Goal: Task Accomplishment & Management: Use online tool/utility

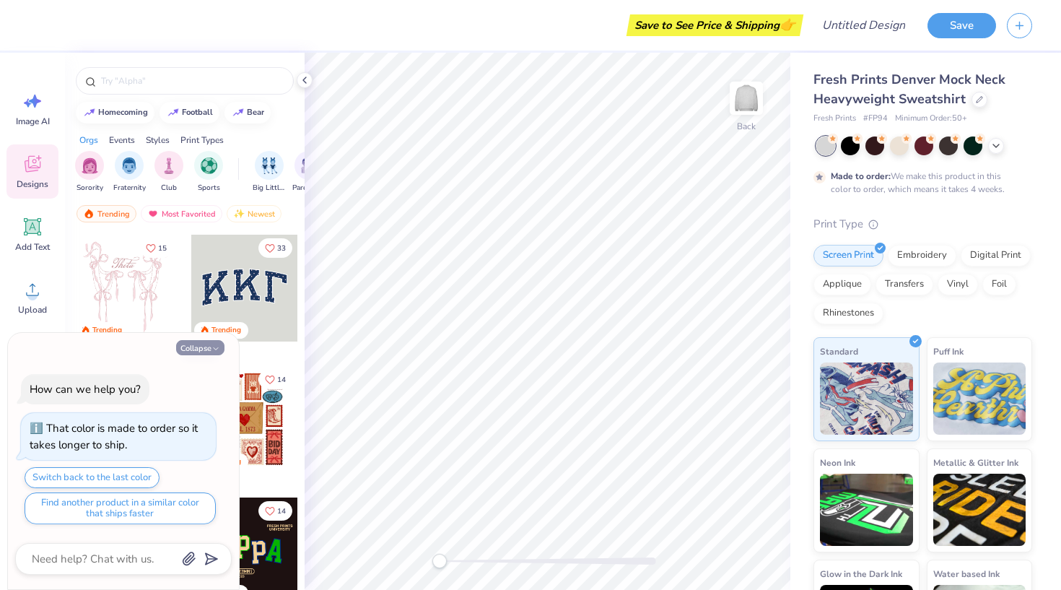
click at [196, 351] on button "Collapse" at bounding box center [200, 347] width 48 height 15
type textarea "x"
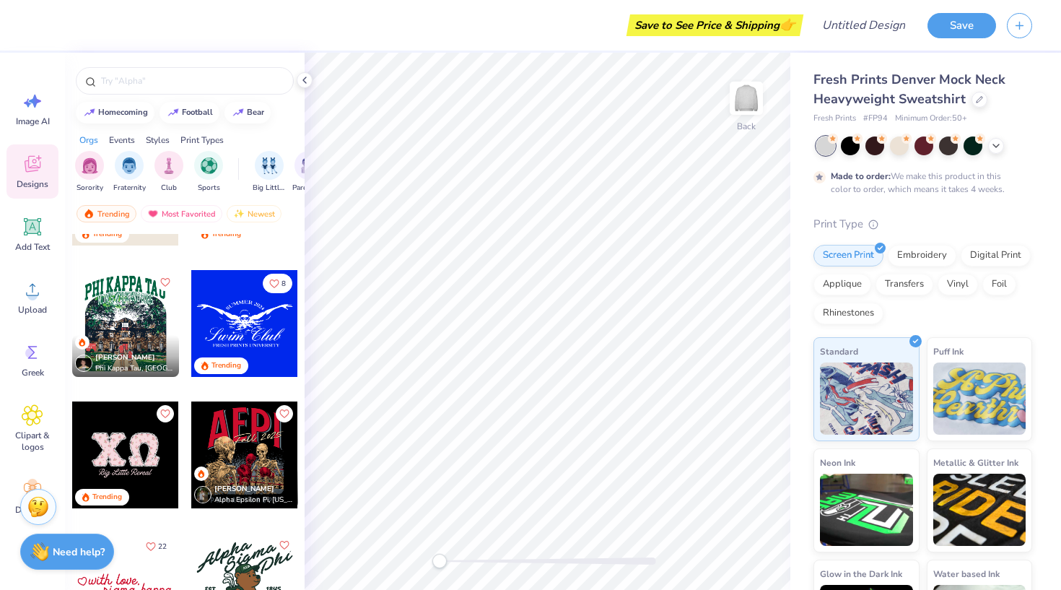
scroll to position [4564, 0]
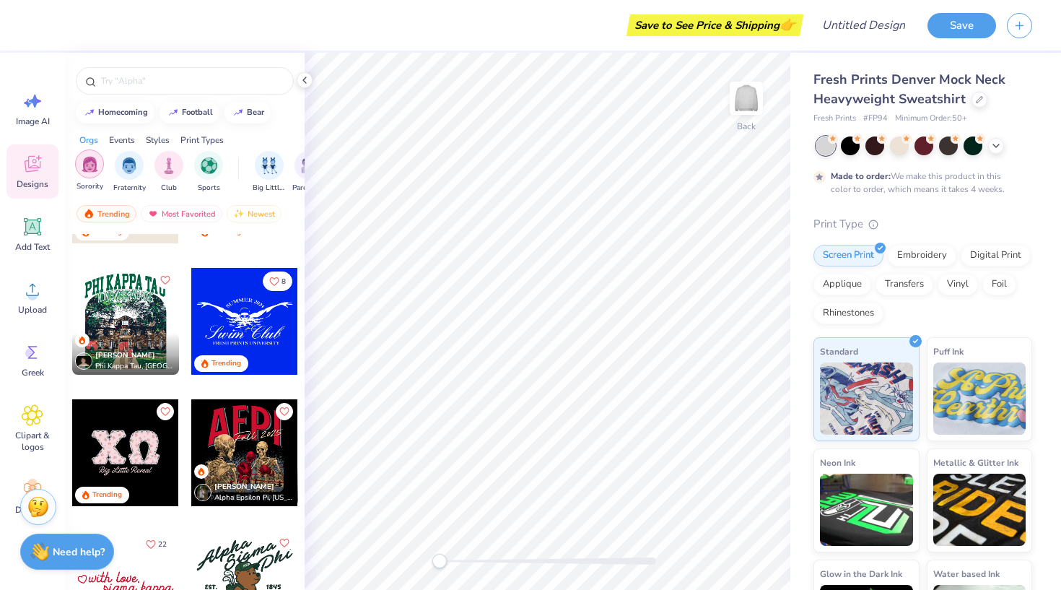
click at [88, 166] on img "filter for Sorority" at bounding box center [90, 164] width 17 height 17
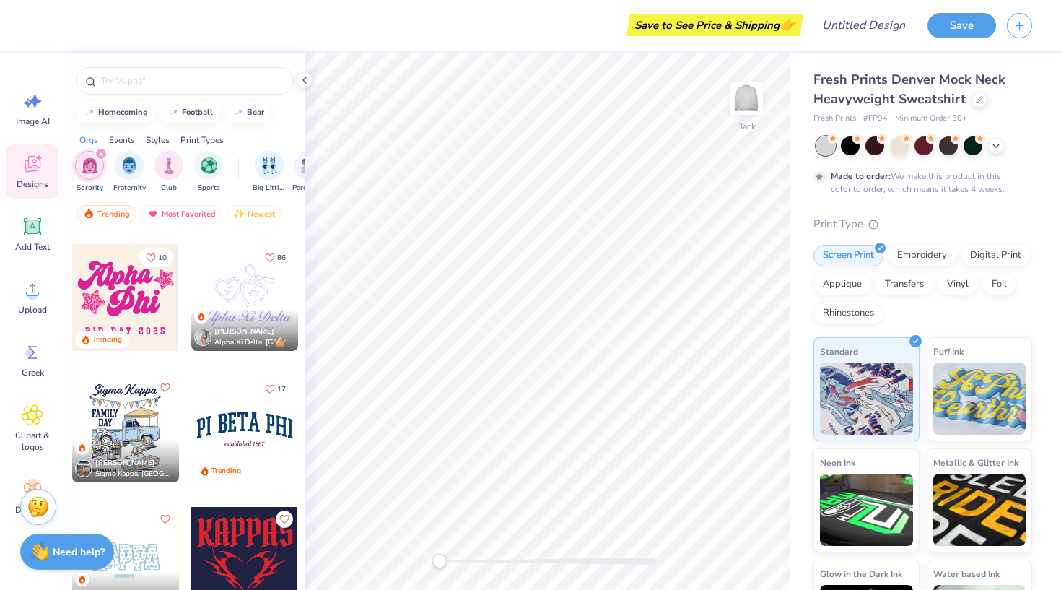
scroll to position [2096, 0]
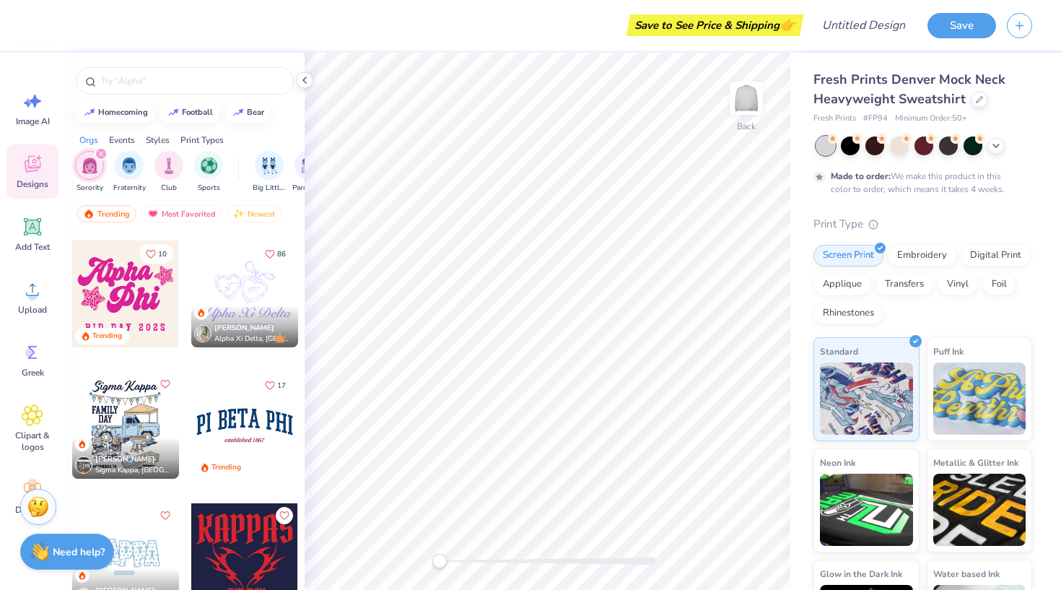
click at [220, 434] on div at bounding box center [244, 425] width 107 height 107
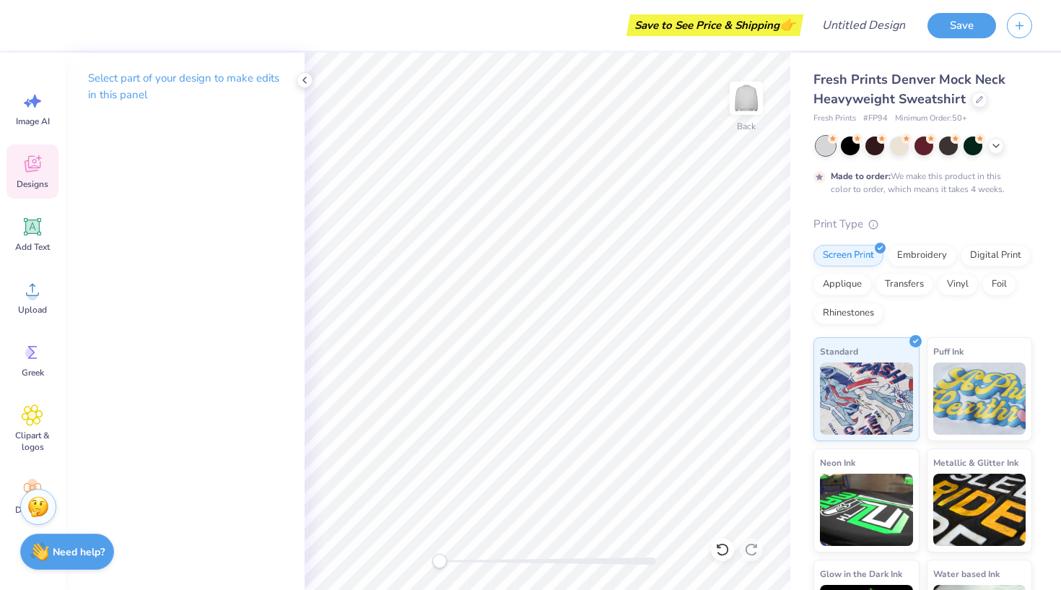
click at [25, 175] on div "Designs" at bounding box center [32, 171] width 52 height 54
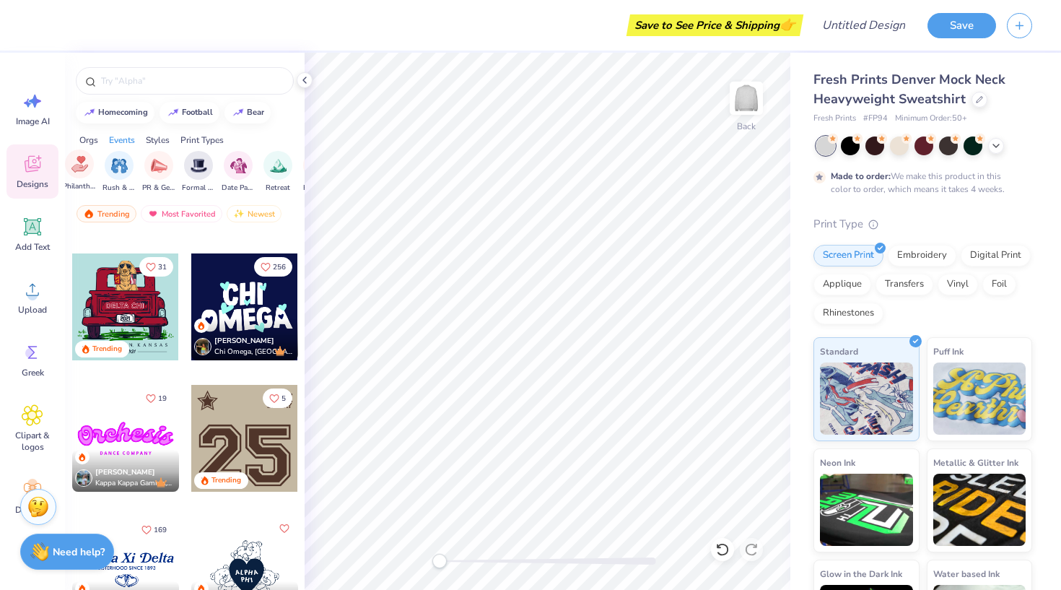
scroll to position [0, 310]
click at [156, 166] on img "filter for PR & General" at bounding box center [158, 164] width 17 height 17
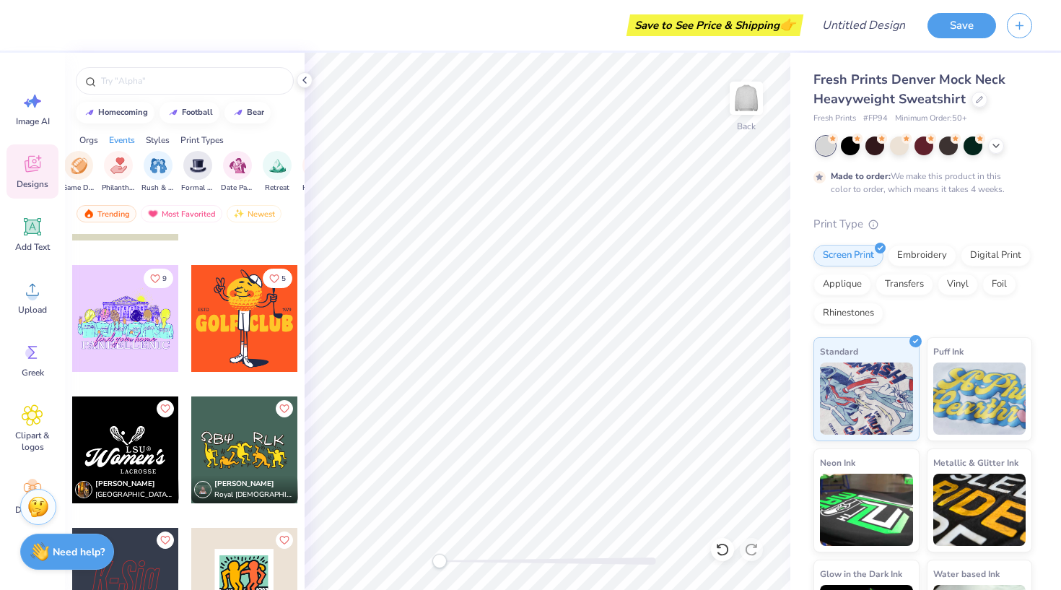
scroll to position [11397, 0]
click at [207, 136] on div "Print Types" at bounding box center [201, 140] width 43 height 13
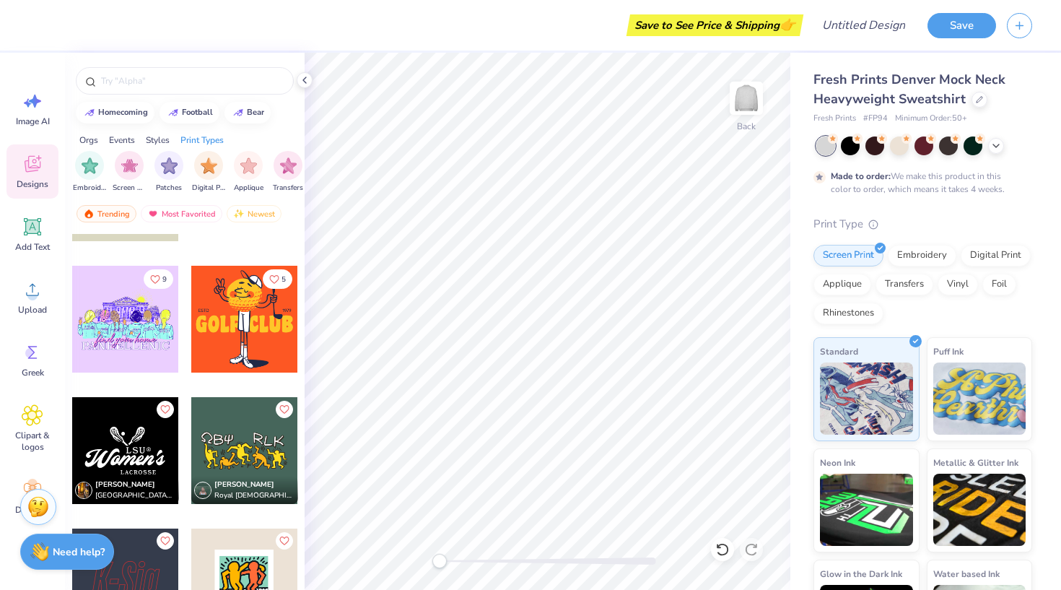
click at [92, 136] on div "Orgs" at bounding box center [88, 140] width 19 height 13
click at [97, 170] on img "filter for Sorority" at bounding box center [90, 164] width 17 height 17
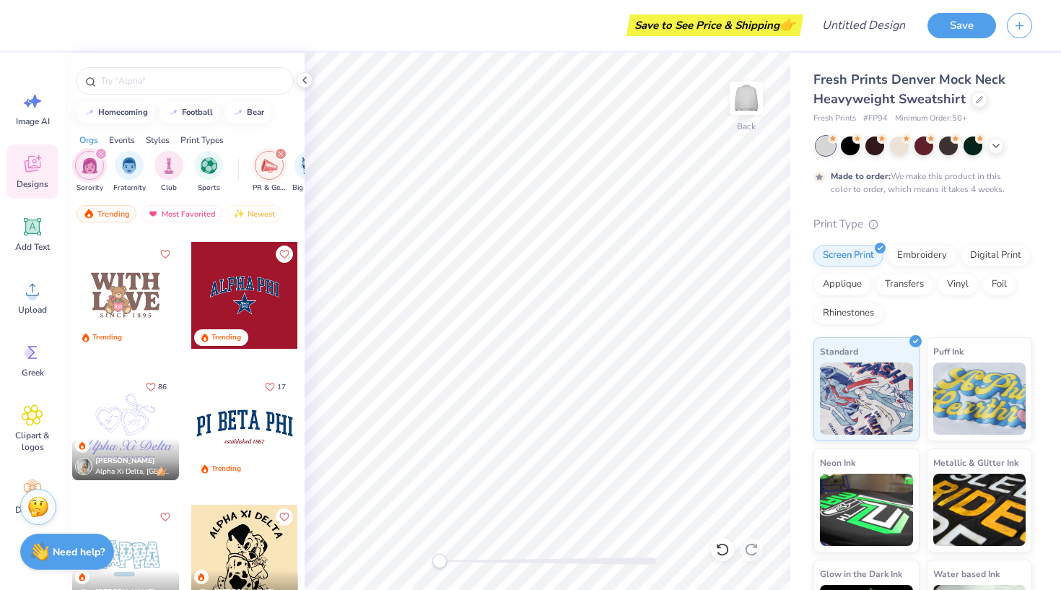
scroll to position [925, 0]
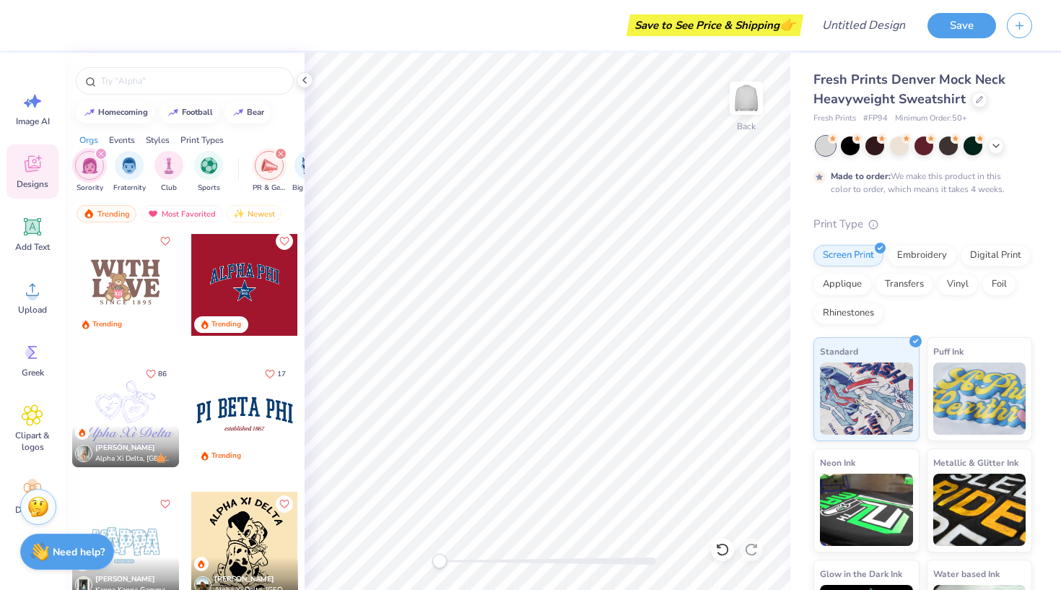
click at [266, 292] on div at bounding box center [244, 282] width 107 height 107
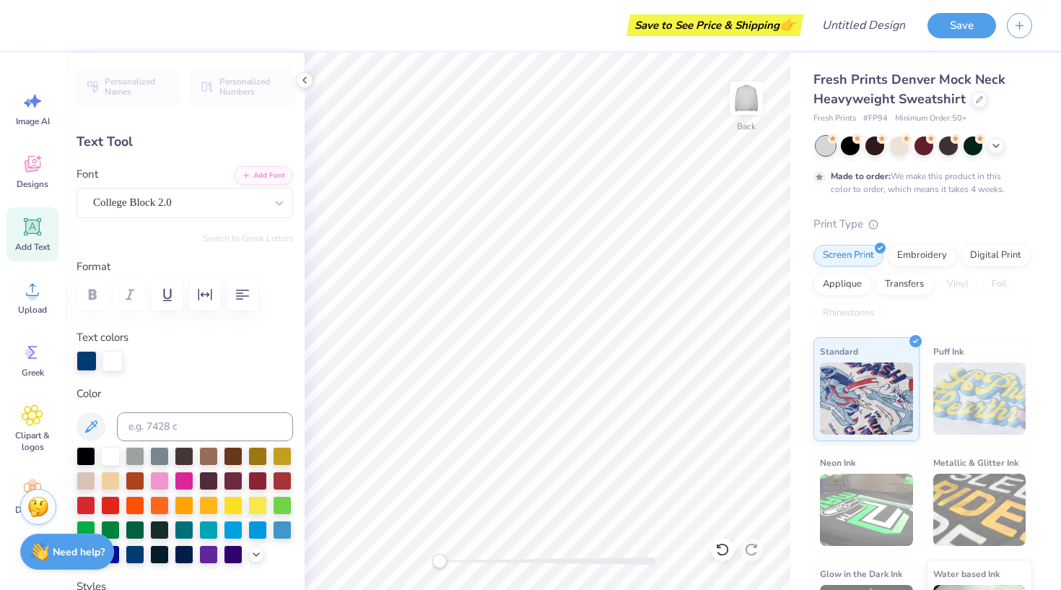
scroll to position [0, 6]
type textarea "KNOXVILLE MOVEMENT"
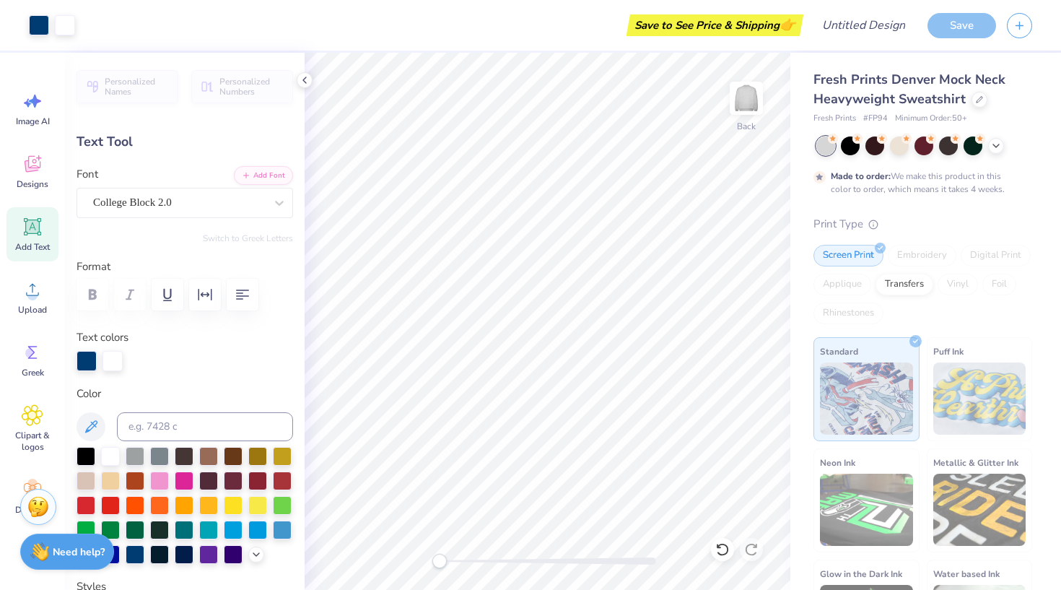
type input "16.26"
type input "3.21"
type input "2.58"
type textarea "KNOXVILLE MOVEMENT CO."
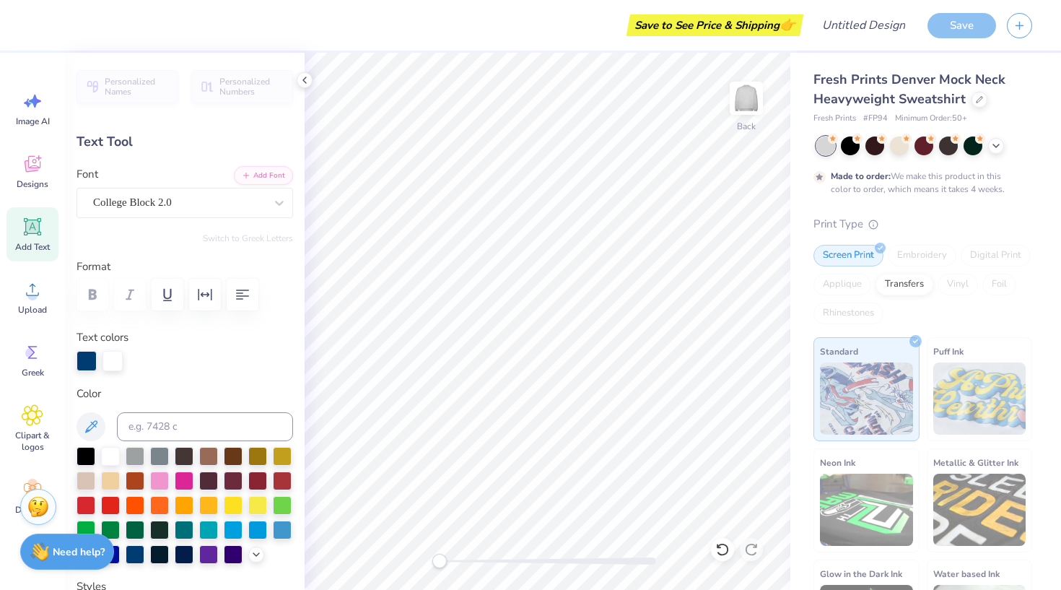
scroll to position [1, 4]
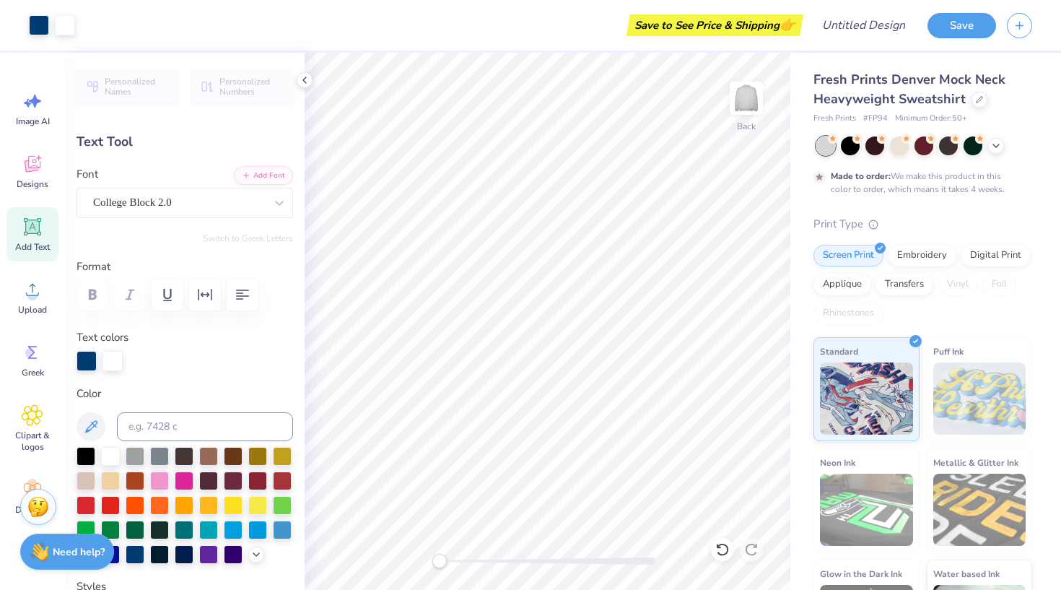
type input "10.32"
type input "4.64"
type input "1.87"
click at [250, 300] on icon "button" at bounding box center [242, 294] width 17 height 17
type input "13.25"
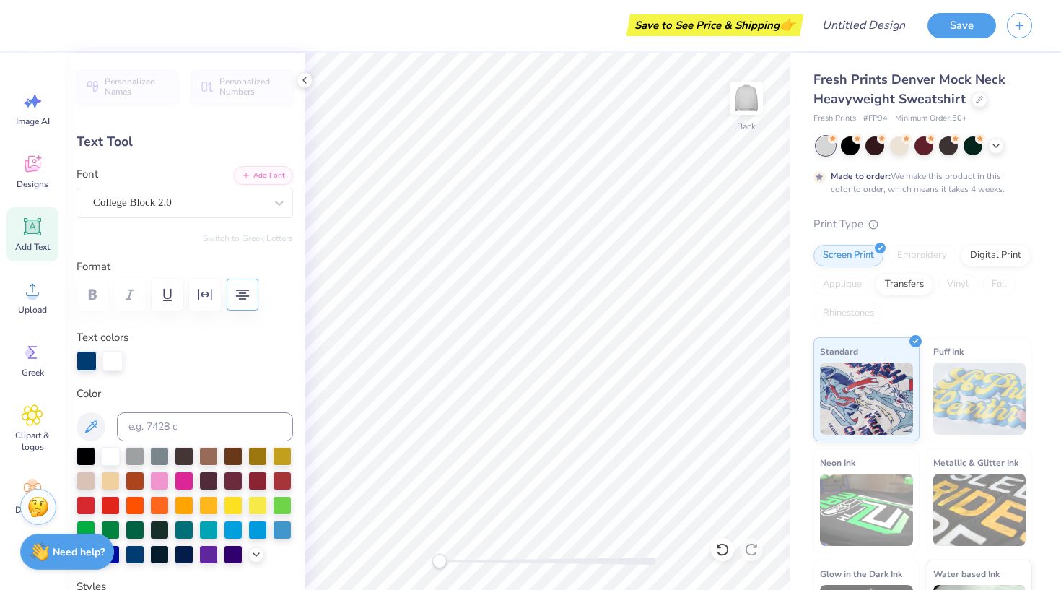
type input "5.96"
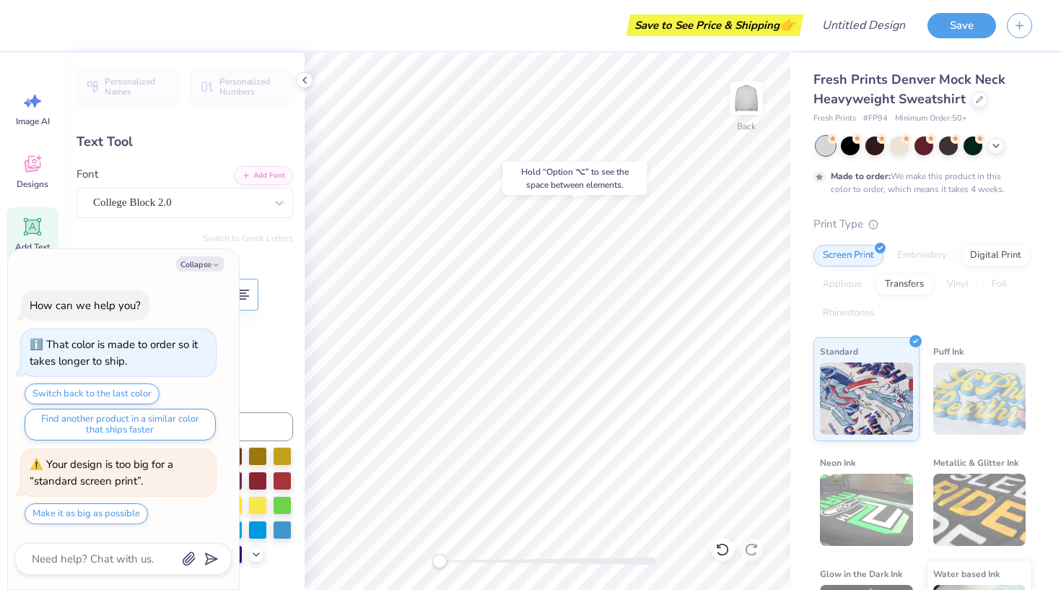
click at [250, 344] on div "Text colors" at bounding box center [185, 350] width 217 height 42
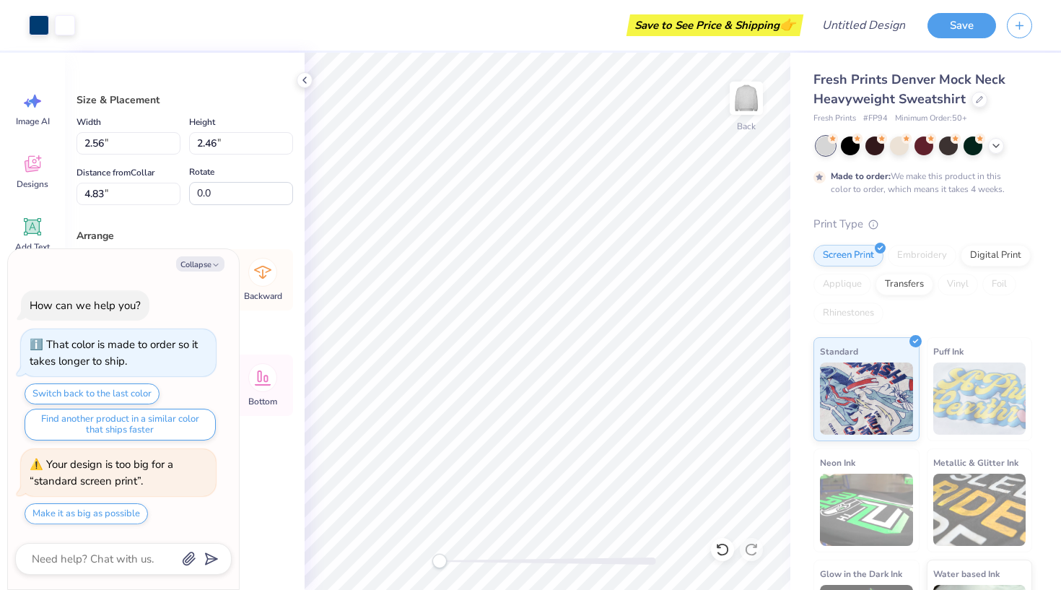
type textarea "x"
type input "14.78"
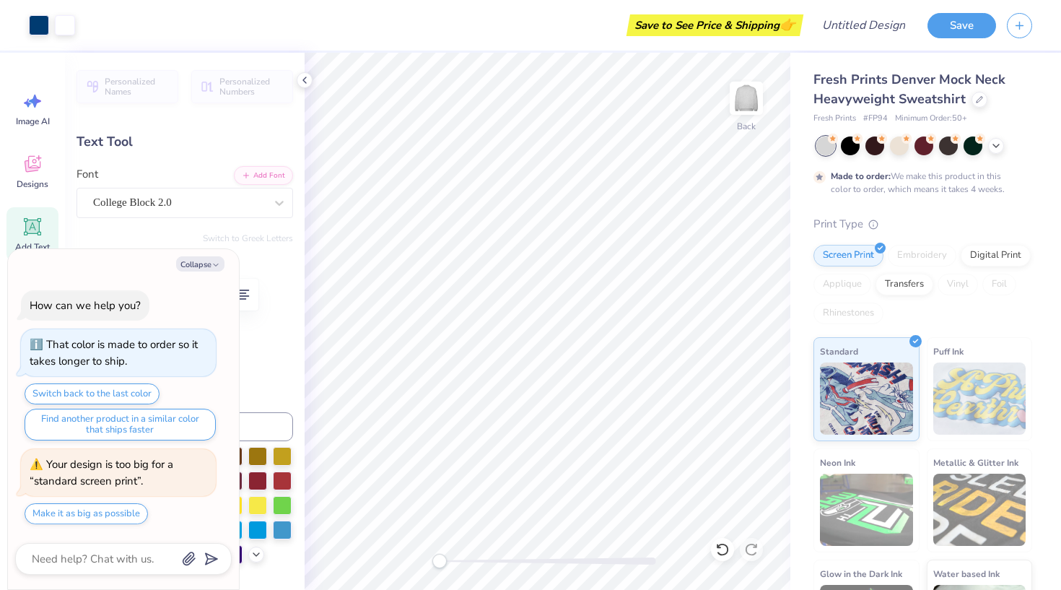
type textarea "x"
type input "1.94"
type textarea "x"
type input "14.20"
type input "6.39"
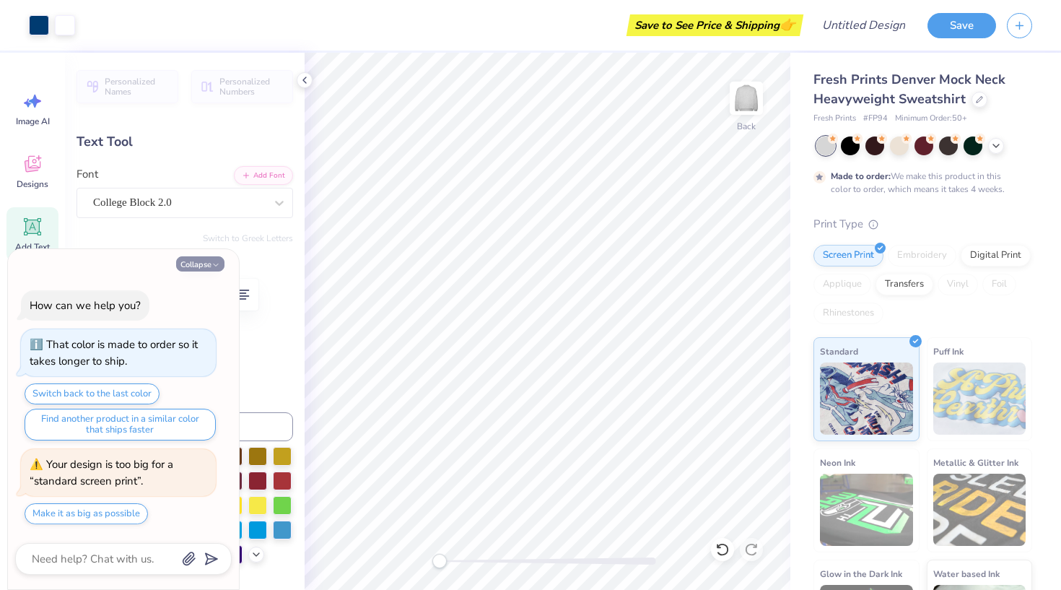
click at [201, 268] on button "Collapse" at bounding box center [200, 263] width 48 height 15
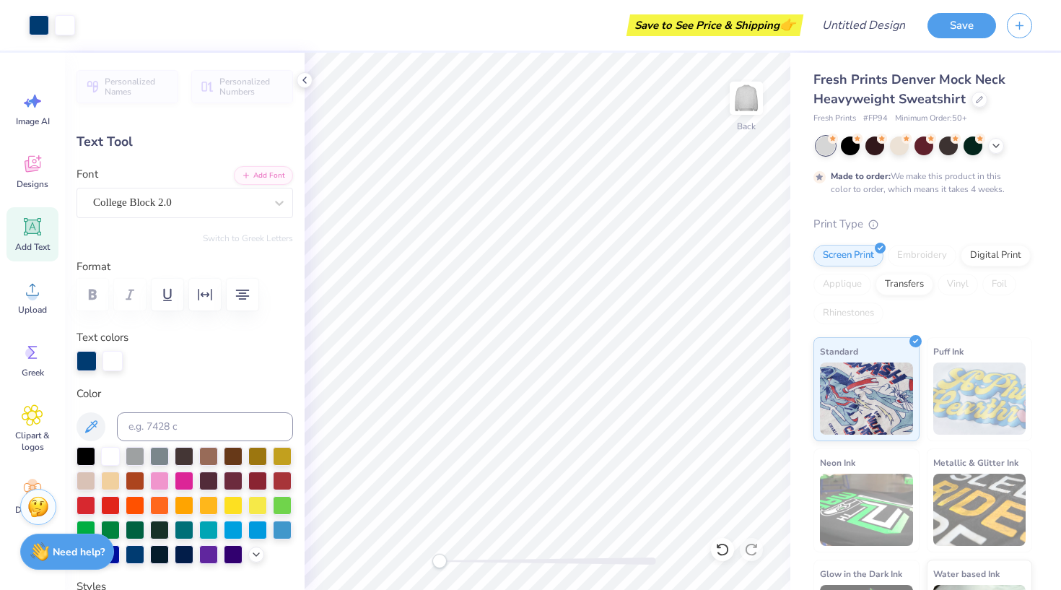
type textarea "x"
click at [210, 266] on label "Format" at bounding box center [185, 266] width 217 height 17
click at [85, 363] on div at bounding box center [87, 359] width 20 height 20
click at [152, 511] on div at bounding box center [159, 503] width 19 height 19
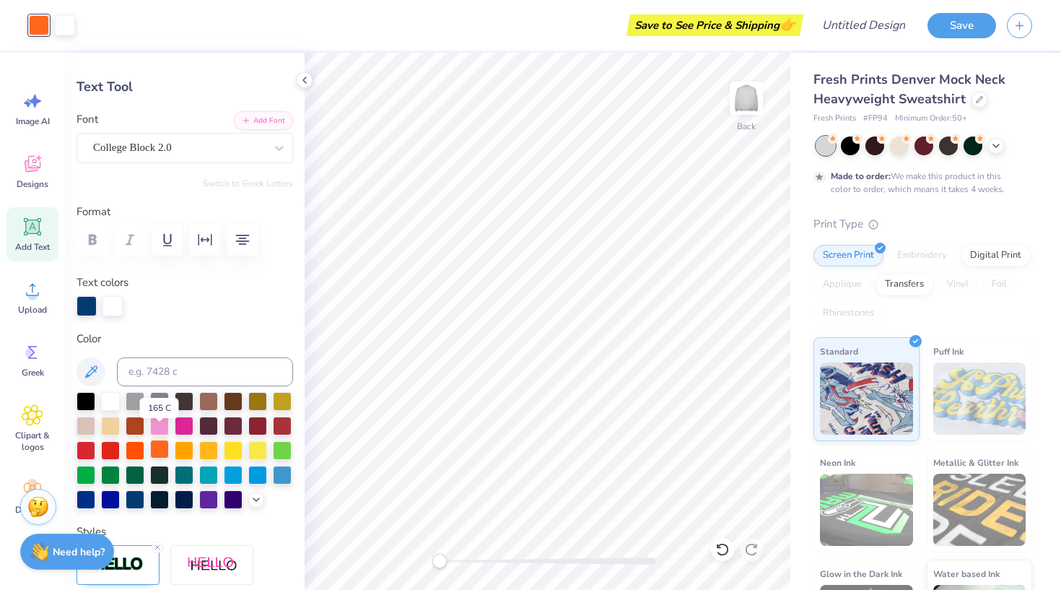
scroll to position [78, 0]
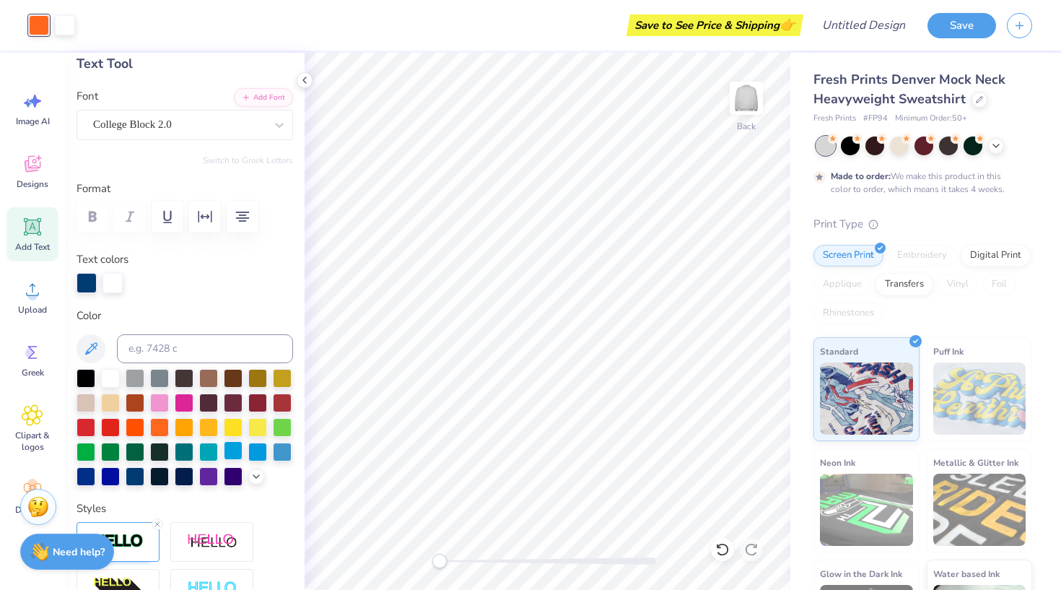
click at [232, 455] on div at bounding box center [233, 450] width 19 height 19
click at [209, 453] on div at bounding box center [208, 450] width 19 height 19
click at [229, 454] on div at bounding box center [233, 450] width 19 height 19
click at [160, 401] on div at bounding box center [159, 401] width 19 height 19
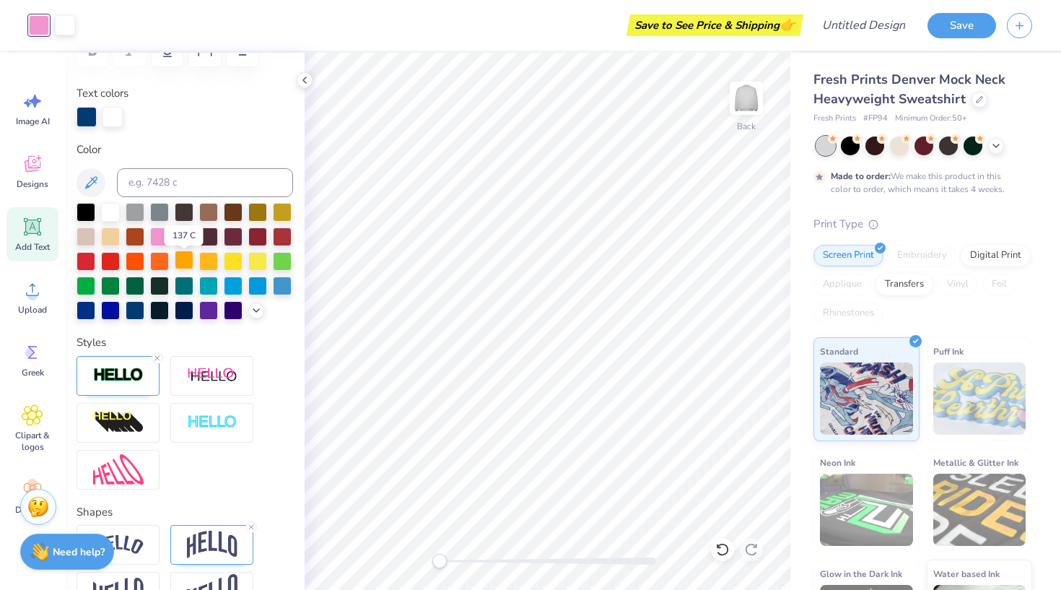
scroll to position [160, 0]
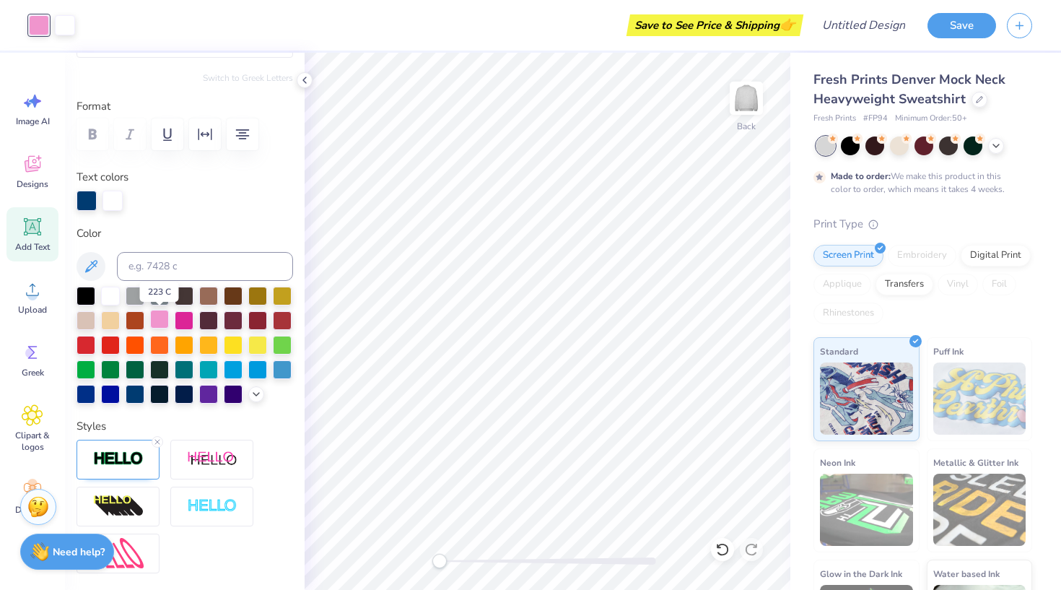
click at [157, 313] on div at bounding box center [159, 319] width 19 height 19
click at [193, 324] on div at bounding box center [184, 319] width 19 height 19
click at [239, 326] on div at bounding box center [233, 319] width 19 height 19
click at [239, 341] on div at bounding box center [233, 343] width 19 height 19
click at [237, 370] on div at bounding box center [233, 368] width 19 height 19
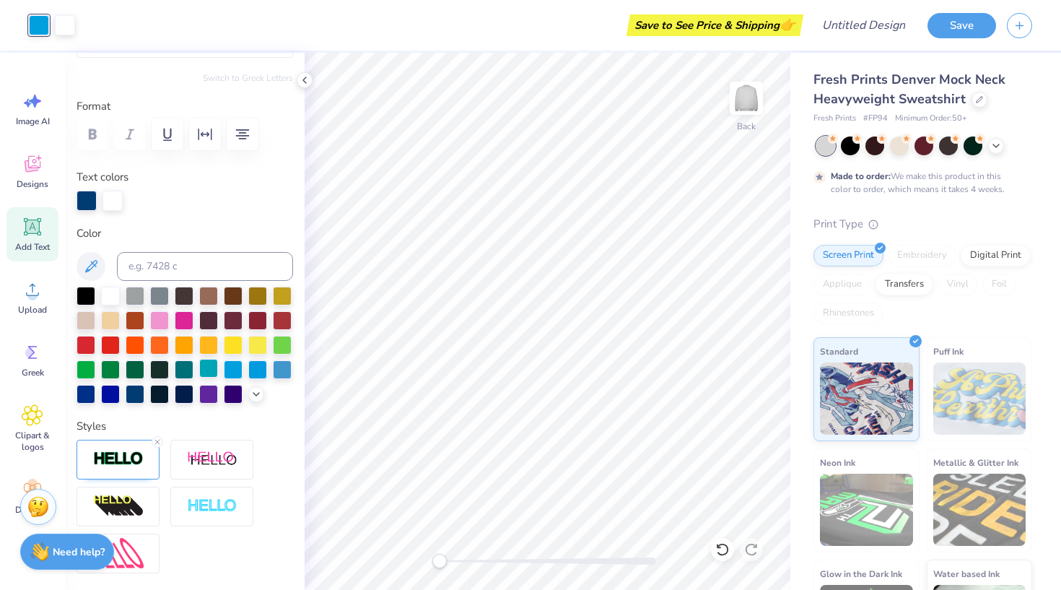
click at [215, 370] on div at bounding box center [208, 368] width 19 height 19
click at [210, 370] on div at bounding box center [208, 369] width 19 height 19
click at [94, 265] on icon at bounding box center [91, 266] width 12 height 12
click at [38, 294] on icon at bounding box center [33, 290] width 22 height 22
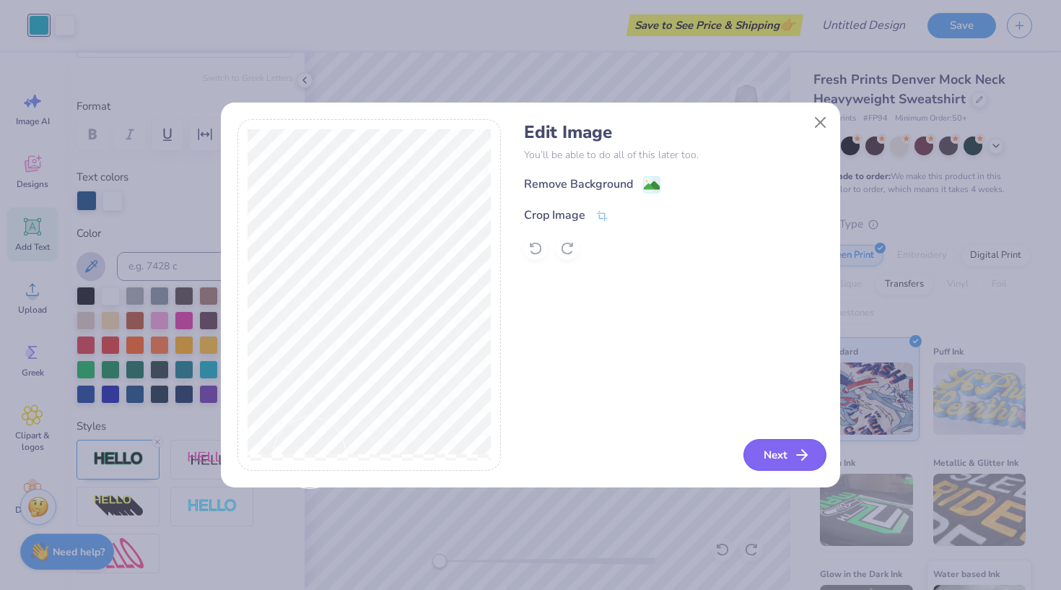
click at [803, 447] on icon "button" at bounding box center [801, 454] width 17 height 17
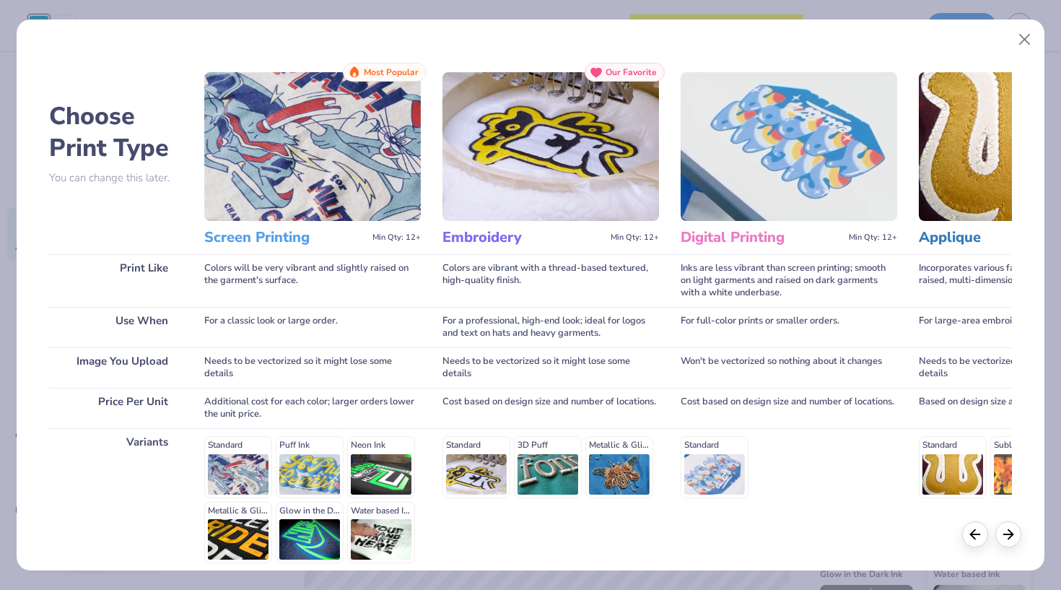
click at [1008, 549] on div "Standard Sublimated" at bounding box center [1027, 499] width 217 height 143
click at [1008, 541] on div at bounding box center [1008, 532] width 26 height 26
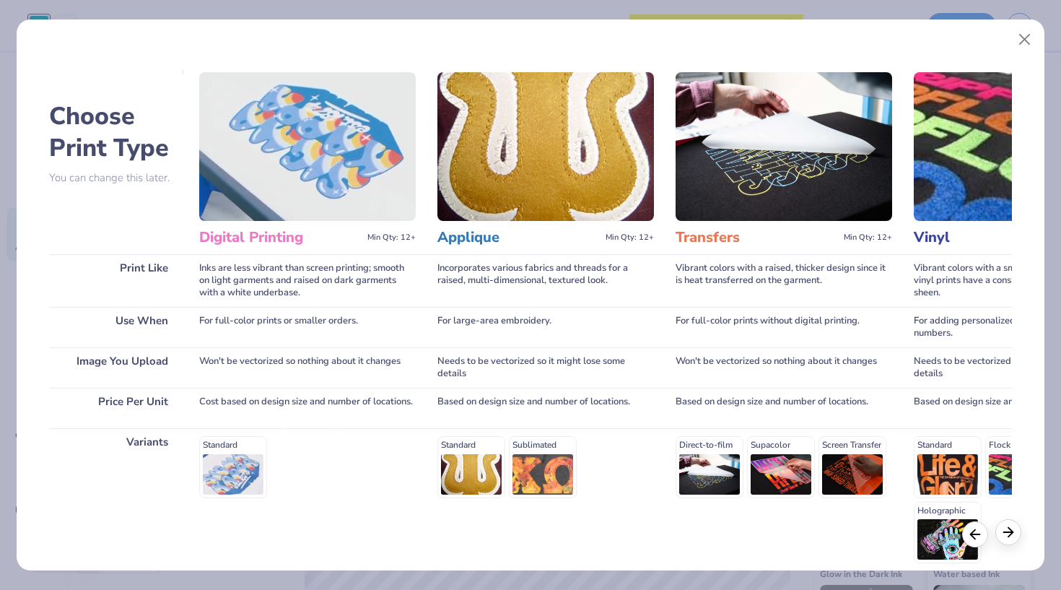
click at [1008, 541] on div at bounding box center [1008, 532] width 26 height 26
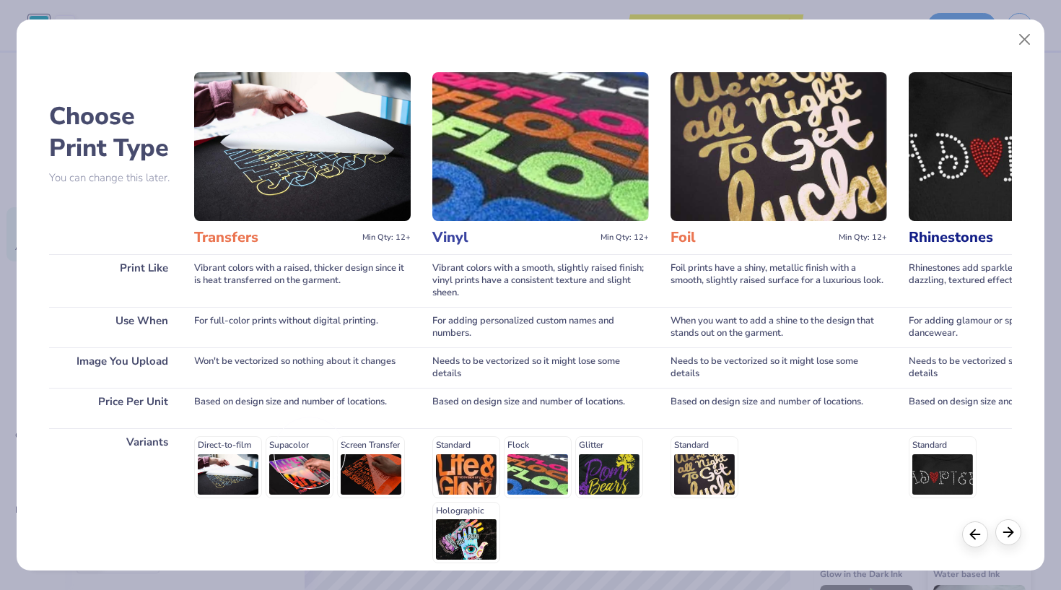
click at [1008, 541] on div at bounding box center [1008, 532] width 26 height 26
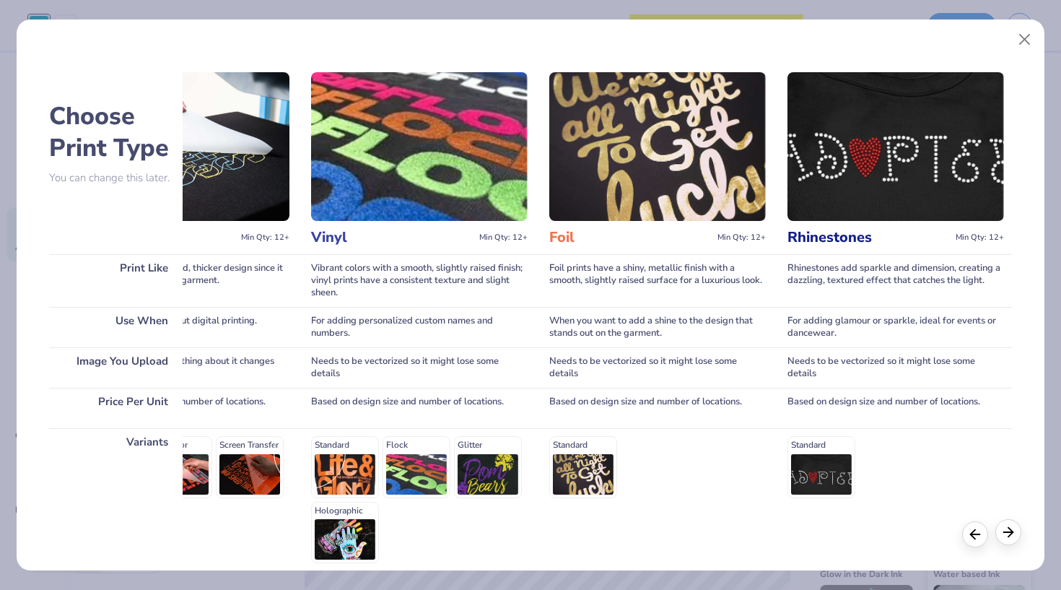
scroll to position [0, 1098]
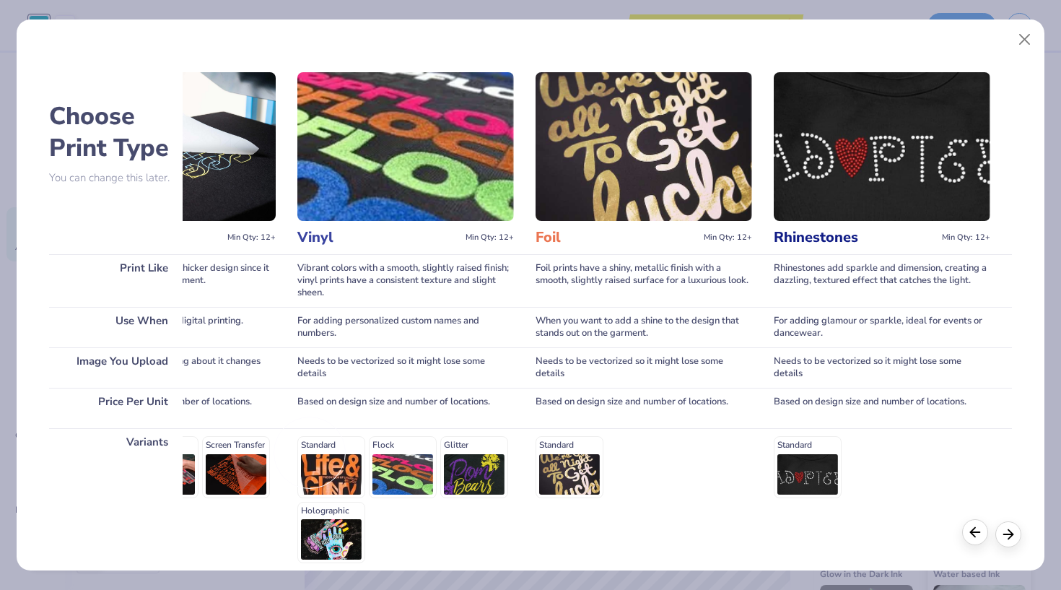
click at [966, 530] on div at bounding box center [975, 532] width 26 height 26
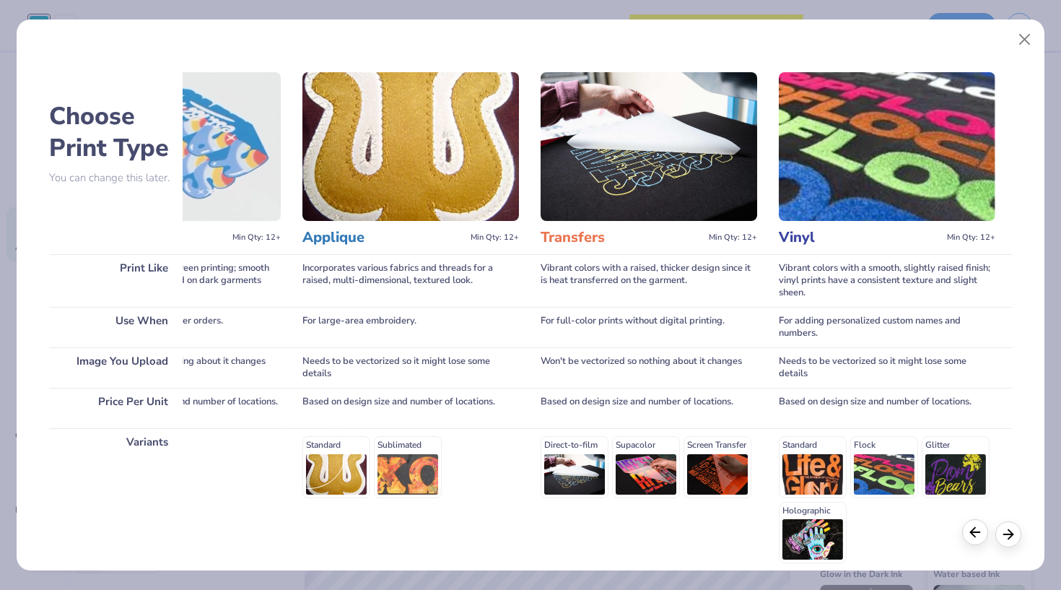
click at [966, 530] on div at bounding box center [975, 532] width 26 height 26
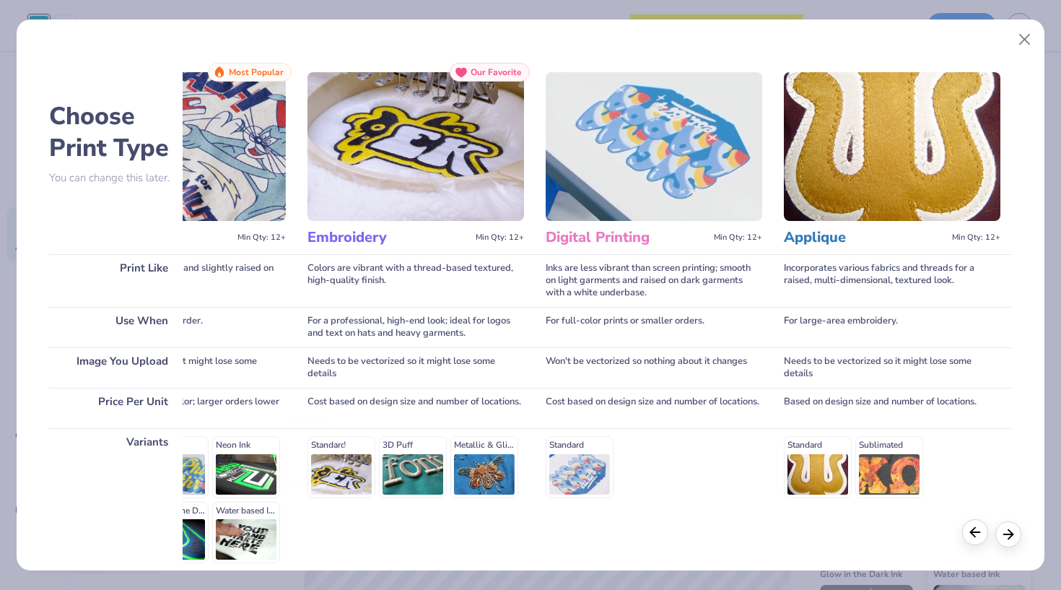
click at [966, 530] on div at bounding box center [975, 532] width 26 height 26
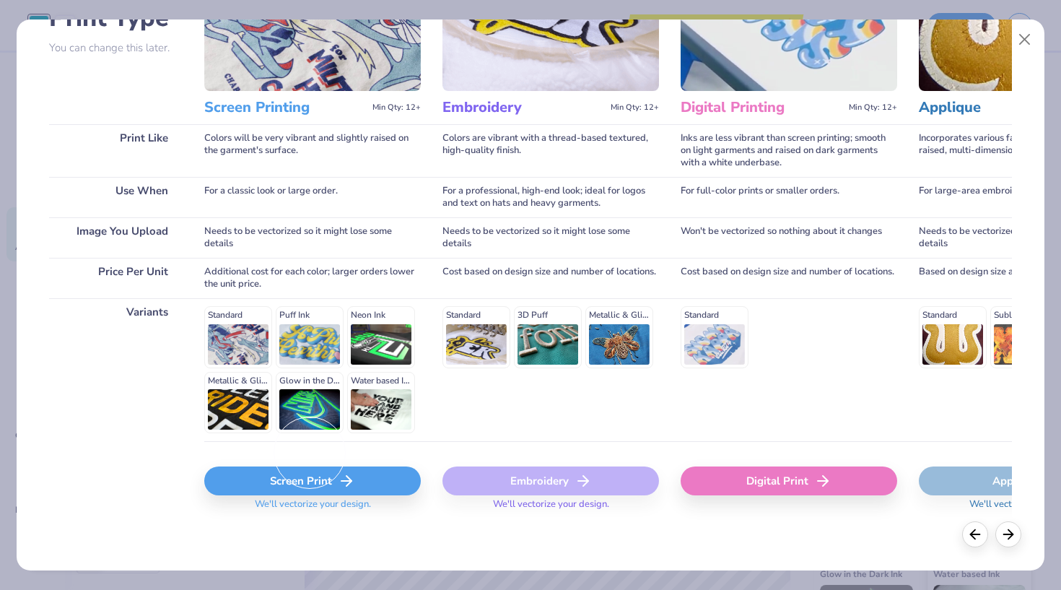
scroll to position [129, 0]
click at [353, 473] on icon at bounding box center [346, 481] width 17 height 17
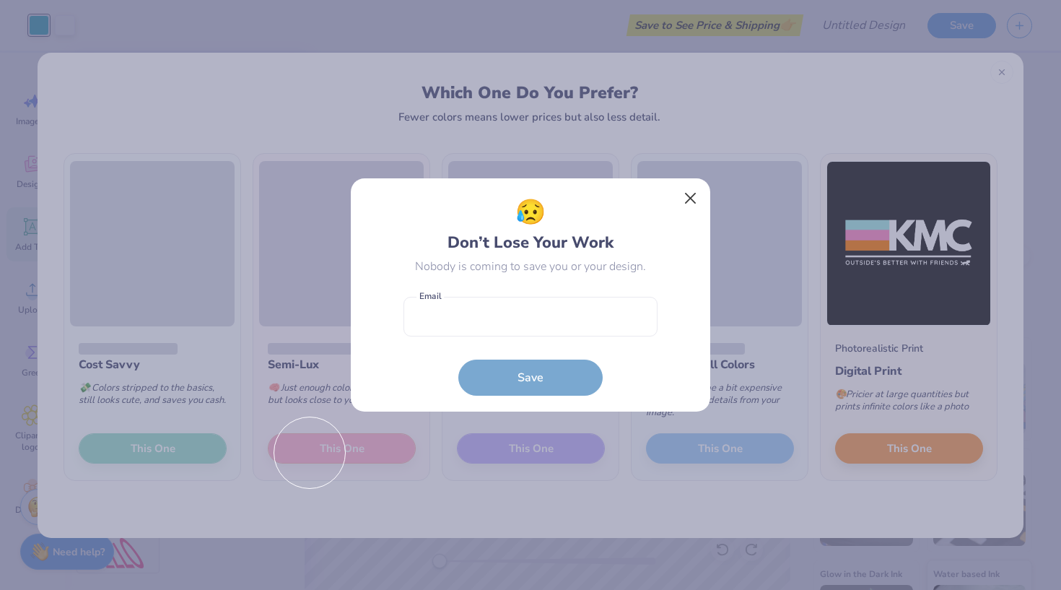
click at [684, 203] on button "Close" at bounding box center [690, 198] width 27 height 27
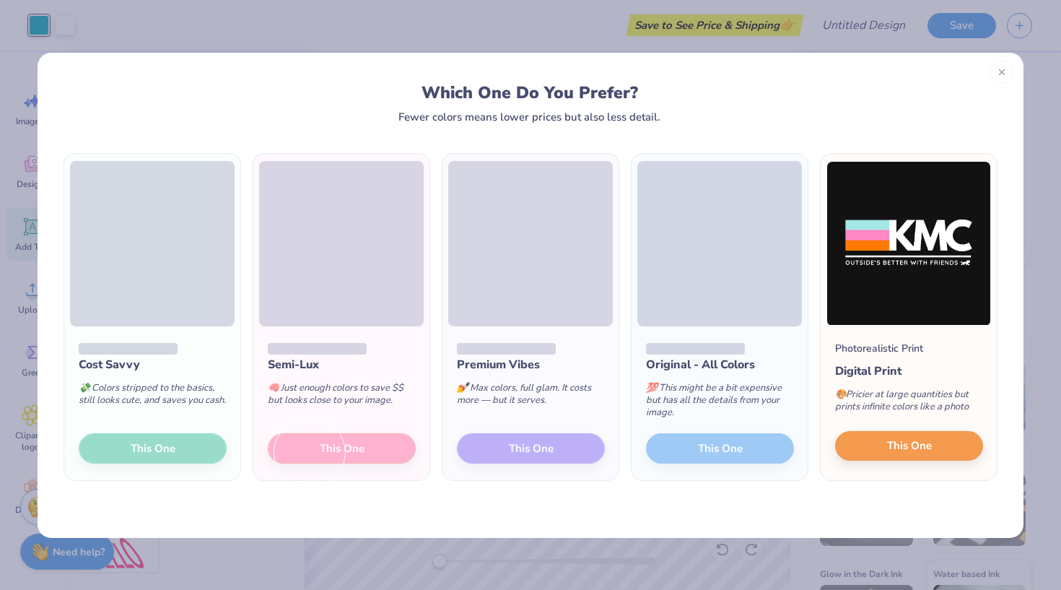
click at [899, 452] on span "This One" at bounding box center [909, 445] width 45 height 17
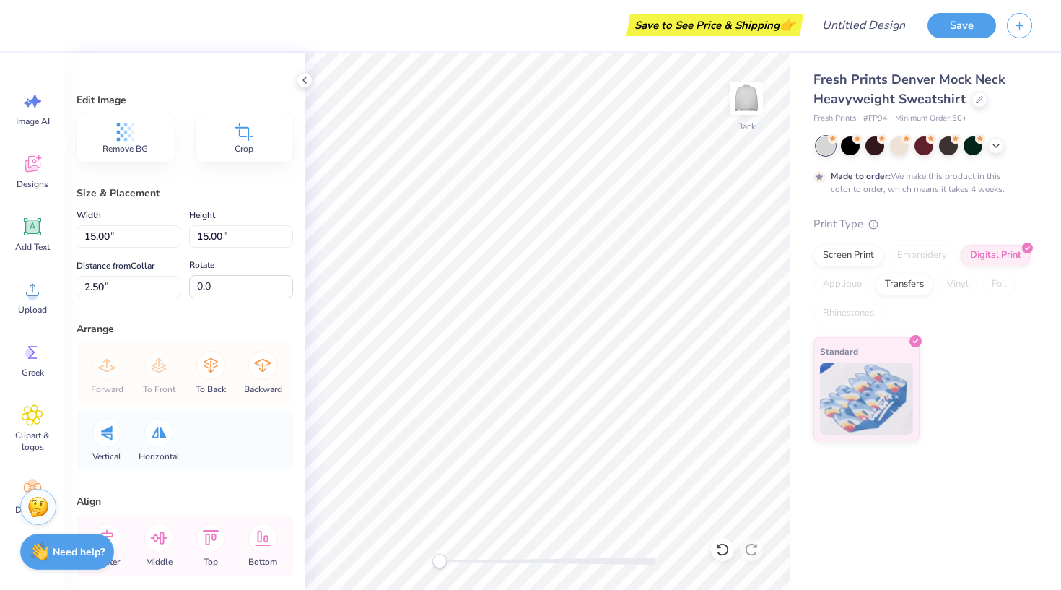
type input "5.86"
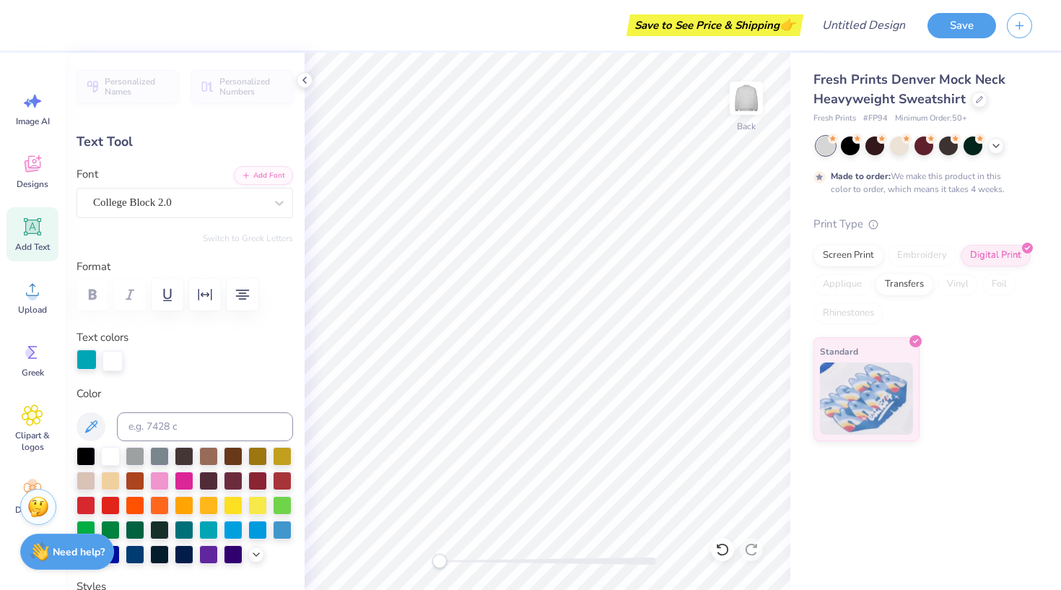
click at [89, 359] on div at bounding box center [87, 359] width 20 height 20
click at [91, 419] on icon at bounding box center [90, 426] width 17 height 17
click at [89, 422] on icon at bounding box center [90, 426] width 17 height 17
click at [246, 380] on div "Personalized Names Personalized Numbers Text Tool Add Font Font College Block 2…" at bounding box center [185, 321] width 240 height 537
click at [87, 431] on icon at bounding box center [90, 426] width 17 height 17
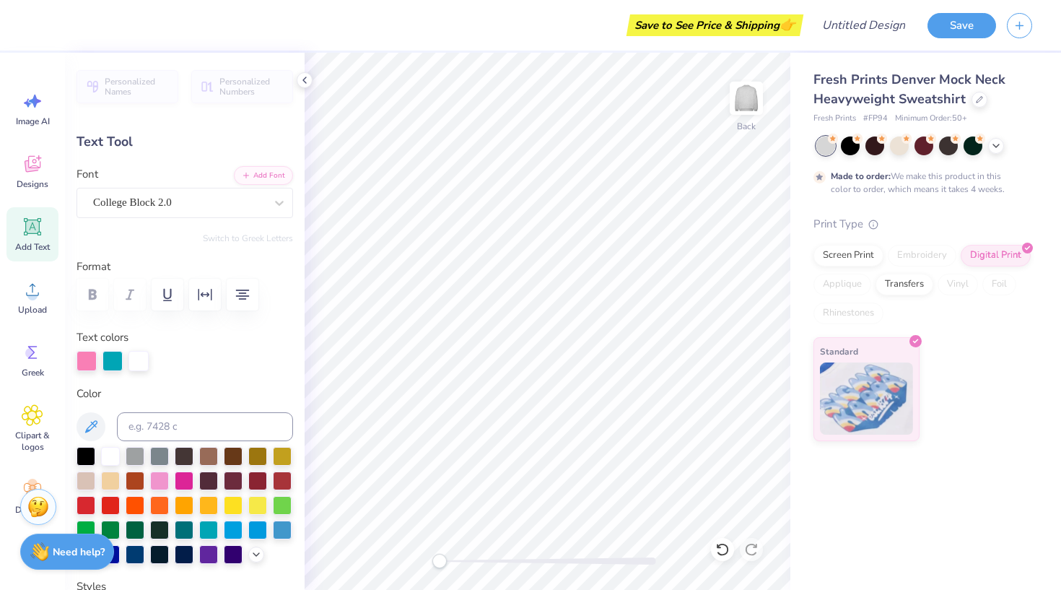
click at [253, 364] on div at bounding box center [185, 361] width 217 height 20
click at [90, 424] on icon at bounding box center [91, 426] width 12 height 12
click at [252, 327] on div "Personalized Names Personalized Numbers Text Tool Add Font Font College Block 2…" at bounding box center [185, 321] width 240 height 537
click at [245, 349] on div "Text colors" at bounding box center [185, 350] width 217 height 42
click at [89, 454] on div at bounding box center [86, 454] width 19 height 19
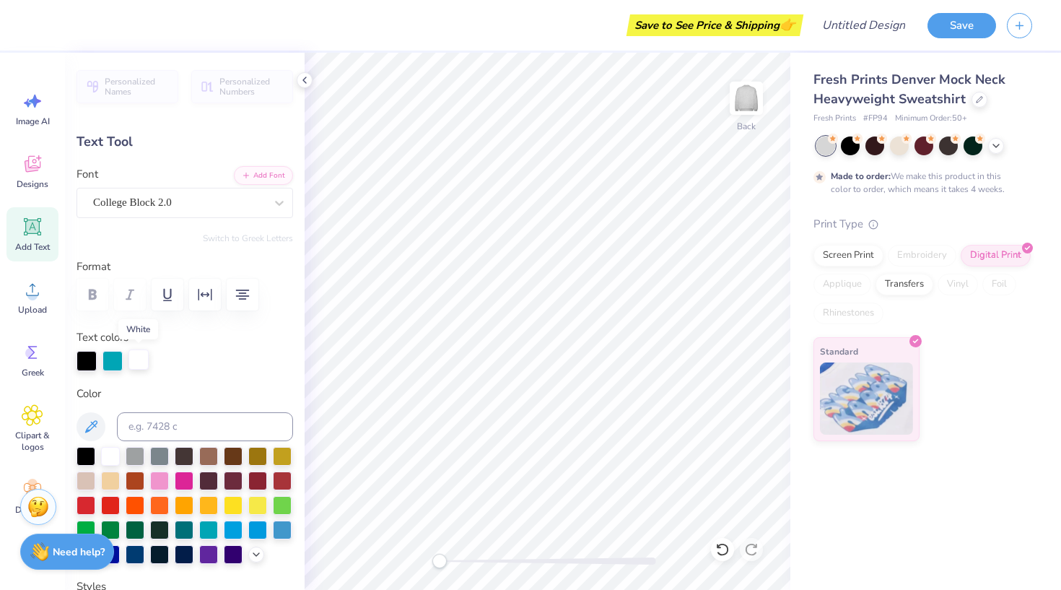
click at [137, 364] on div at bounding box center [138, 359] width 20 height 20
click at [159, 479] on div at bounding box center [159, 479] width 19 height 19
click at [97, 425] on icon at bounding box center [90, 426] width 17 height 17
click at [89, 429] on icon at bounding box center [91, 426] width 12 height 12
click at [87, 421] on icon at bounding box center [90, 426] width 17 height 17
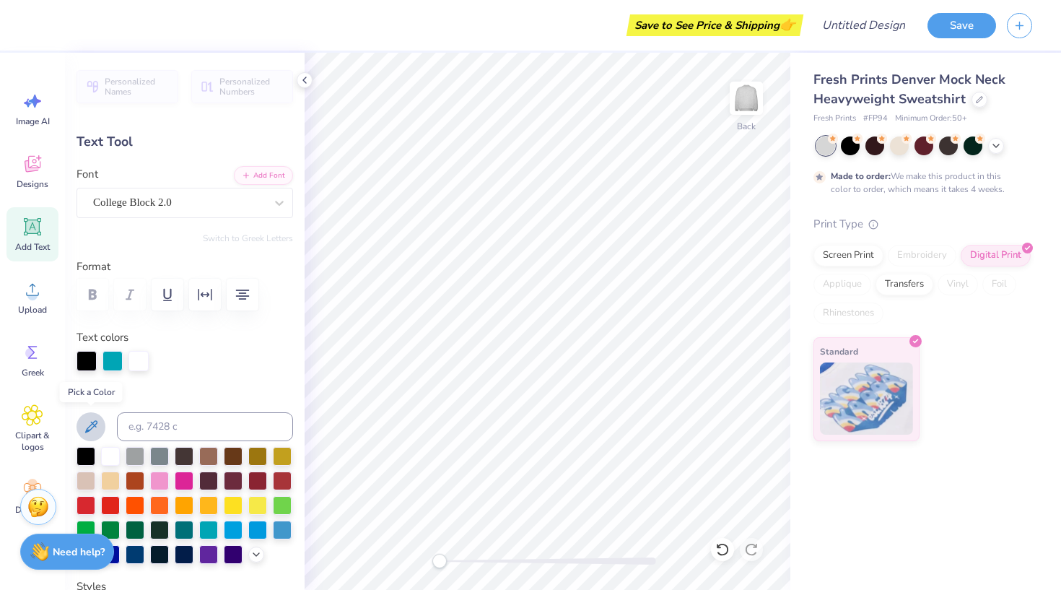
click at [90, 424] on icon at bounding box center [91, 426] width 12 height 12
click at [110, 453] on div at bounding box center [110, 454] width 19 height 19
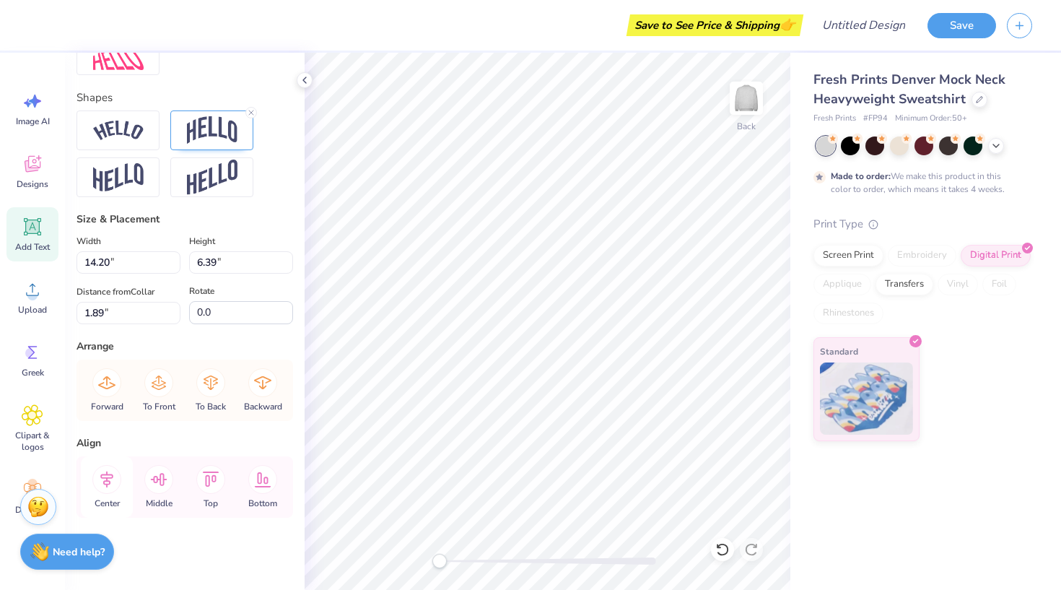
scroll to position [658, 0]
click at [109, 487] on icon at bounding box center [106, 479] width 29 height 29
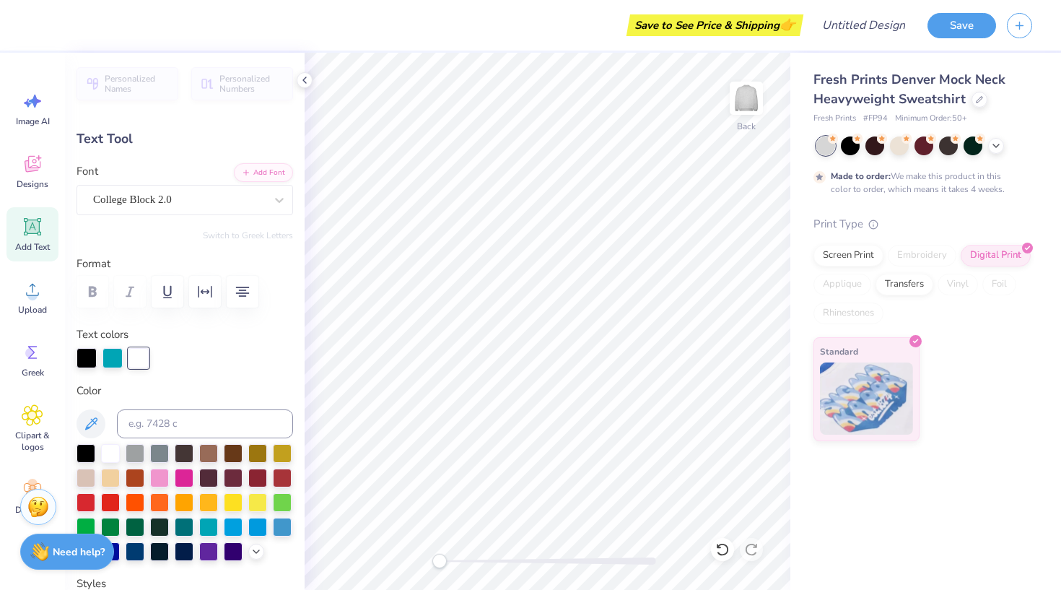
scroll to position [2, 0]
type input "0.97"
type input "0.37"
type input "15.83"
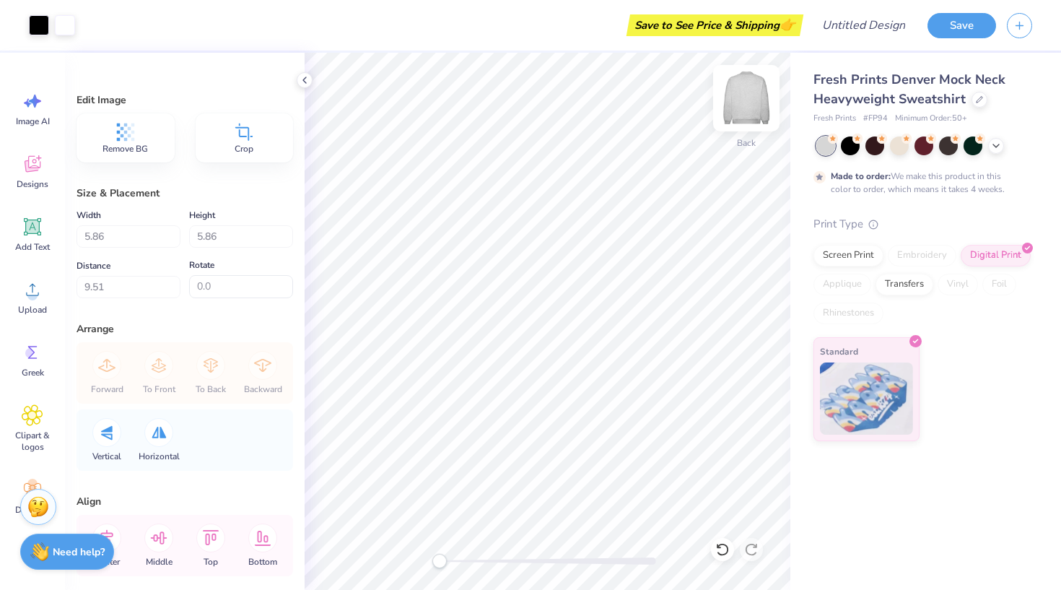
click at [746, 91] on img at bounding box center [746, 98] width 58 height 58
click at [19, 300] on div "Upload" at bounding box center [32, 297] width 52 height 54
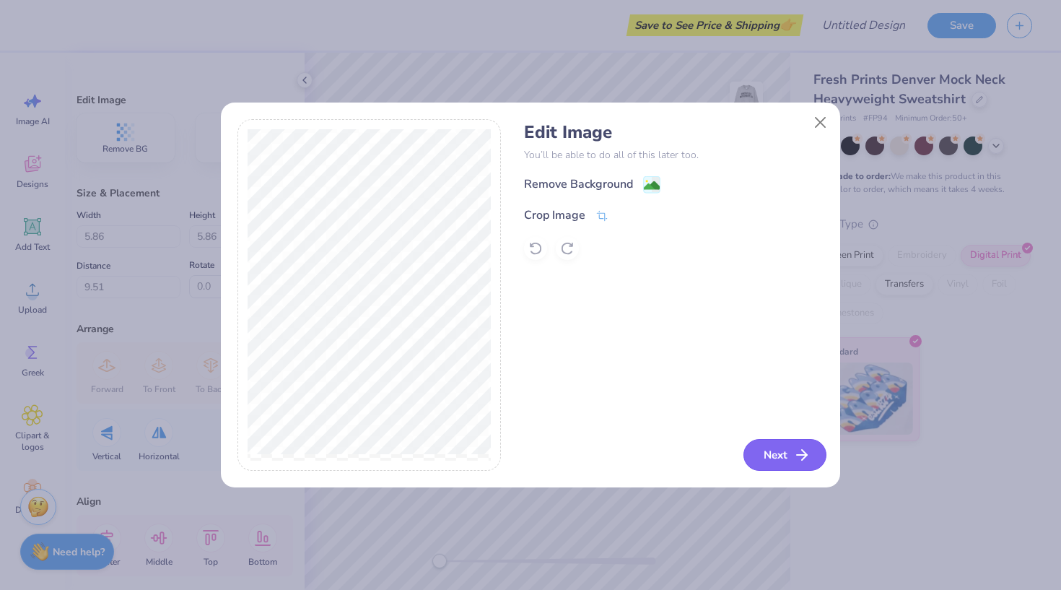
click at [762, 452] on button "Next" at bounding box center [784, 455] width 83 height 32
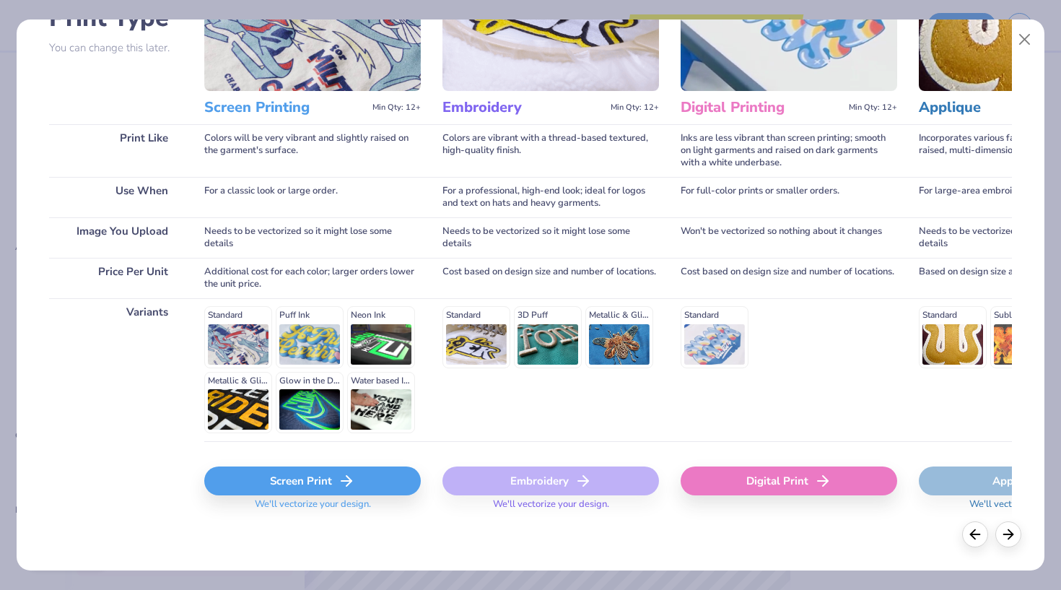
scroll to position [129, 0]
click at [352, 476] on icon at bounding box center [346, 481] width 17 height 17
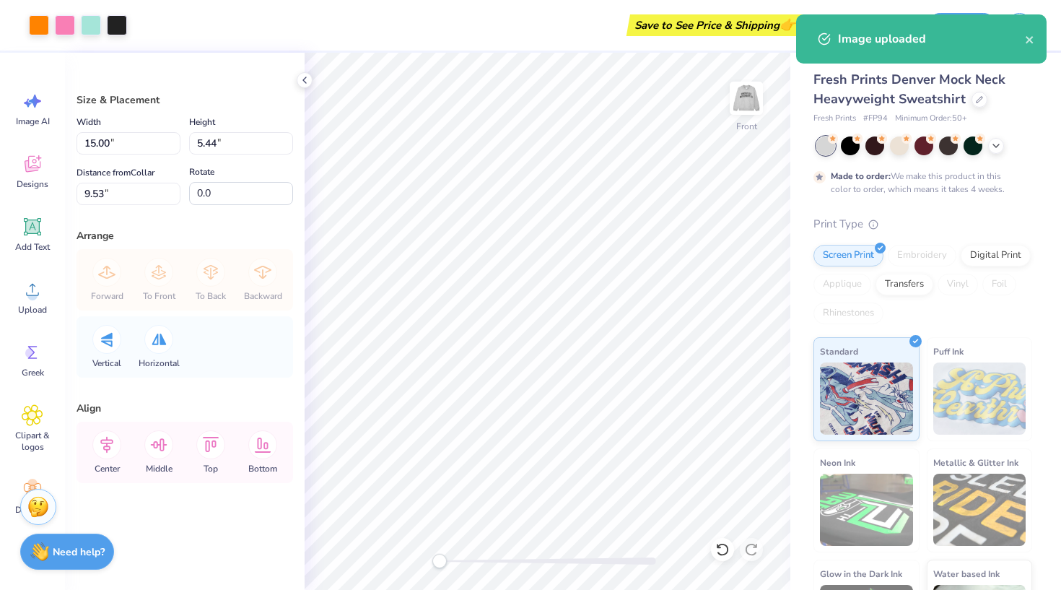
type input "3.07"
type input "1.11"
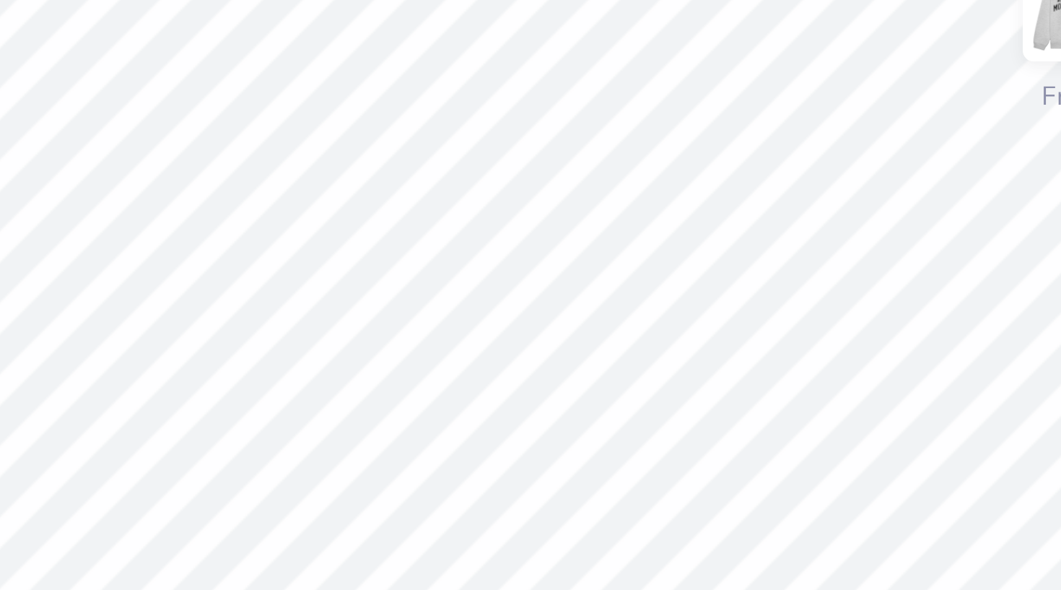
type input "2.65"
type input "0.96"
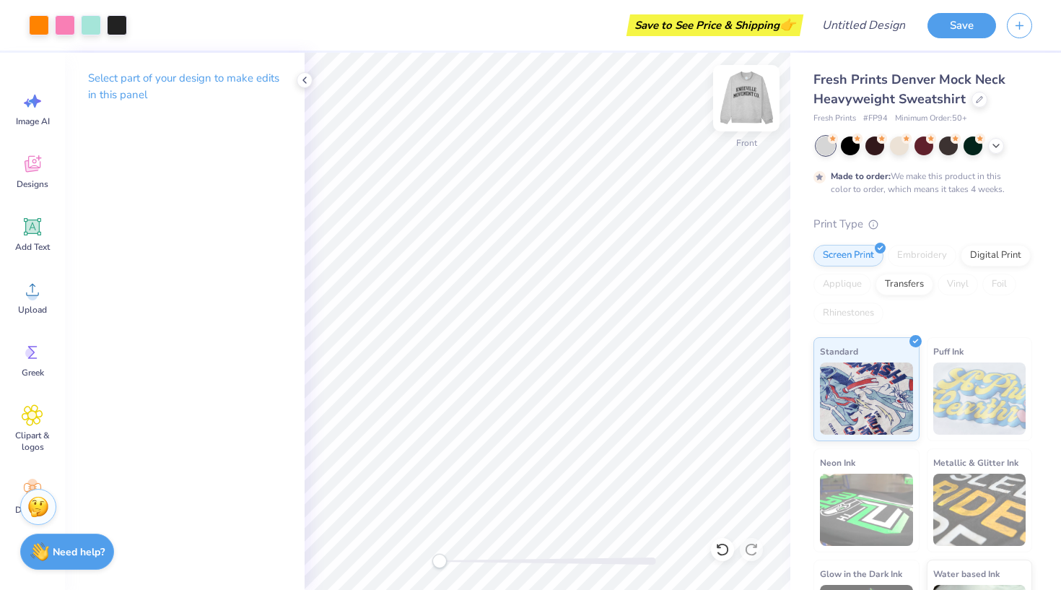
click at [748, 97] on img at bounding box center [746, 98] width 58 height 58
click at [751, 93] on img at bounding box center [746, 98] width 29 height 29
click at [914, 251] on div "Embroidery" at bounding box center [922, 256] width 69 height 22
click at [740, 95] on img at bounding box center [746, 98] width 58 height 58
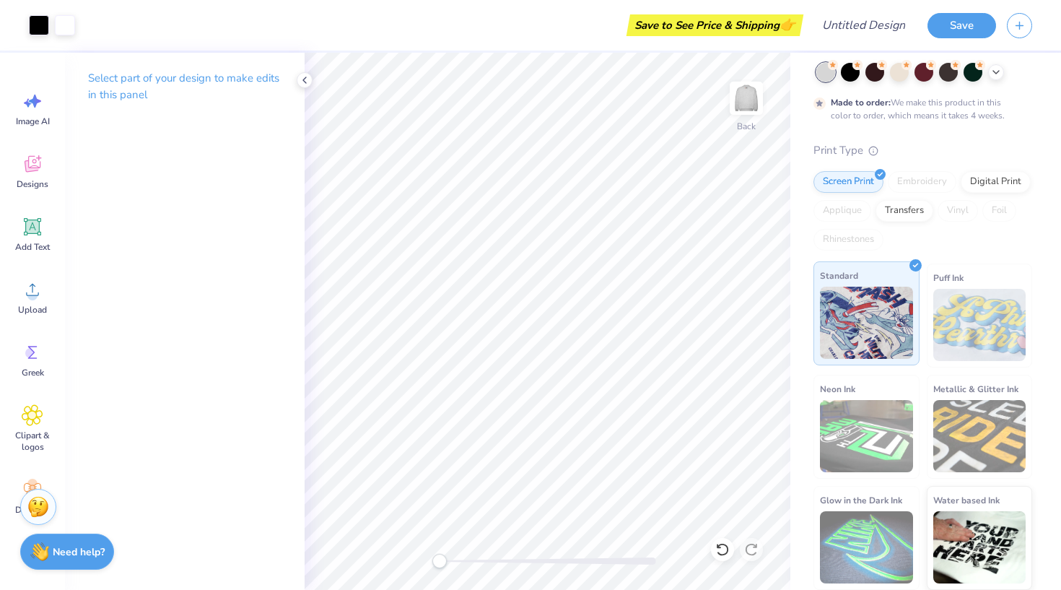
scroll to position [73, 0]
click at [853, 183] on div "Screen Print" at bounding box center [848, 181] width 70 height 22
click at [936, 185] on div "Embroidery" at bounding box center [922, 183] width 69 height 22
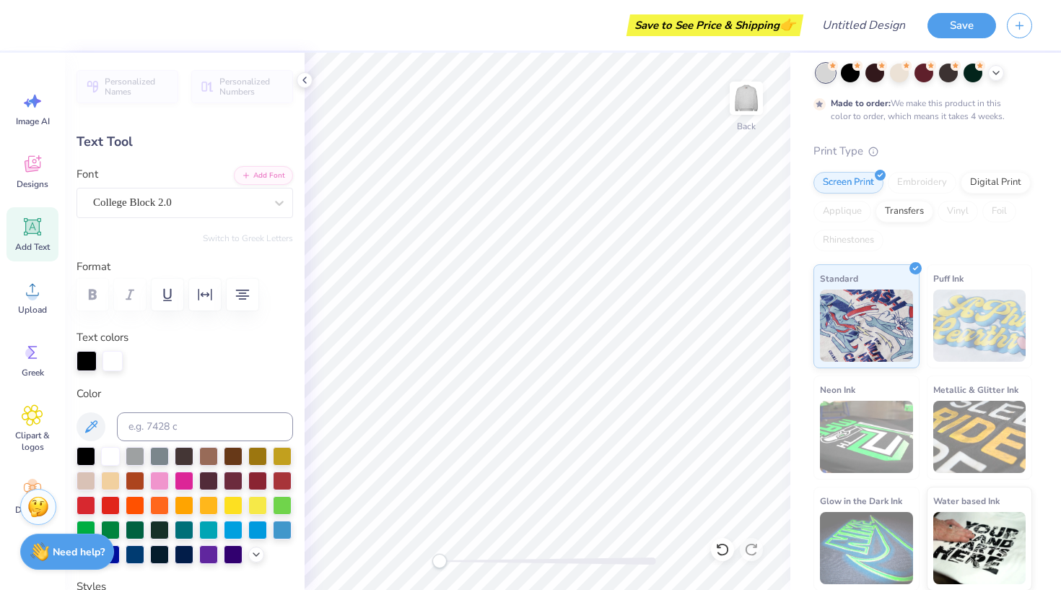
scroll to position [0, 0]
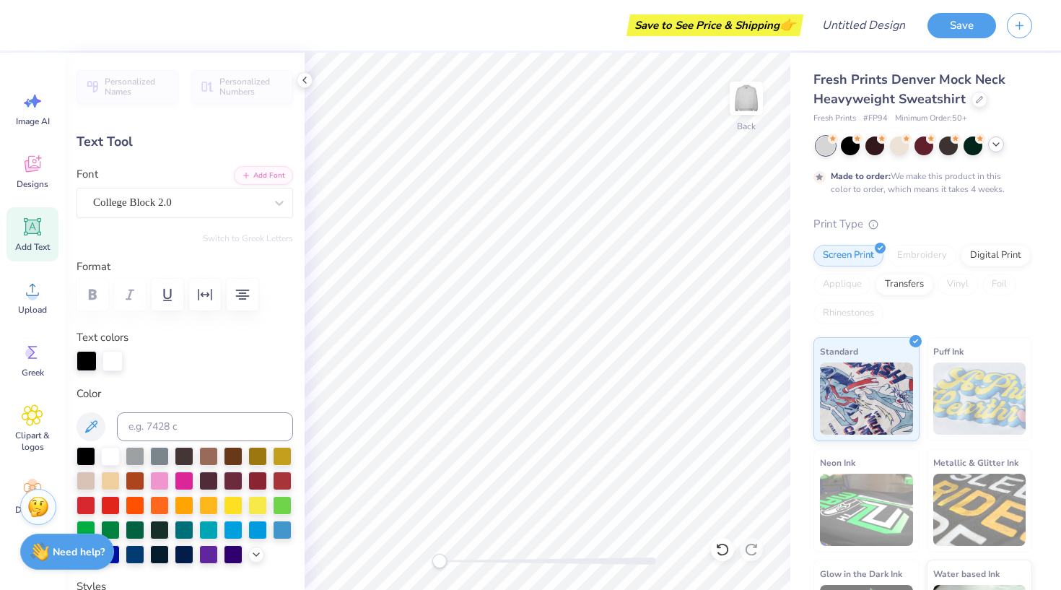
click at [997, 147] on icon at bounding box center [996, 145] width 12 height 12
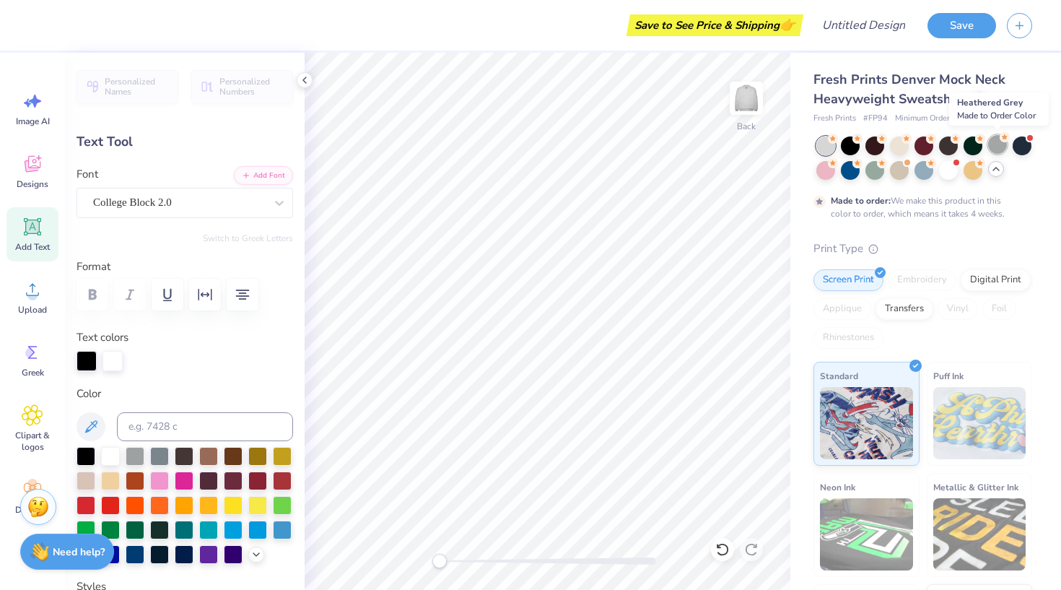
click at [995, 151] on div at bounding box center [997, 144] width 19 height 19
click at [976, 167] on div at bounding box center [973, 169] width 19 height 19
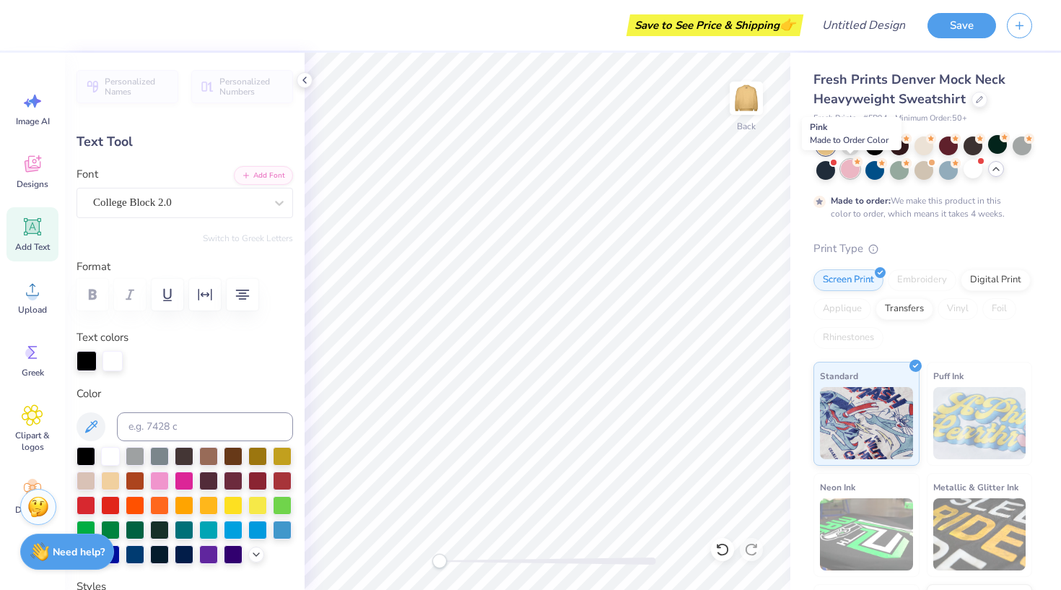
click at [851, 162] on div at bounding box center [850, 169] width 19 height 19
click at [855, 140] on circle at bounding box center [857, 137] width 10 height 10
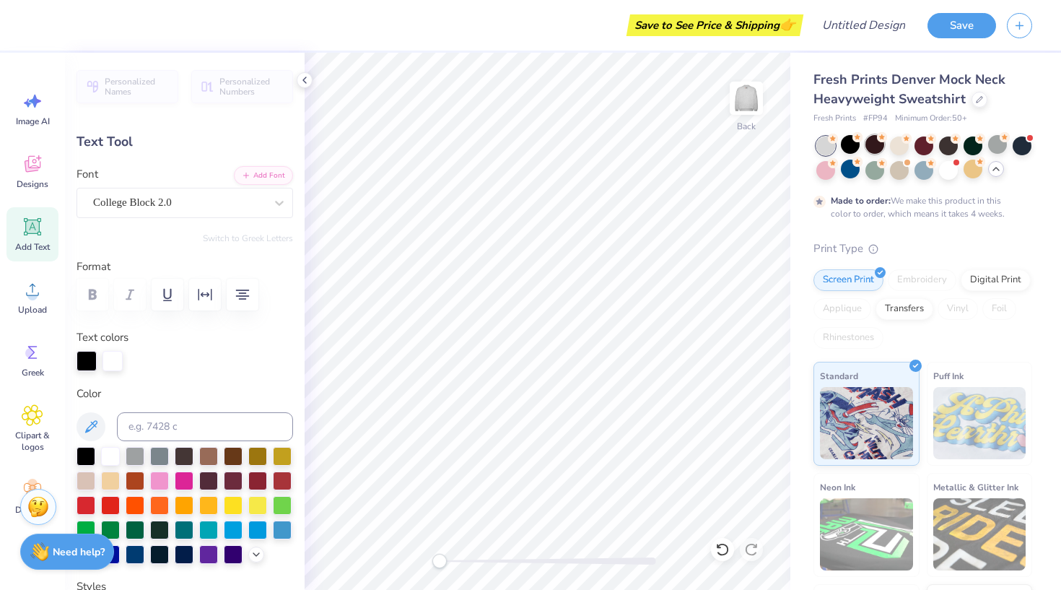
click at [876, 146] on div at bounding box center [874, 144] width 19 height 19
click at [845, 146] on div at bounding box center [850, 144] width 19 height 19
click at [948, 29] on button "Save" at bounding box center [961, 23] width 69 height 25
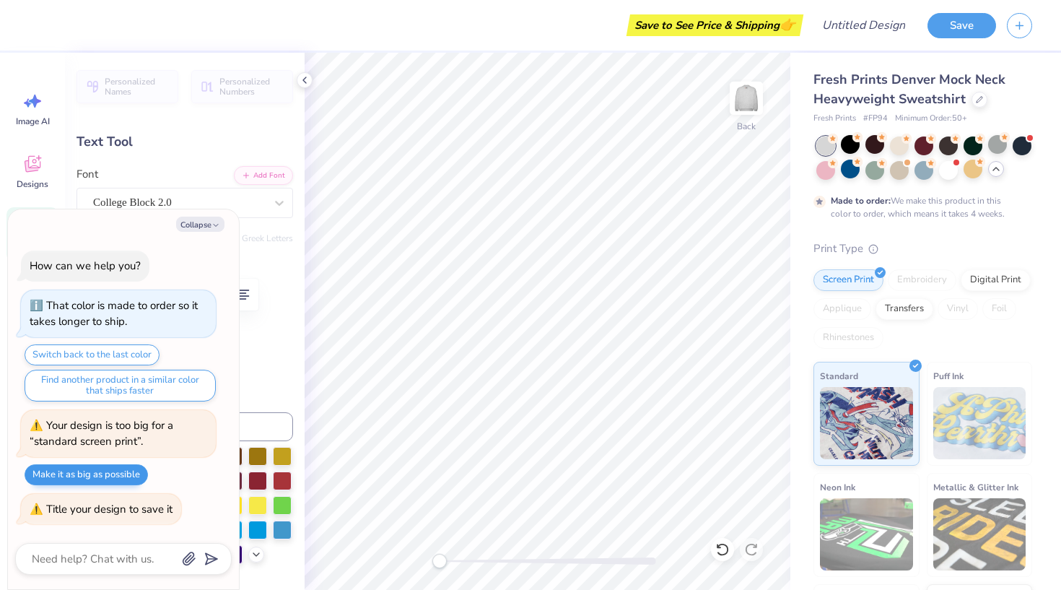
click at [113, 473] on button "Make it as big as possible" at bounding box center [86, 474] width 123 height 21
click at [211, 230] on button "Collapse" at bounding box center [200, 224] width 48 height 15
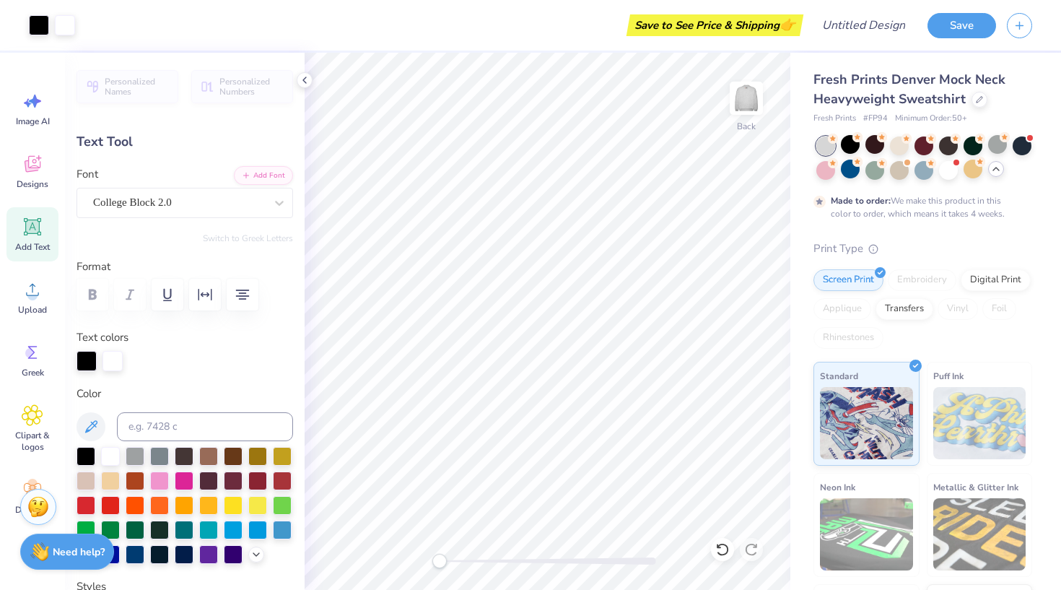
type textarea "x"
click at [741, 92] on img at bounding box center [746, 98] width 58 height 58
click at [745, 104] on img at bounding box center [746, 98] width 58 height 58
type input "1.31"
click at [966, 27] on button "Save" at bounding box center [961, 23] width 69 height 25
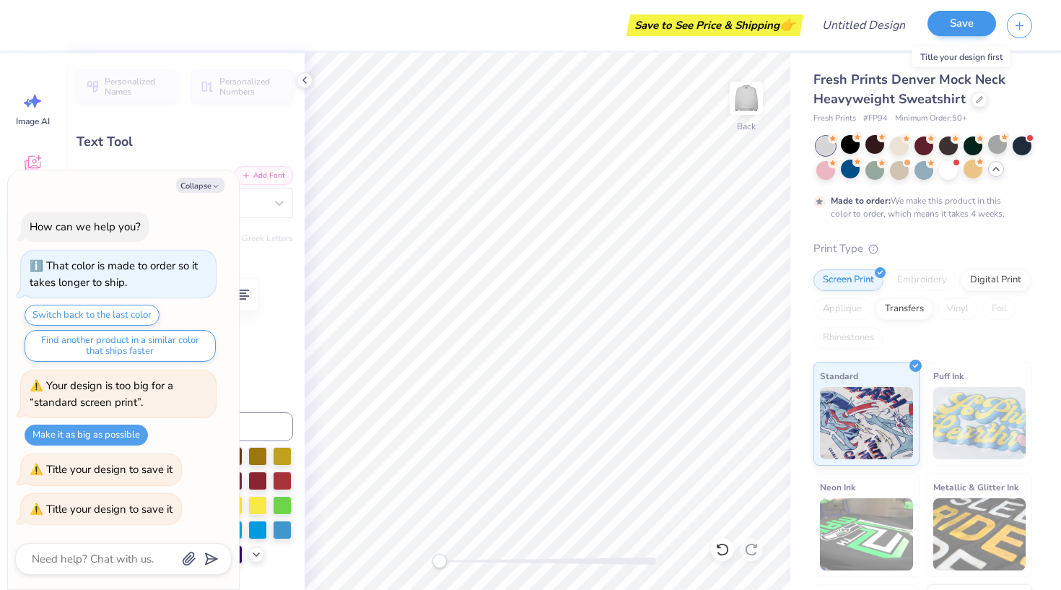
click at [966, 27] on button "Save" at bounding box center [961, 23] width 69 height 25
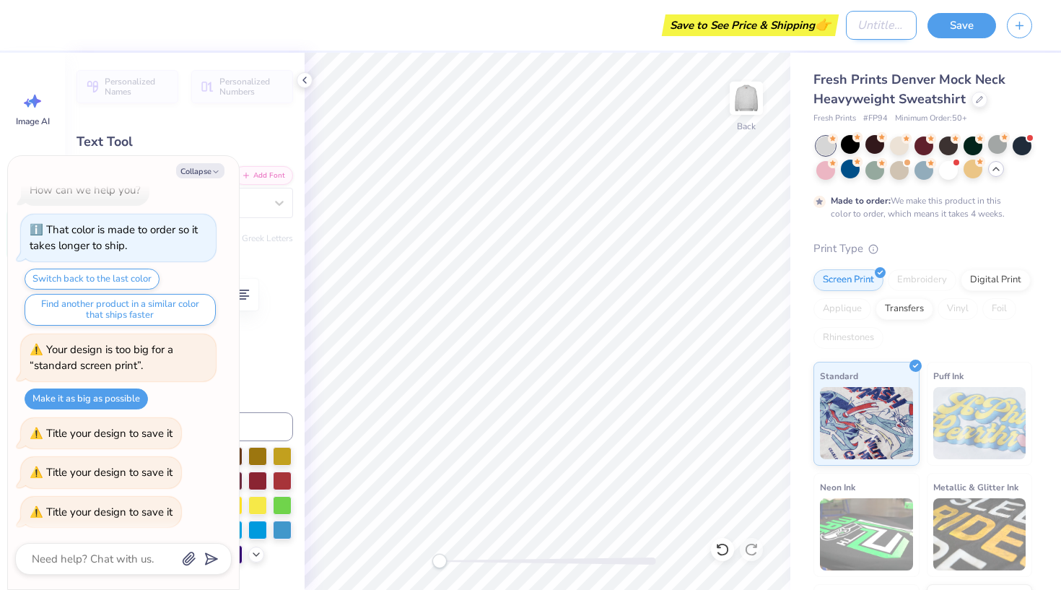
click at [846, 25] on input "Design Title" at bounding box center [881, 25] width 71 height 29
type textarea "x"
type input "K"
type textarea "x"
type input "KM"
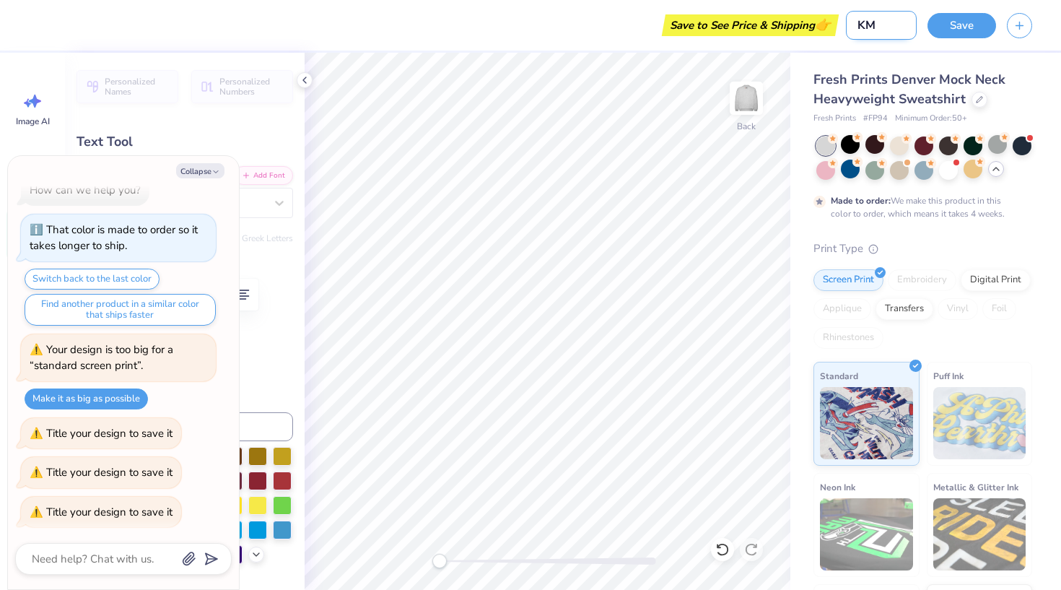
type textarea "x"
type input "KMC"
type textarea "x"
type input "KMC"
type textarea "x"
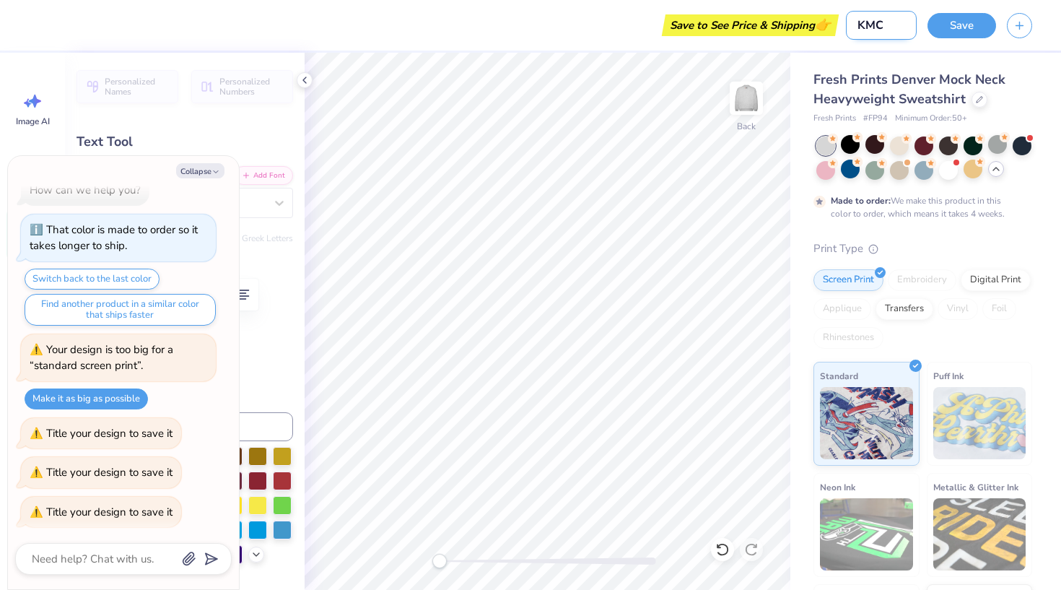
type input "KMC P"
type textarea "x"
type input "KMC Pa"
type textarea "x"
type input "KMC Par"
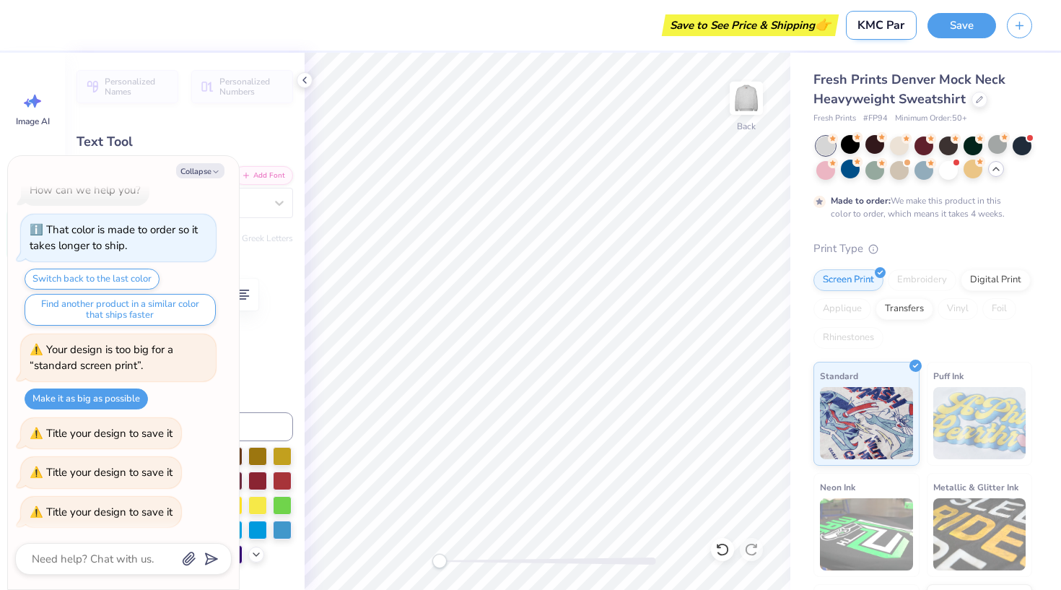
type textarea "x"
type input "[GEOGRAPHIC_DATA]"
type textarea "x"
type input "KMC [PERSON_NAME]"
type textarea "x"
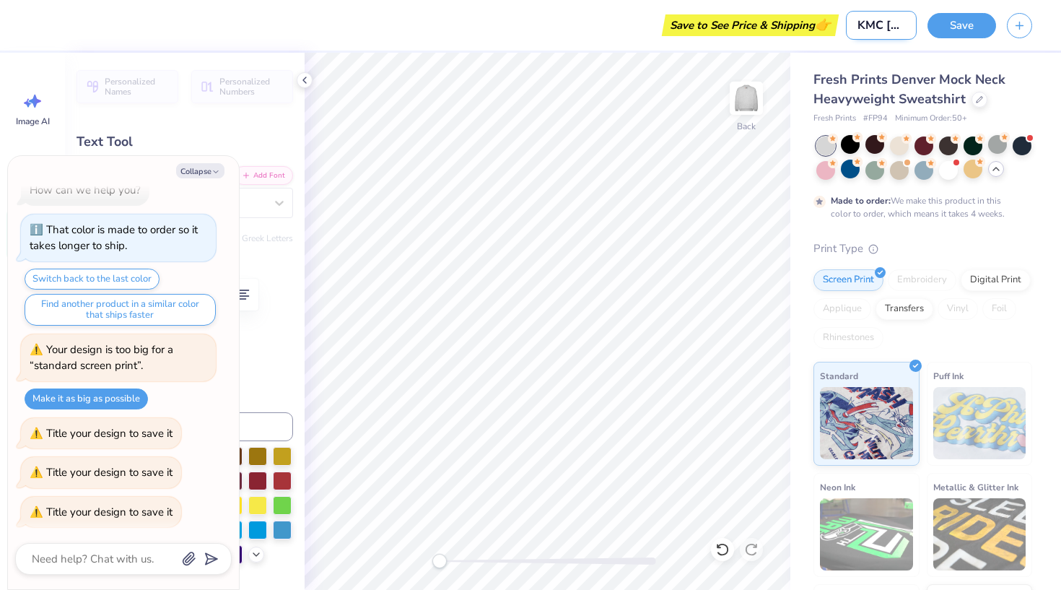
type input "KMC [PERSON_NAME]"
type textarea "x"
type input "KMC [PERSON_NAME] S"
type textarea "x"
type input "KMC [PERSON_NAME]"
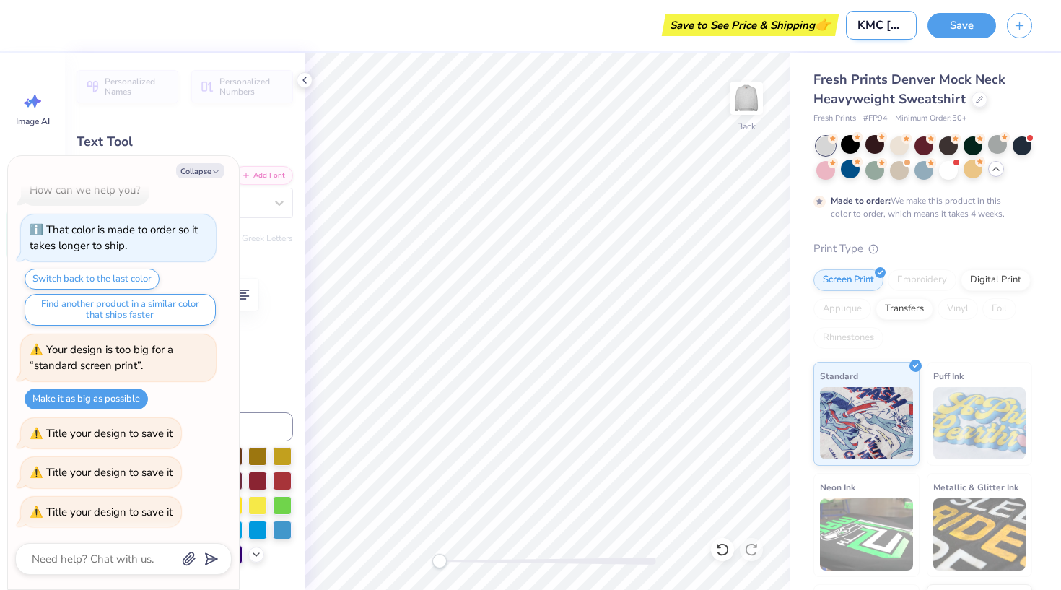
type textarea "x"
type input "KMC [PERSON_NAME] Swe"
type textarea "x"
type input "KMC [PERSON_NAME] Swea"
type textarea "x"
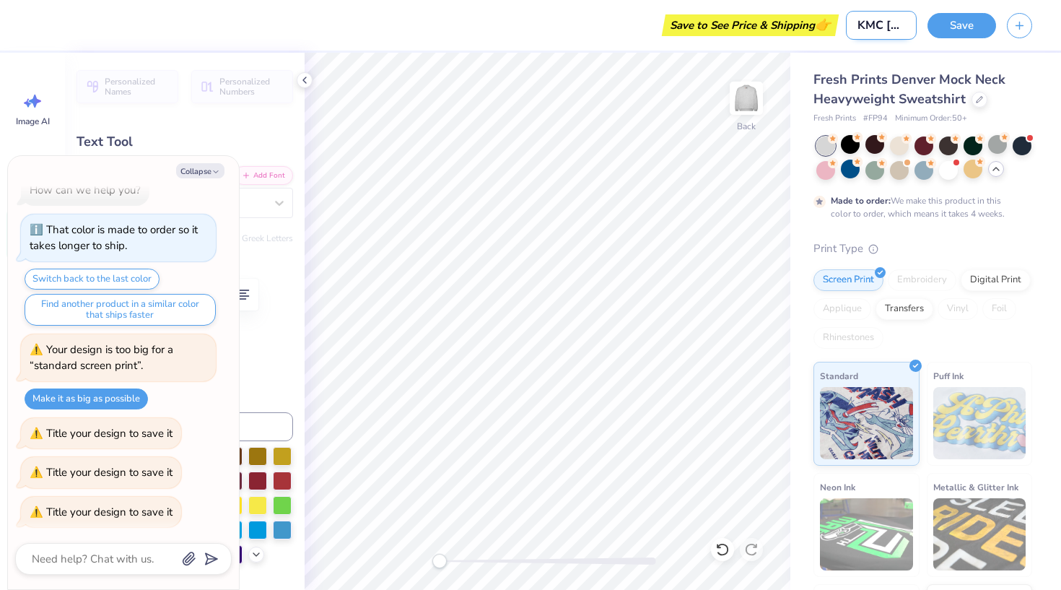
type input "KMC [PERSON_NAME]"
type textarea "x"
type input "KMC [PERSON_NAME] Sweats"
type textarea "x"
type input "KMC [PERSON_NAME] Sweatsh"
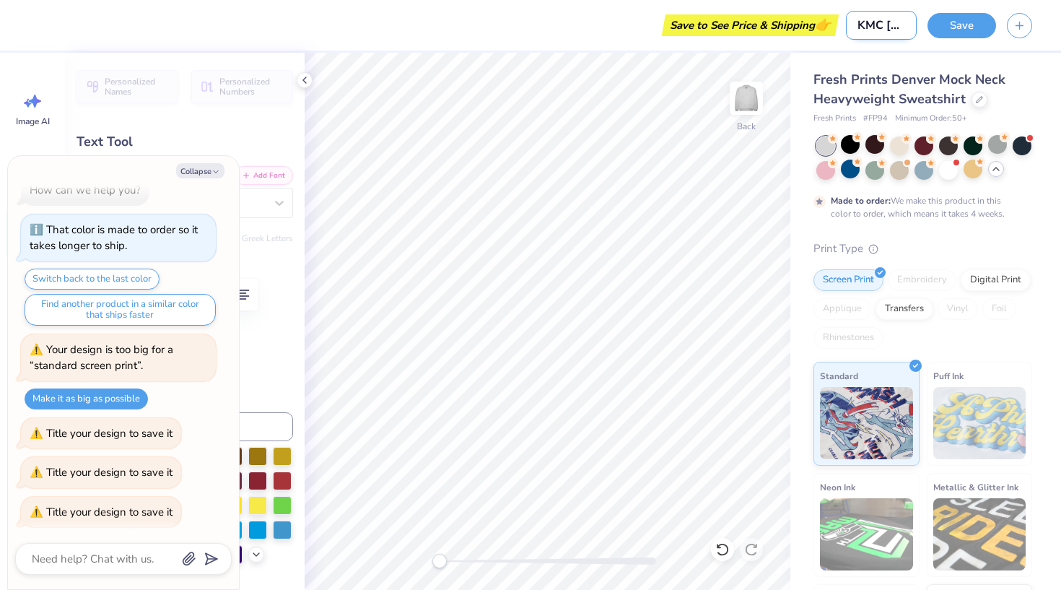
type textarea "x"
type input "KMC [PERSON_NAME] Sweatshi"
type textarea "x"
type input "KMC [PERSON_NAME] Sweatshir"
type textarea "x"
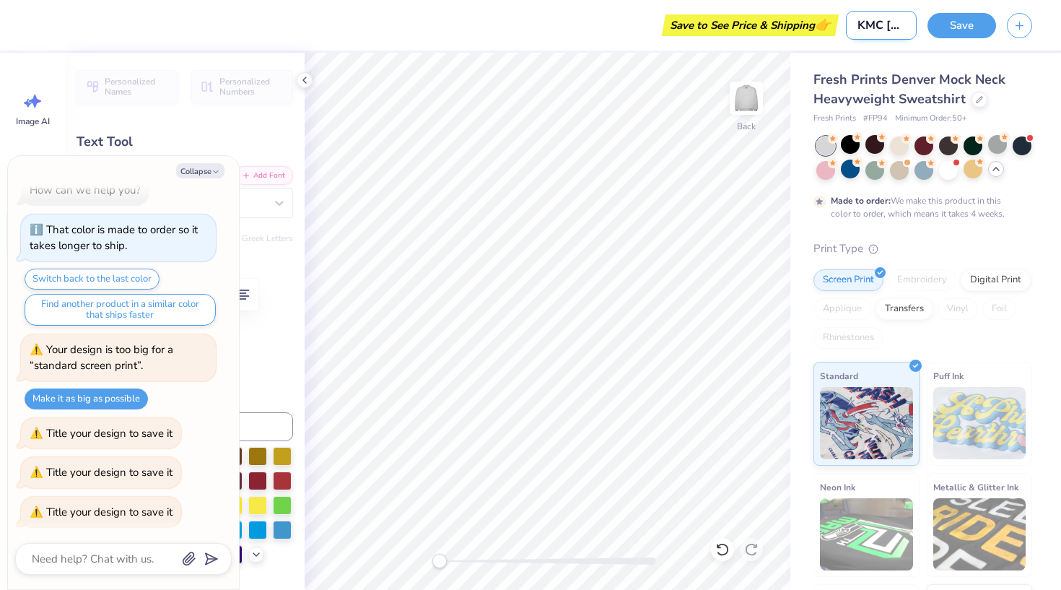
type input "KMC [PERSON_NAME] Sweatshirt"
type textarea "x"
type input "KMC [PERSON_NAME] Sweatshirt"
click at [959, 22] on button "Save" at bounding box center [961, 23] width 69 height 25
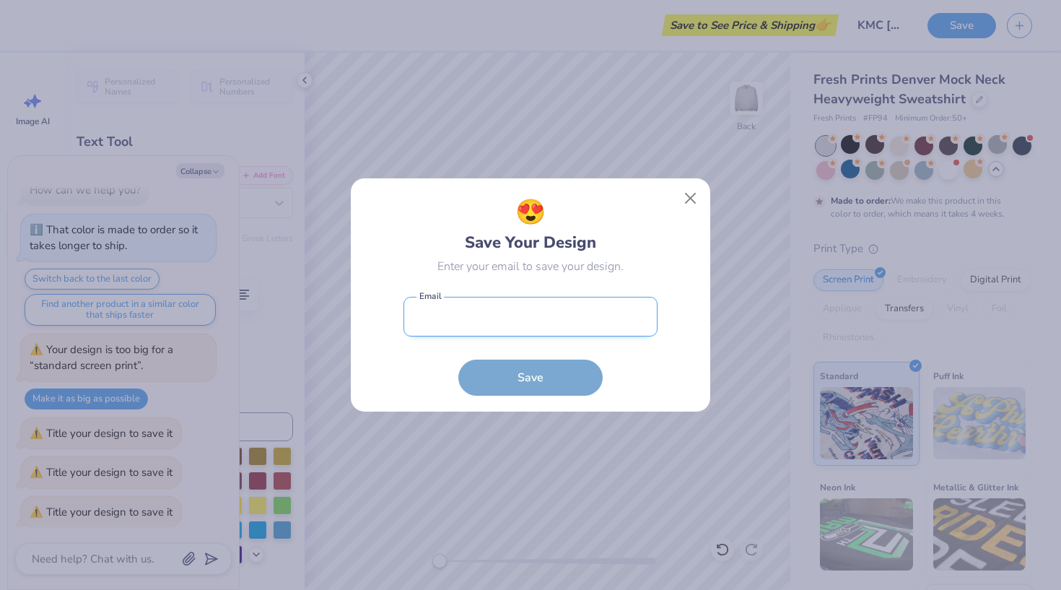
click at [472, 323] on input "email" at bounding box center [530, 317] width 254 height 40
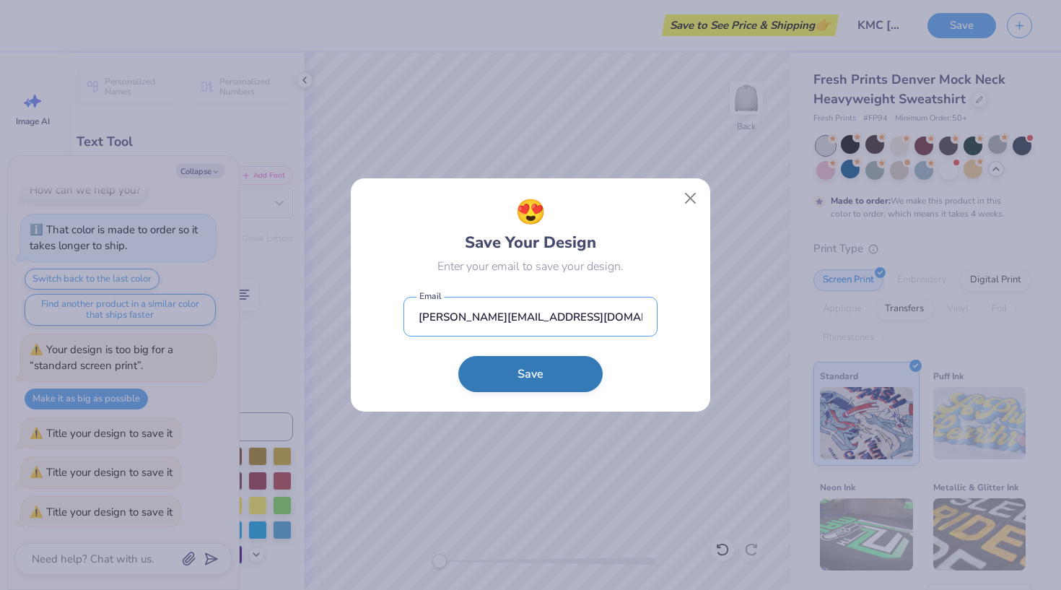
type input "[PERSON_NAME][EMAIL_ADDRESS][DOMAIN_NAME]"
click at [558, 375] on button "Save" at bounding box center [530, 374] width 144 height 36
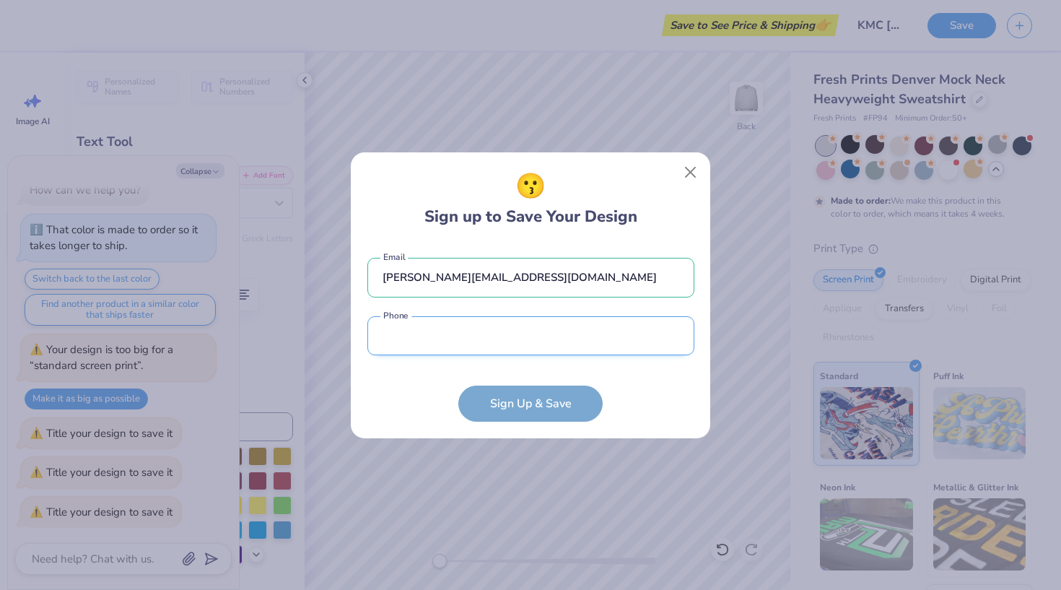
click at [507, 349] on input "tel" at bounding box center [530, 336] width 327 height 40
type input "(678) 8"
type textarea "x"
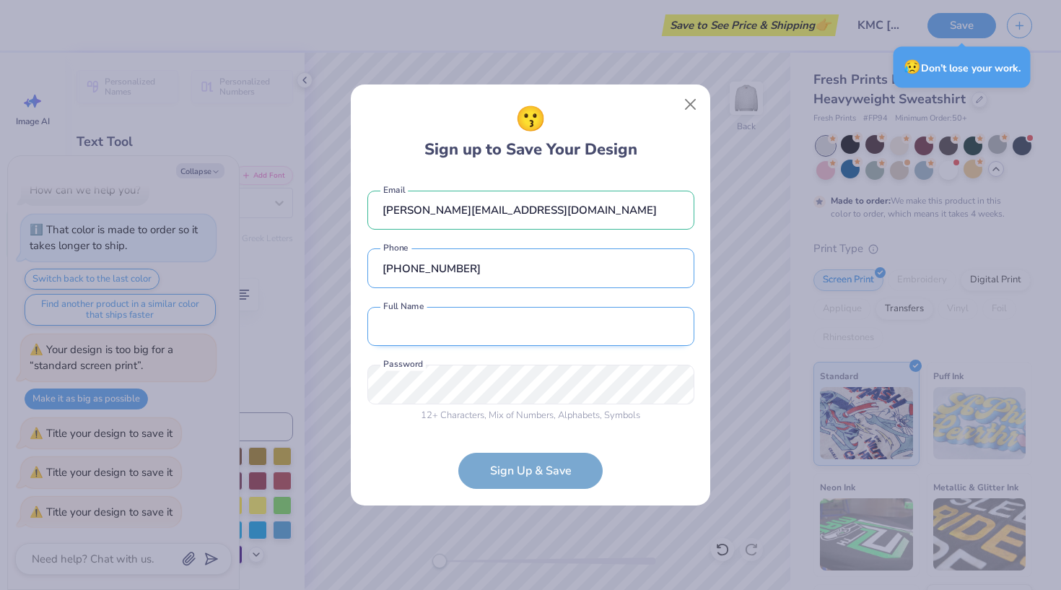
type input "[PHONE_NUMBER]"
click at [487, 324] on input "text" at bounding box center [530, 327] width 327 height 40
type input "[PERSON_NAME]"
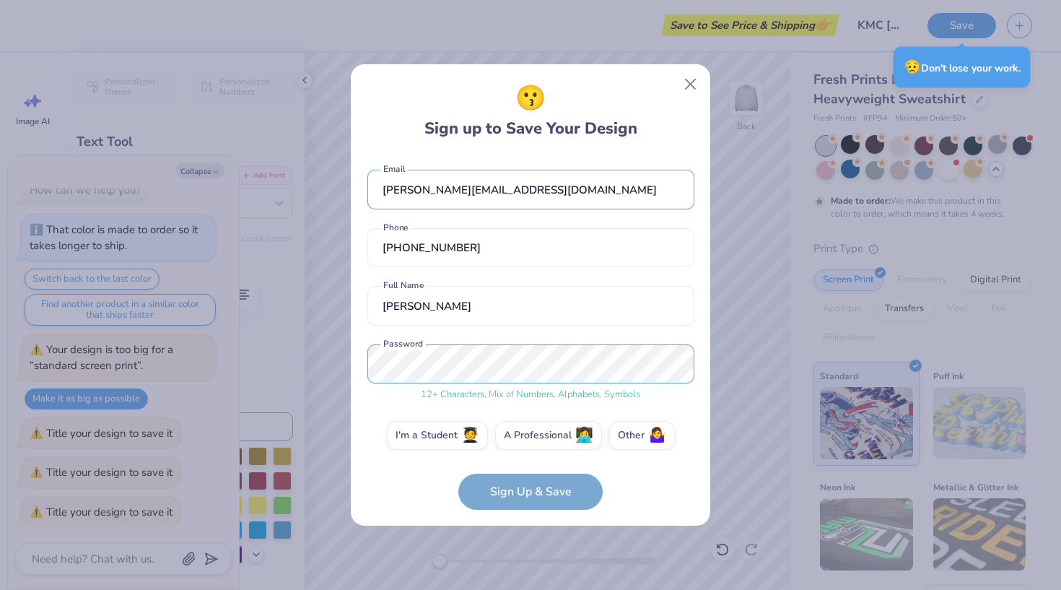
scroll to position [13, 0]
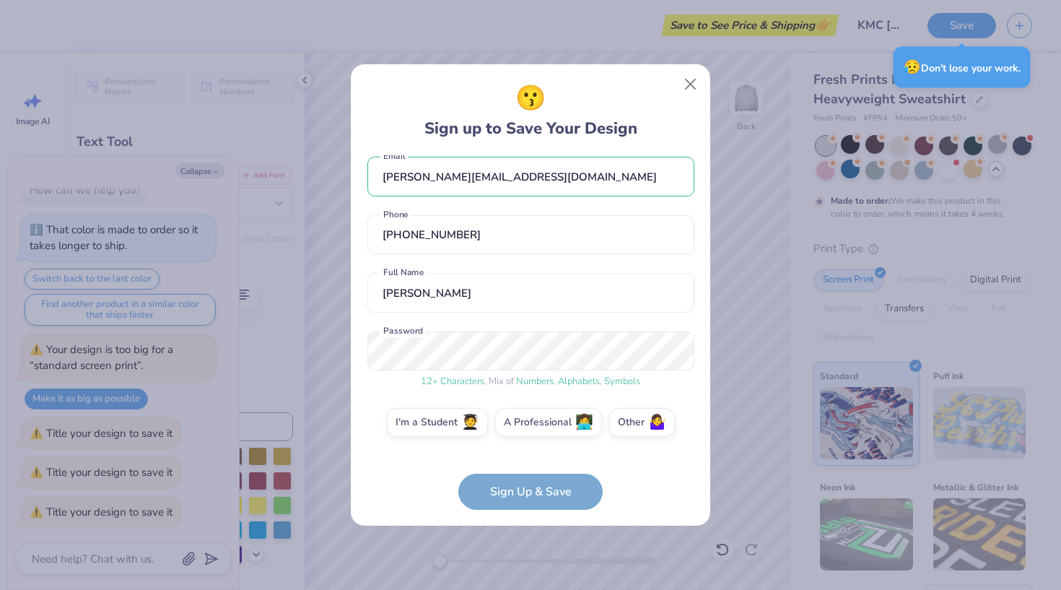
click at [532, 493] on form "[PERSON_NAME][EMAIL_ADDRESS][DOMAIN_NAME] Email [PHONE_NUMBER] Phone [PERSON_NA…" at bounding box center [530, 332] width 327 height 354
click at [458, 428] on label "I'm a Student 🧑‍🎓" at bounding box center [437, 420] width 101 height 29
click at [526, 434] on input "I'm a Student 🧑‍🎓" at bounding box center [530, 438] width 9 height 9
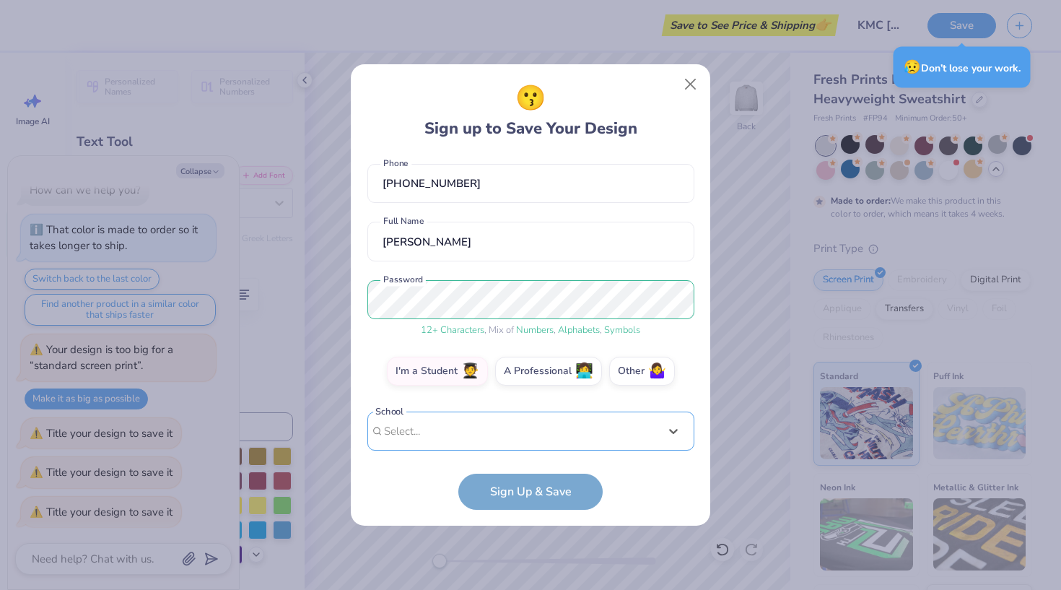
click at [481, 434] on div "Use Up and Down to choose options, press Enter to select the currently focused …" at bounding box center [530, 452] width 327 height 83
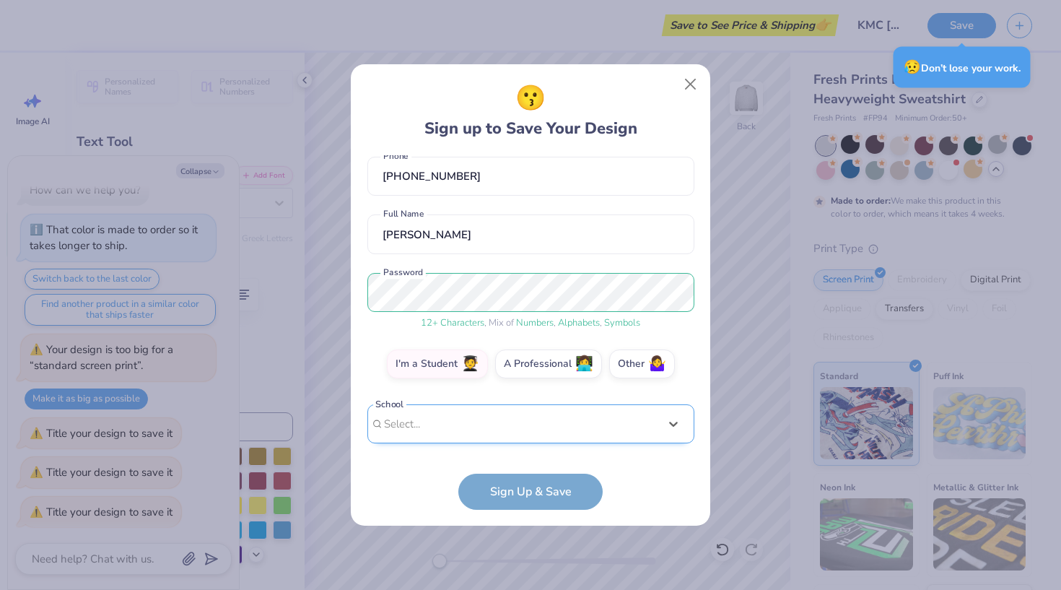
scroll to position [71, 0]
click at [660, 200] on div "[PERSON_NAME][EMAIL_ADDRESS][DOMAIN_NAME] Email [PHONE_NUMBER] Phone [PERSON_NA…" at bounding box center [530, 302] width 327 height 295
click at [551, 361] on label "A Professional 👩‍💻" at bounding box center [548, 361] width 107 height 29
click at [536, 434] on input "A Professional 👩‍💻" at bounding box center [530, 438] width 9 height 9
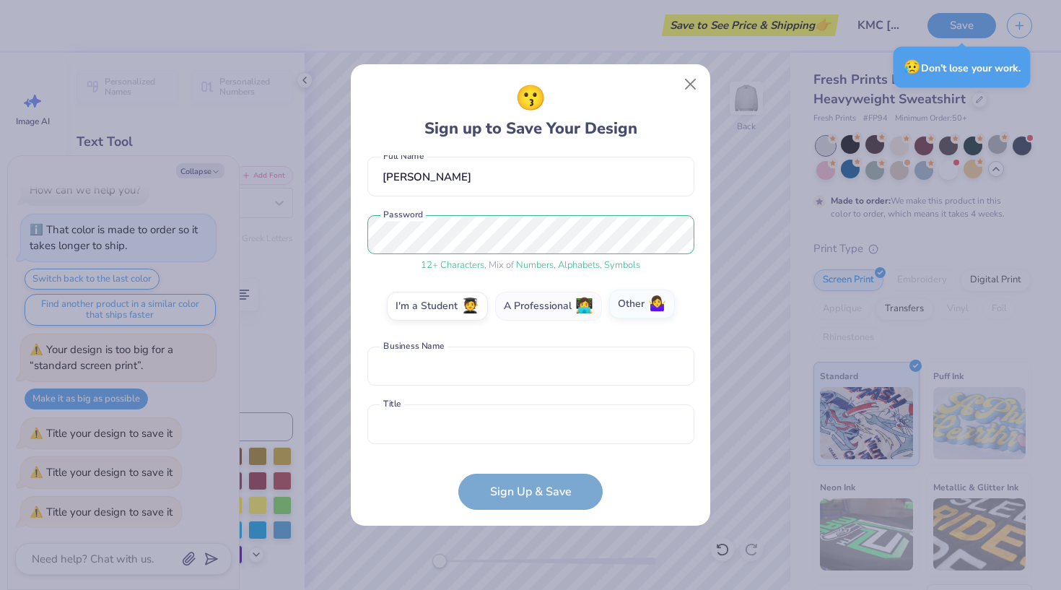
type textarea "x"
click at [639, 313] on label "Other 🤷‍♀️" at bounding box center [642, 303] width 66 height 29
click at [536, 434] on input "Other 🤷‍♀️" at bounding box center [530, 438] width 9 height 9
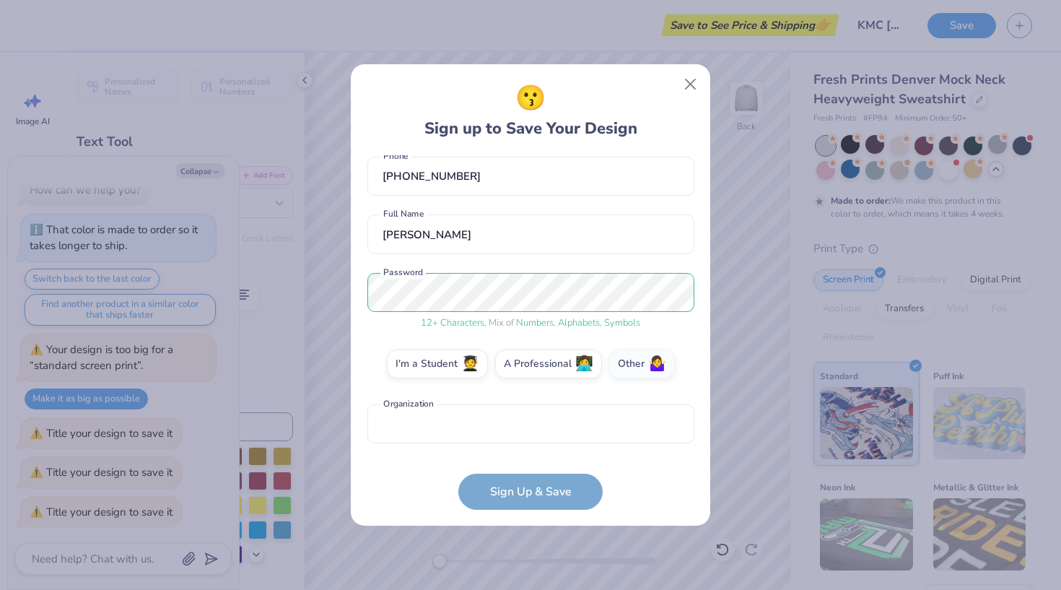
click at [508, 497] on form "[PERSON_NAME][EMAIL_ADDRESS][DOMAIN_NAME] Email [PHONE_NUMBER] Phone [PERSON_NA…" at bounding box center [530, 332] width 327 height 354
click at [498, 484] on form "[PERSON_NAME][EMAIL_ADDRESS][DOMAIN_NAME] Email [PHONE_NUMBER] Phone [PERSON_NA…" at bounding box center [530, 332] width 327 height 354
click at [442, 435] on input "text" at bounding box center [530, 424] width 327 height 40
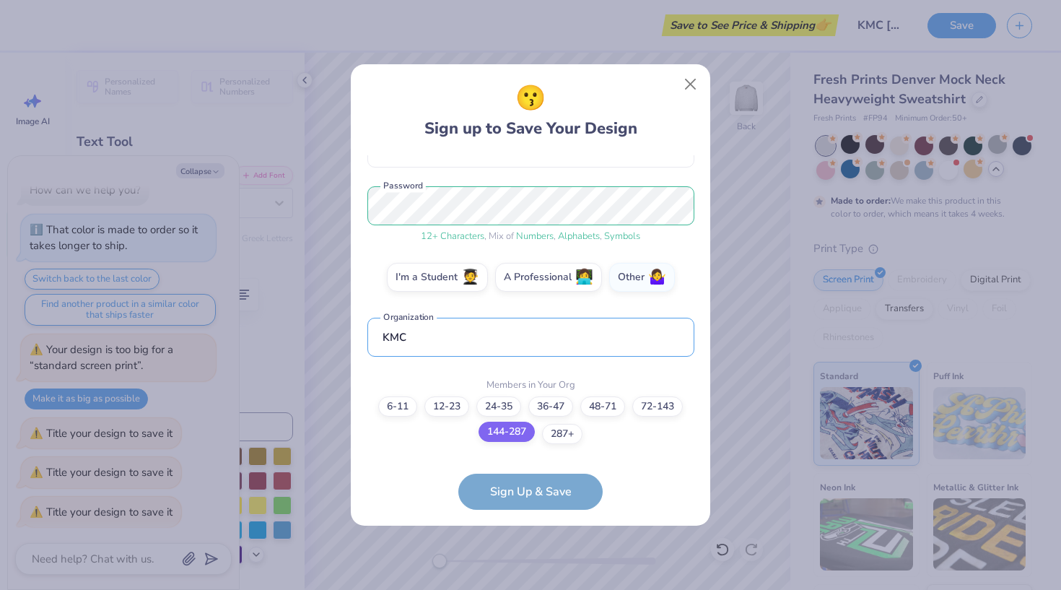
type input "KMC"
click at [509, 431] on label "144-287" at bounding box center [507, 432] width 56 height 20
click at [526, 573] on input "144-287" at bounding box center [530, 577] width 9 height 9
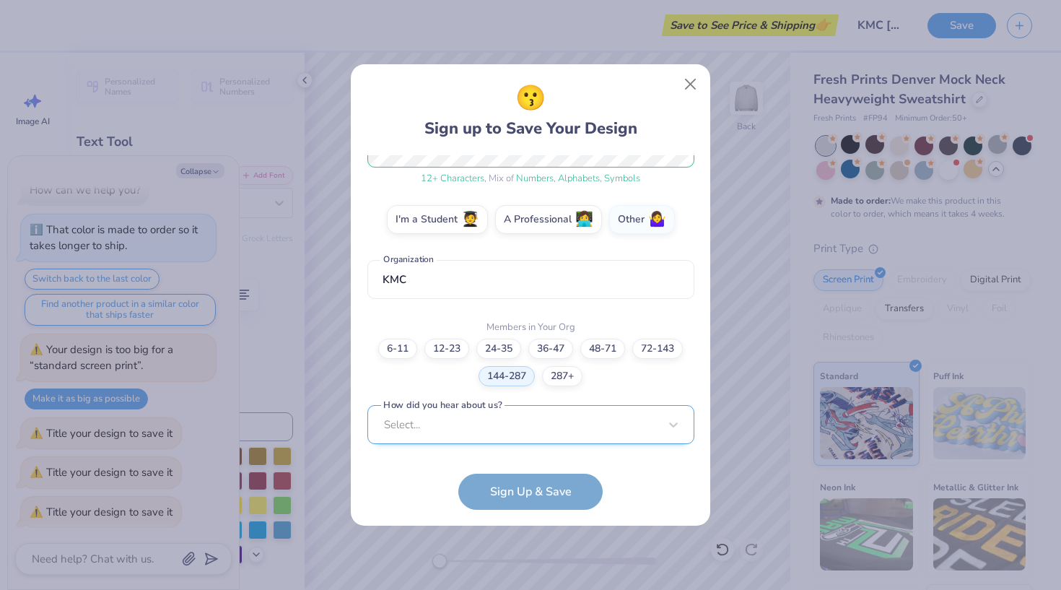
click at [506, 430] on div "Select..." at bounding box center [530, 425] width 327 height 40
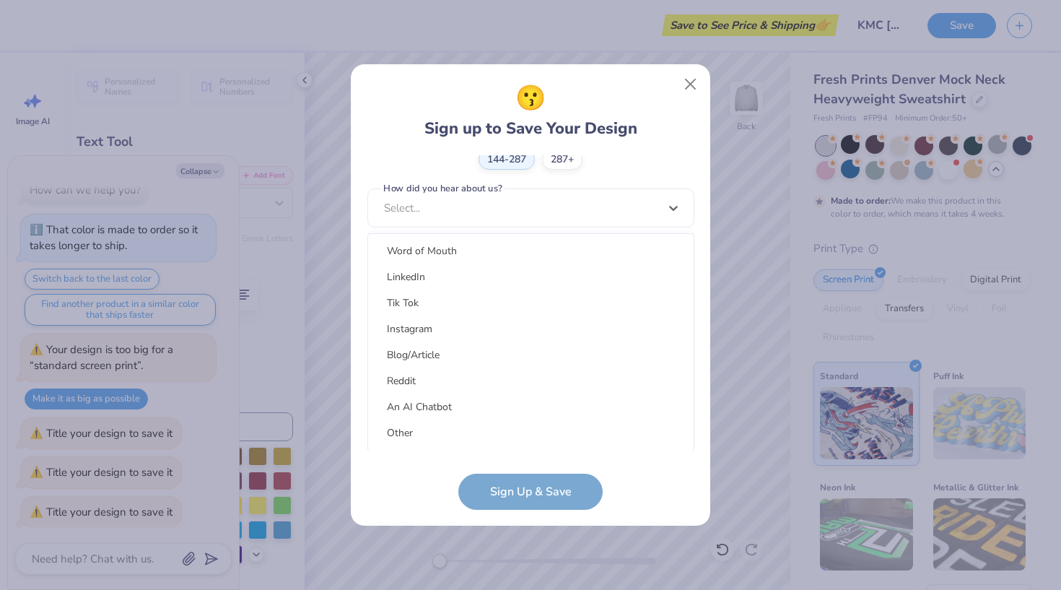
scroll to position [183, 0]
click at [423, 424] on div "Other" at bounding box center [531, 433] width 314 height 24
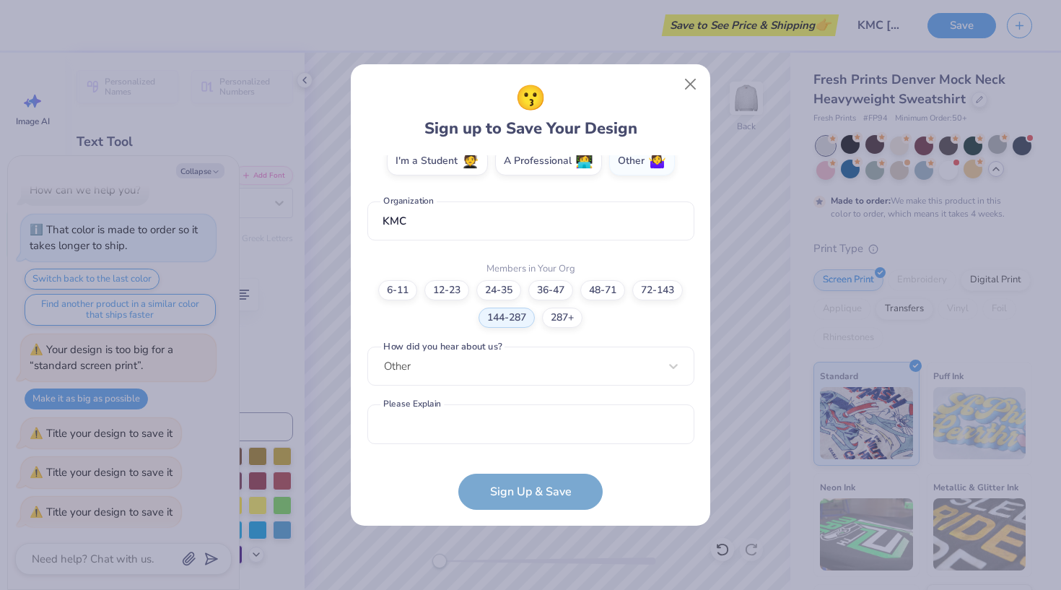
click at [519, 484] on form "[PERSON_NAME][EMAIL_ADDRESS][DOMAIN_NAME] Email [PHONE_NUMBER] Phone [PERSON_NA…" at bounding box center [530, 332] width 327 height 354
click at [514, 505] on form "[PERSON_NAME][EMAIL_ADDRESS][DOMAIN_NAME] Email [PHONE_NUMBER] Phone [PERSON_NA…" at bounding box center [530, 332] width 327 height 354
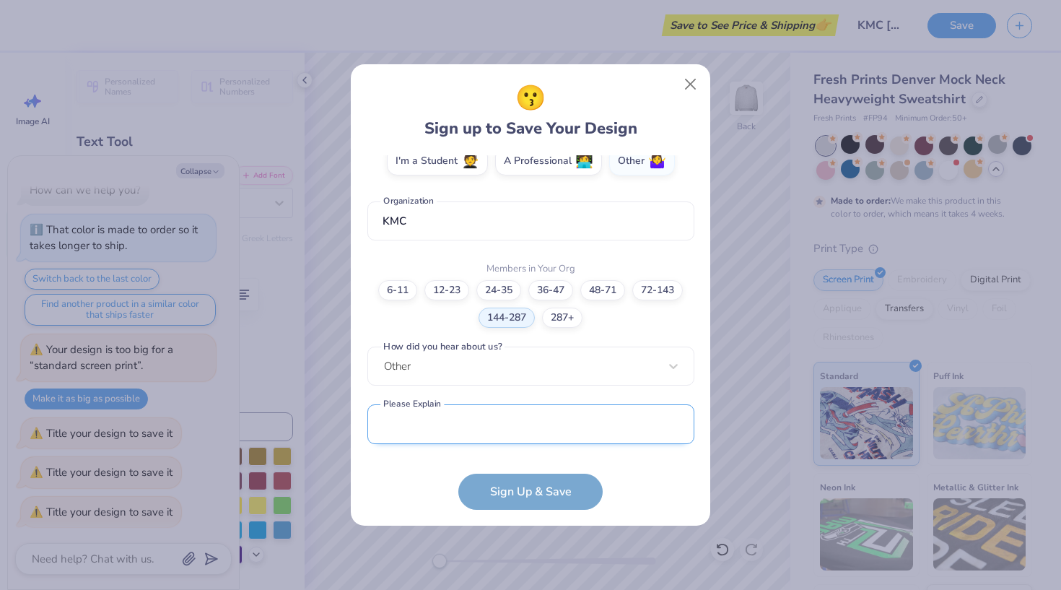
click at [503, 423] on input "text" at bounding box center [530, 424] width 327 height 40
type input "No"
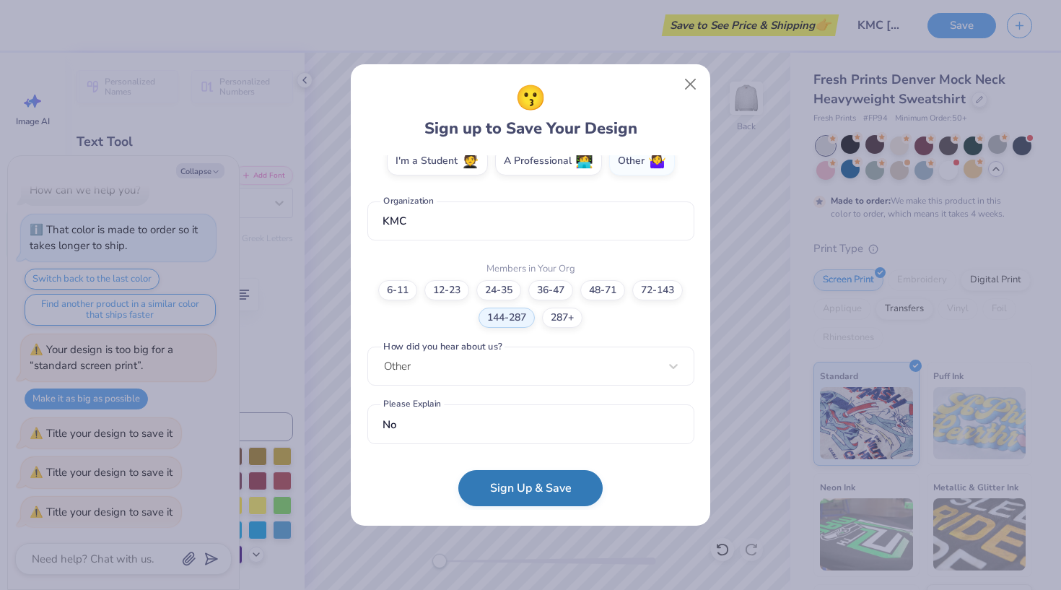
click at [534, 486] on button "Sign Up & Save" at bounding box center [530, 488] width 144 height 36
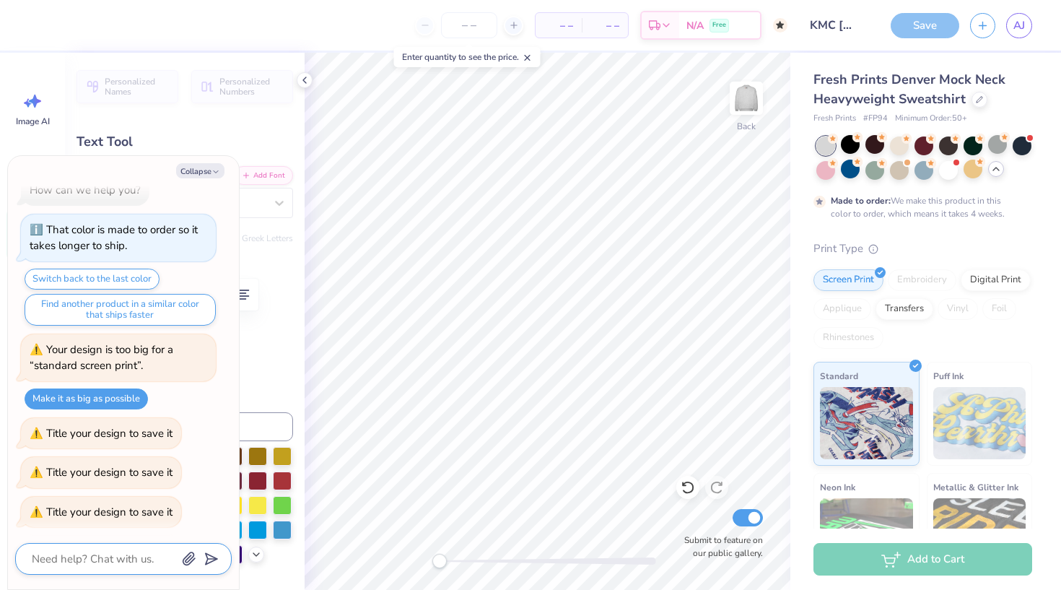
scroll to position [61, 0]
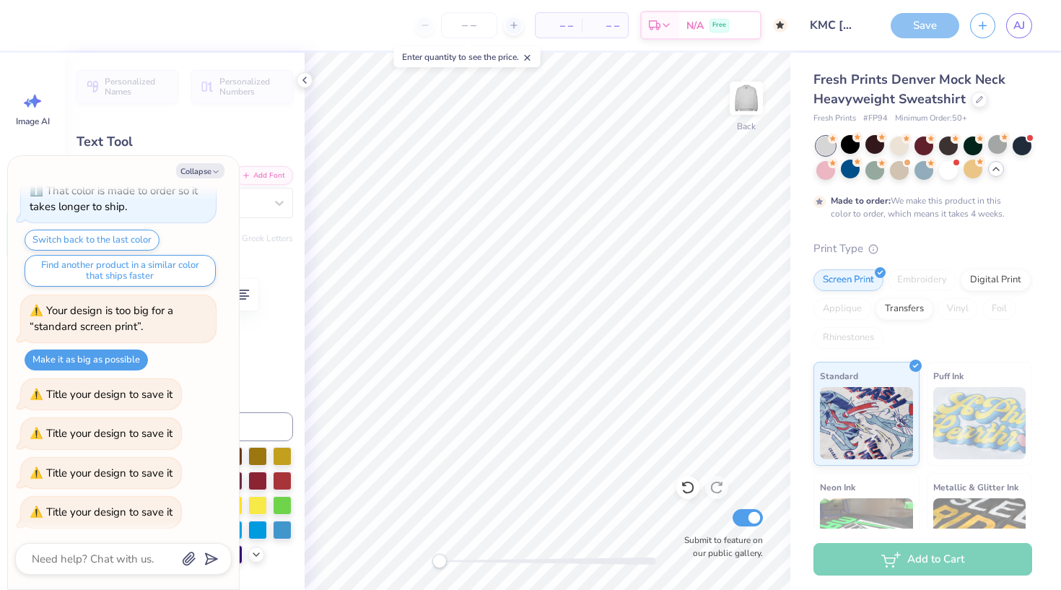
click at [929, 26] on div "Save" at bounding box center [925, 25] width 69 height 25
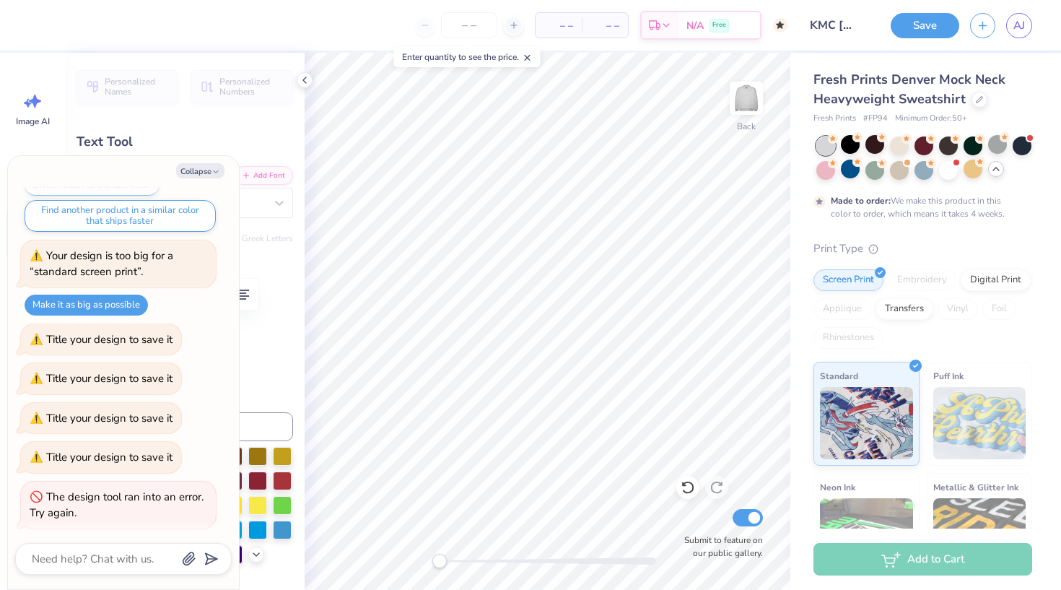
click at [929, 26] on button "Save" at bounding box center [925, 25] width 69 height 25
click at [917, 32] on div "Save" at bounding box center [925, 25] width 69 height 25
type textarea "x"
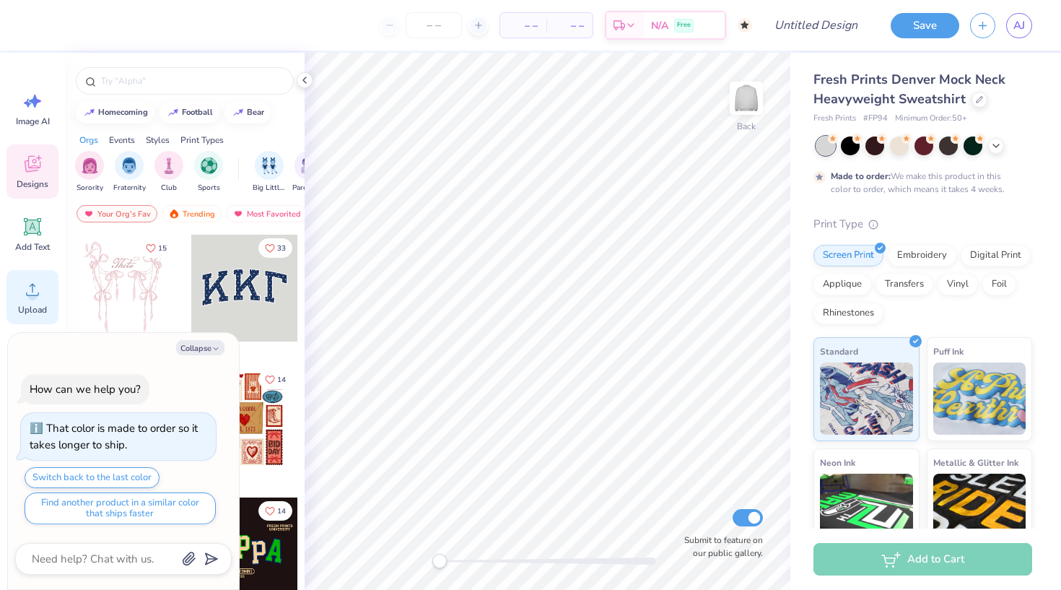
click at [22, 285] on icon at bounding box center [33, 290] width 22 height 22
click at [742, 93] on img at bounding box center [746, 98] width 58 height 58
click at [1026, 12] on div "Save AJ" at bounding box center [970, 25] width 181 height 51
click at [1021, 27] on span "AJ" at bounding box center [1019, 25] width 12 height 17
click at [28, 283] on icon at bounding box center [33, 290] width 22 height 22
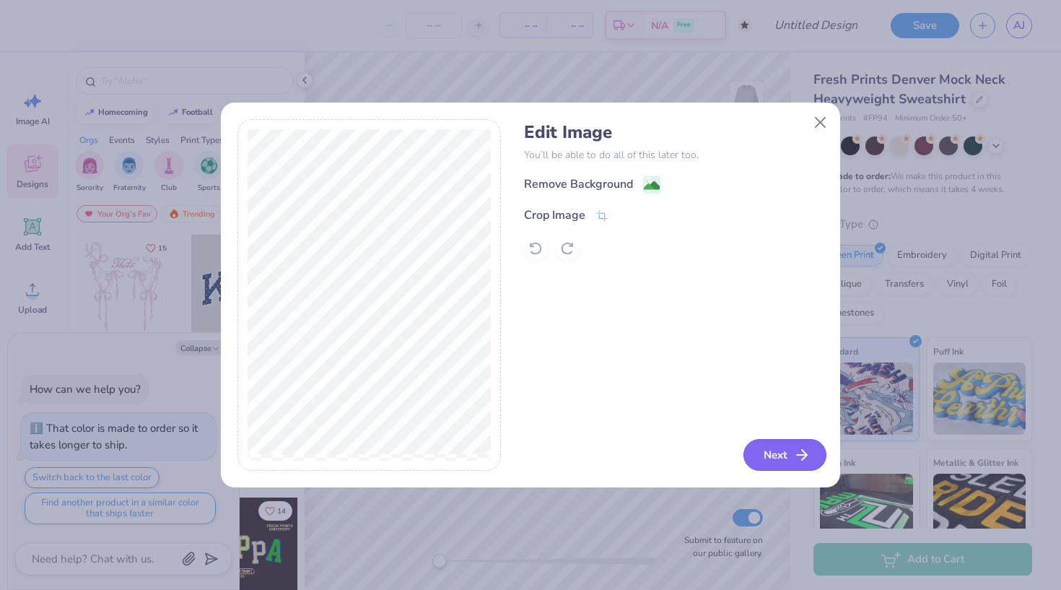
click at [773, 453] on button "Next" at bounding box center [784, 455] width 83 height 32
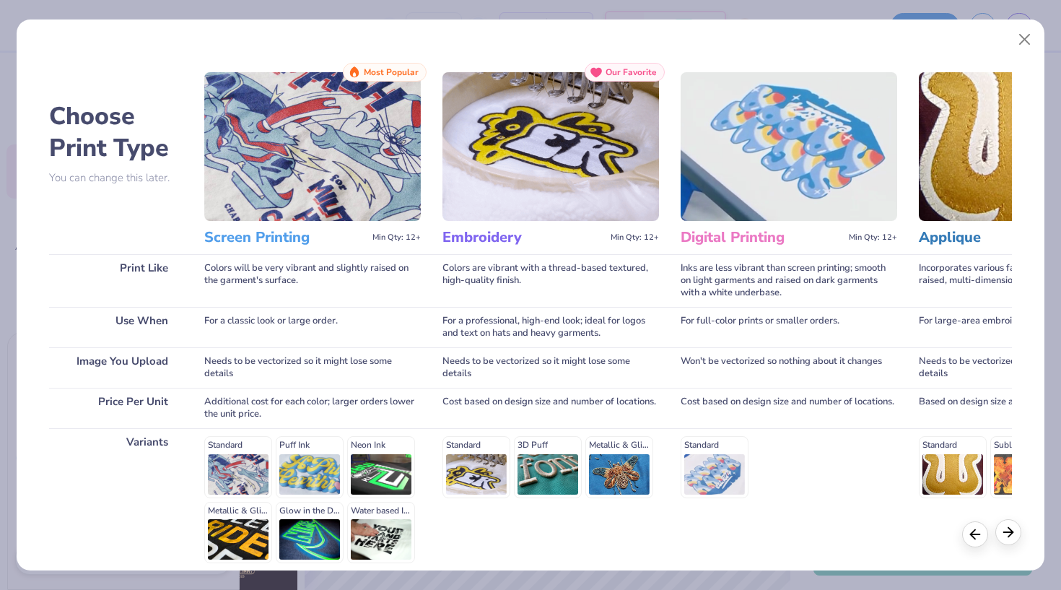
click at [1013, 533] on icon at bounding box center [1008, 532] width 16 height 16
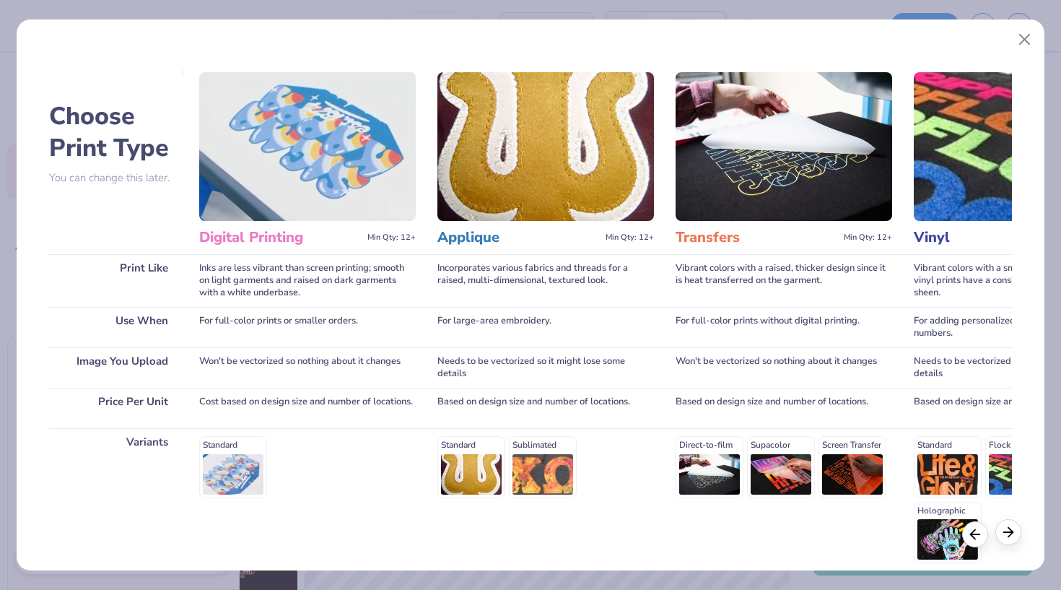
click at [1013, 533] on icon at bounding box center [1008, 532] width 16 height 16
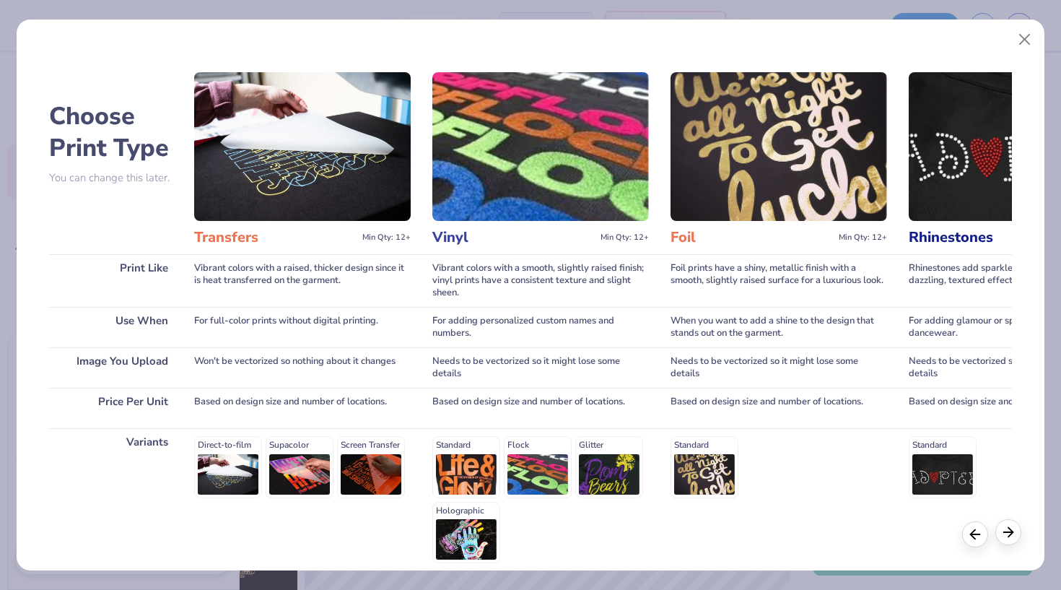
click at [1013, 533] on icon at bounding box center [1008, 532] width 16 height 16
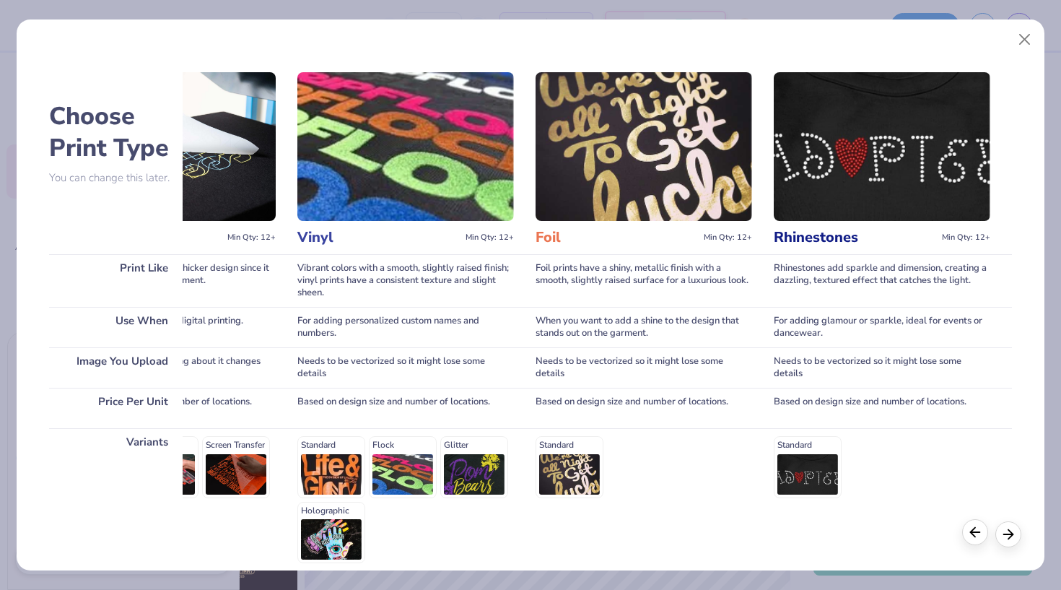
click at [974, 533] on icon at bounding box center [975, 532] width 16 height 16
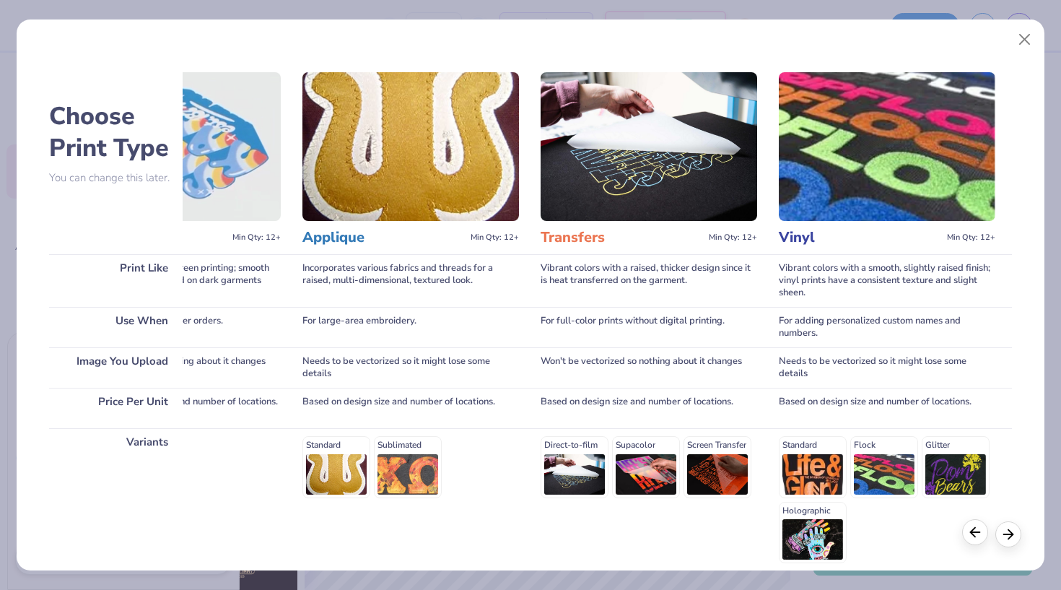
click at [974, 533] on icon at bounding box center [975, 532] width 16 height 16
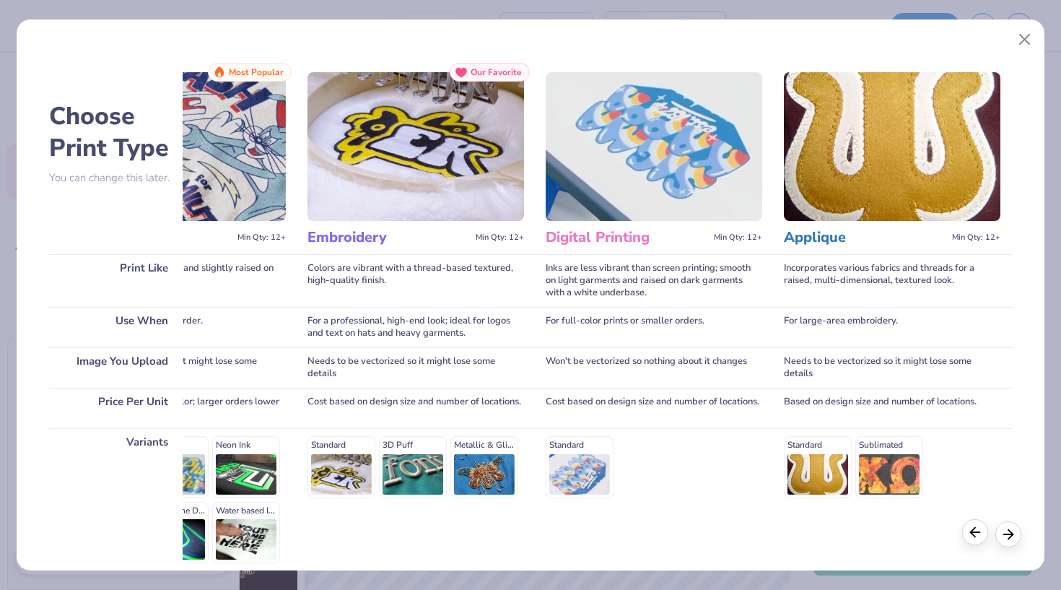
click at [974, 533] on icon at bounding box center [975, 532] width 16 height 16
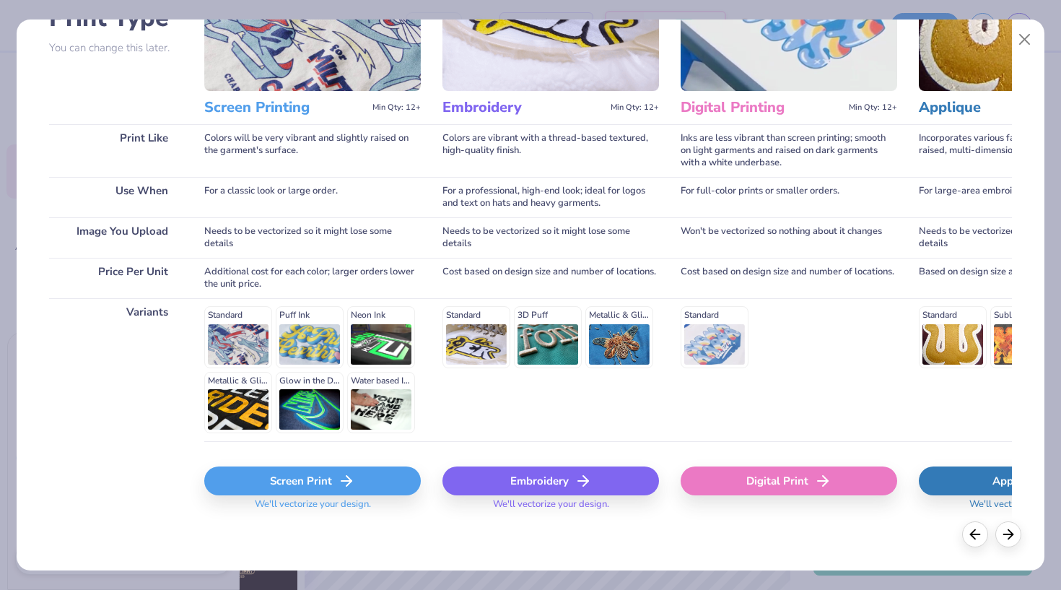
scroll to position [129, 0]
click at [384, 477] on div "Screen Print" at bounding box center [312, 481] width 217 height 29
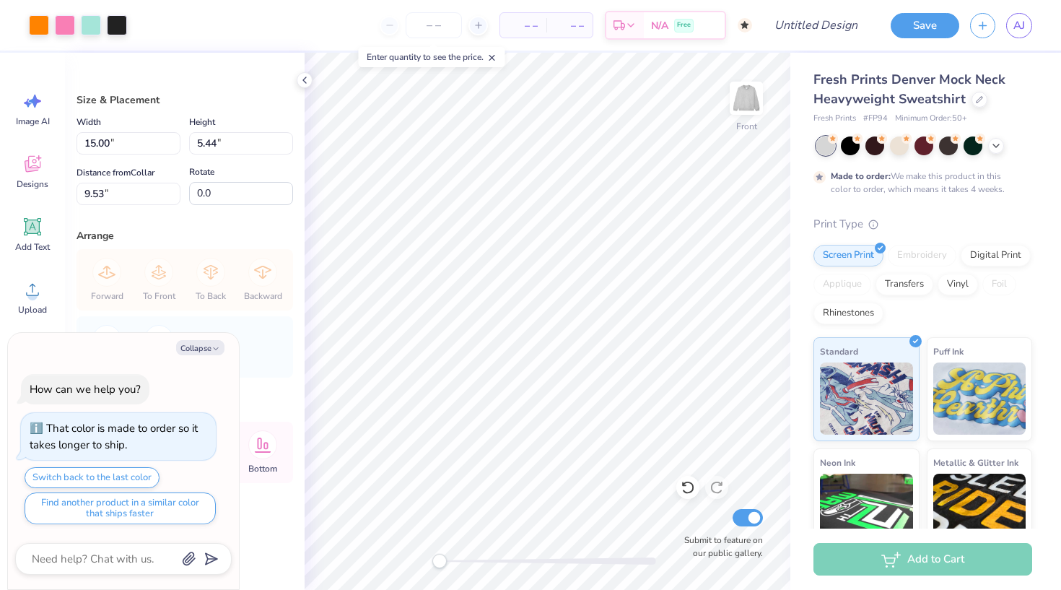
type textarea "x"
type input "2.45"
type input "0.89"
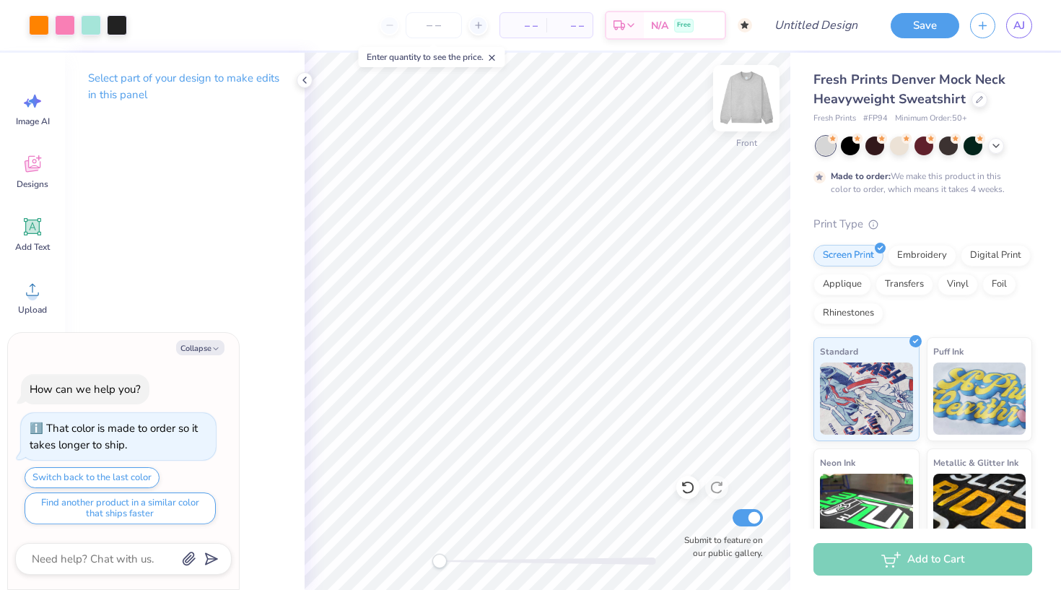
click at [753, 96] on img at bounding box center [746, 98] width 58 height 58
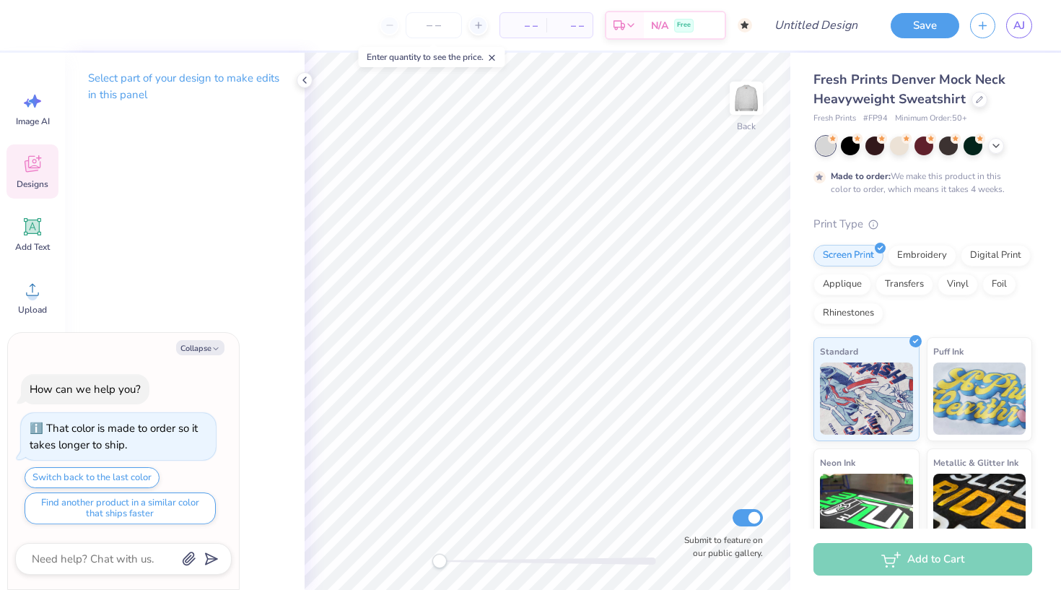
click at [31, 176] on div "Designs" at bounding box center [32, 171] width 52 height 54
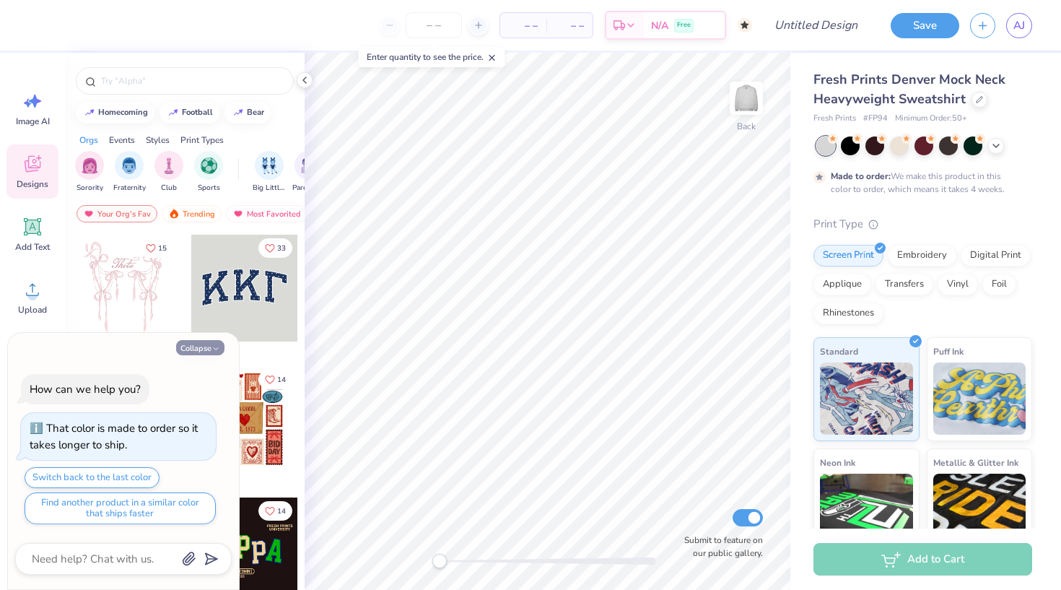
click at [206, 345] on button "Collapse" at bounding box center [200, 347] width 48 height 15
type textarea "x"
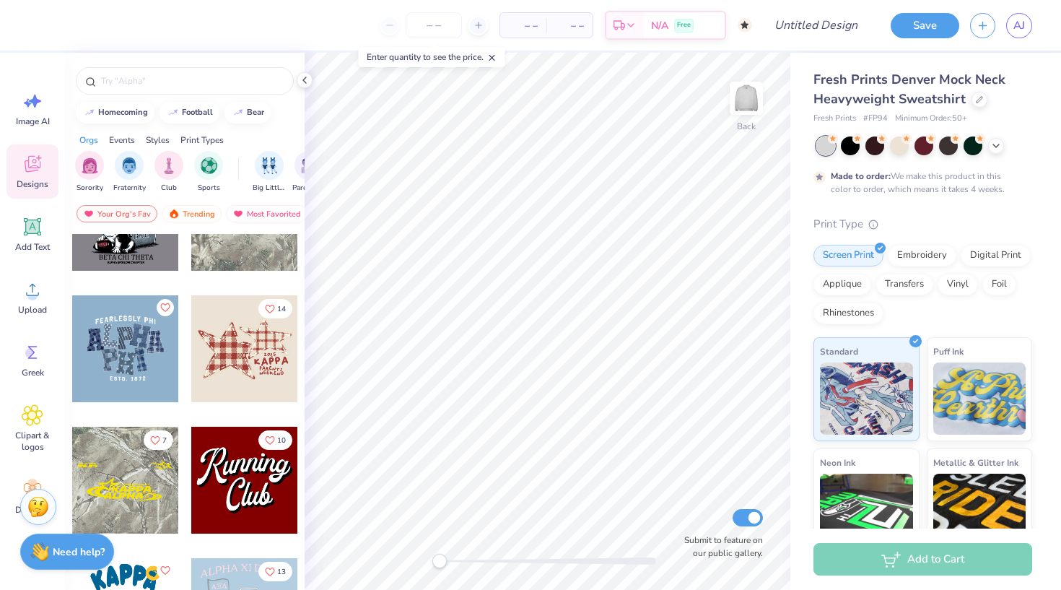
scroll to position [1405, 0]
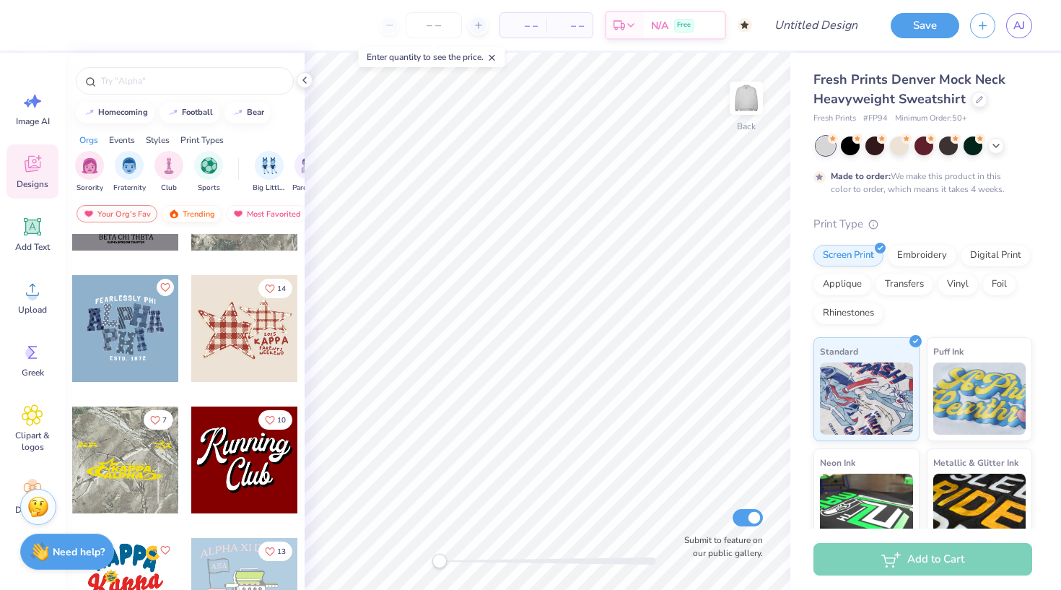
click at [196, 214] on div "Trending" at bounding box center [192, 213] width 60 height 17
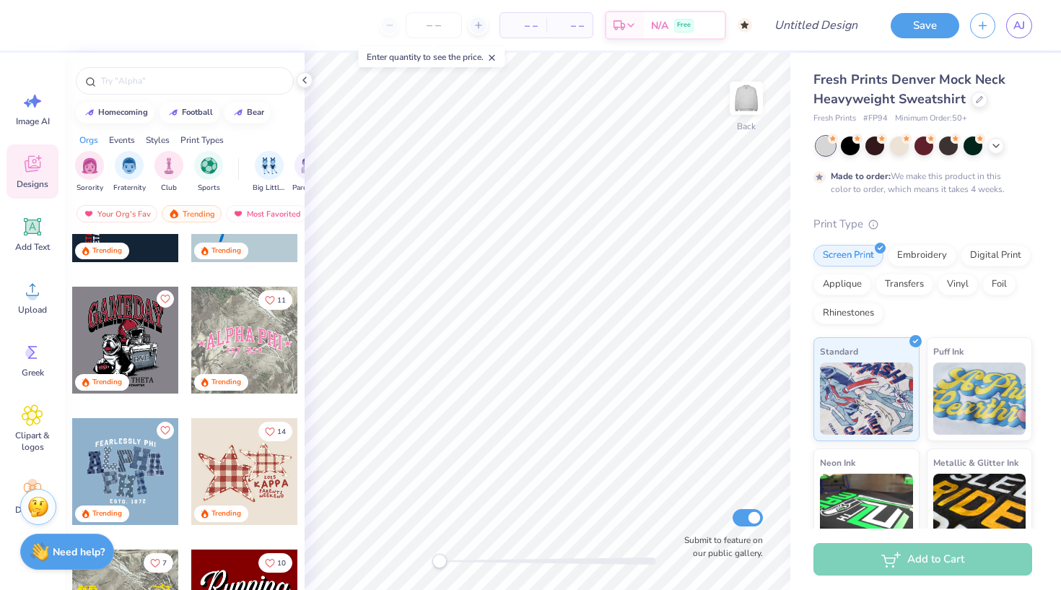
scroll to position [1291, 0]
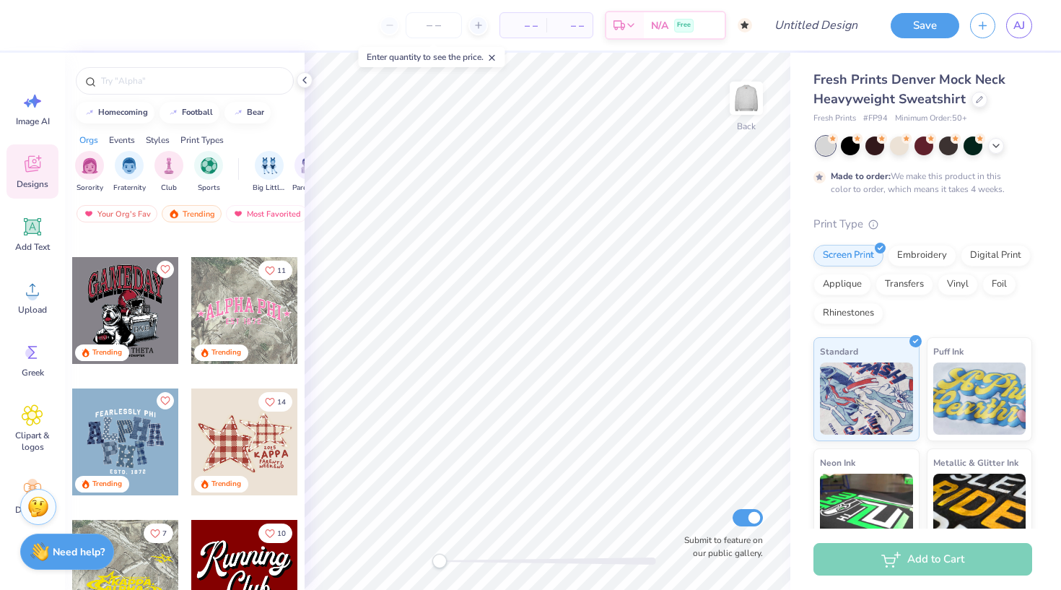
click at [246, 289] on div at bounding box center [138, 310] width 320 height 107
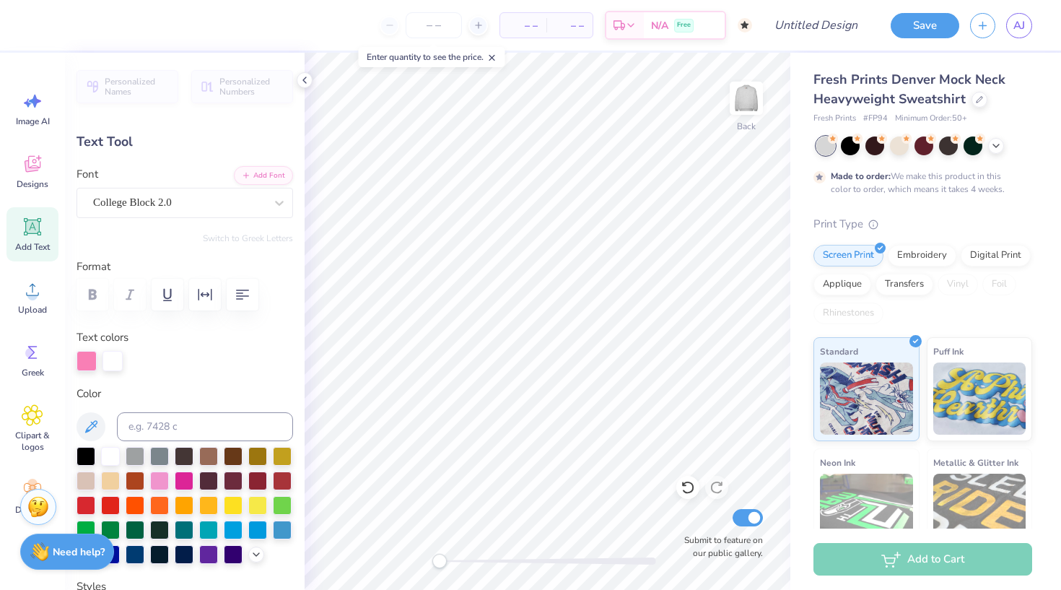
scroll to position [1, 4]
type textarea "KNOXVILLE MOVEMENT CO."
click at [249, 295] on icon "button" at bounding box center [242, 294] width 13 height 10
type input "4.68"
type input "0.84"
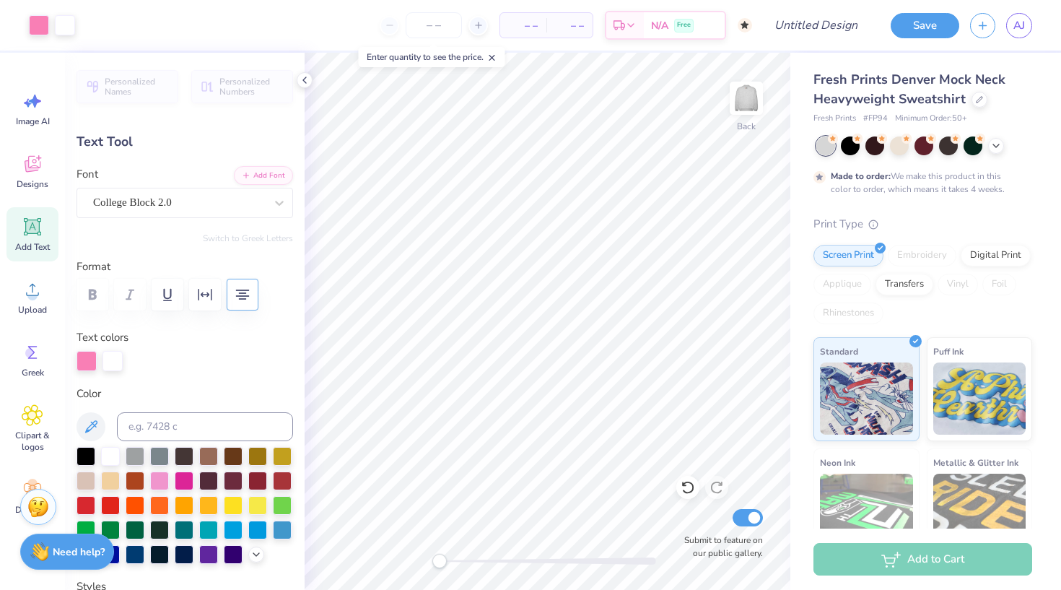
type input "5.85"
type input "14.01"
type input "6.54"
type input "1.38"
type input "4.68"
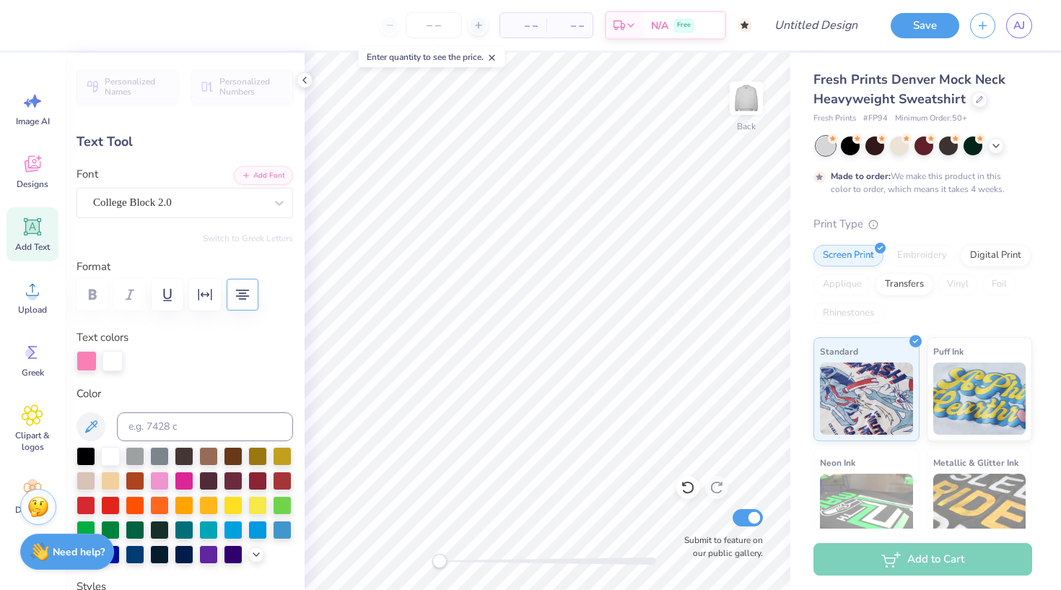
type input "0.84"
type input "7.50"
type textarea "est 2025"
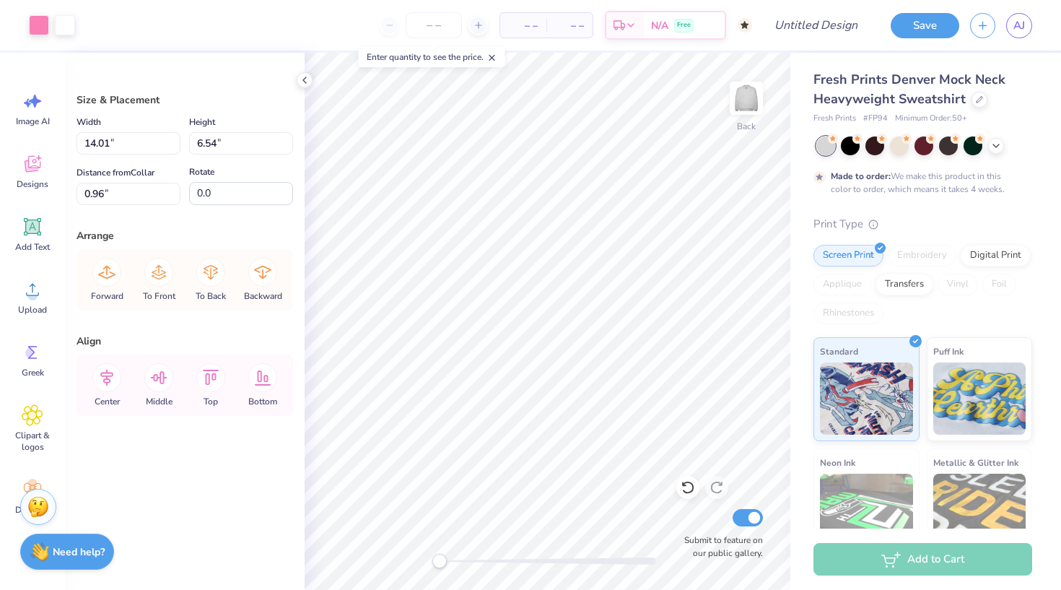
type input "7.92"
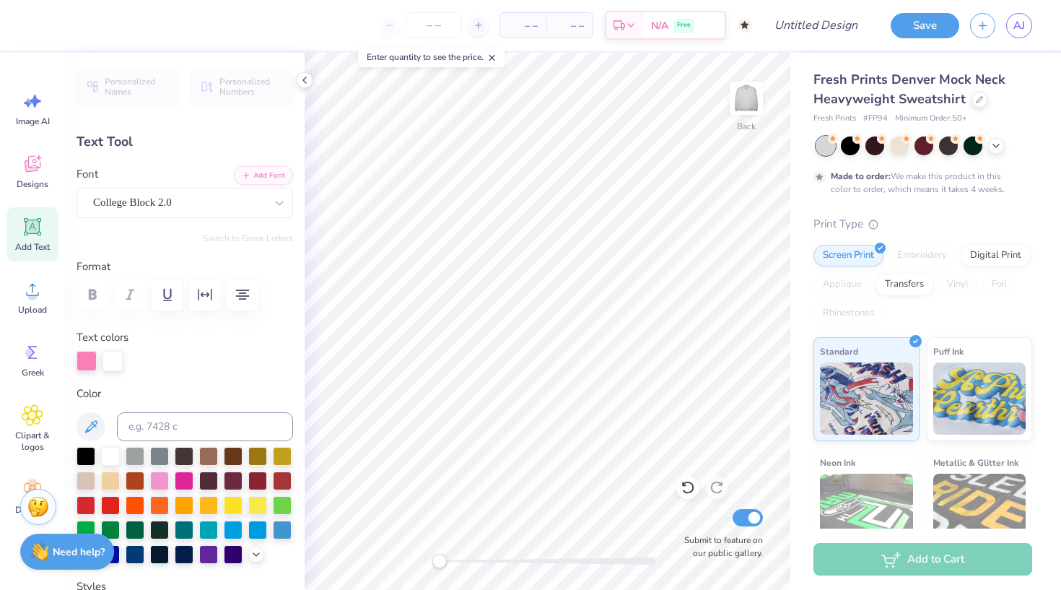
type textarea "x"
type input "0.96"
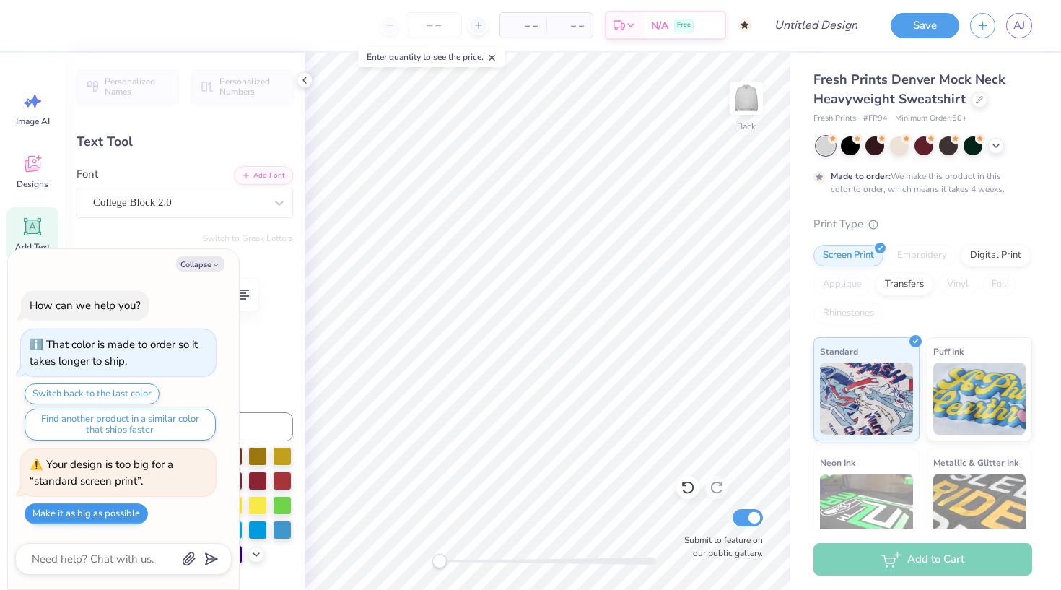
click at [97, 508] on button "Make it as big as possible" at bounding box center [86, 513] width 123 height 21
type textarea "x"
type input "15.00"
type input "7.00"
type textarea "x"
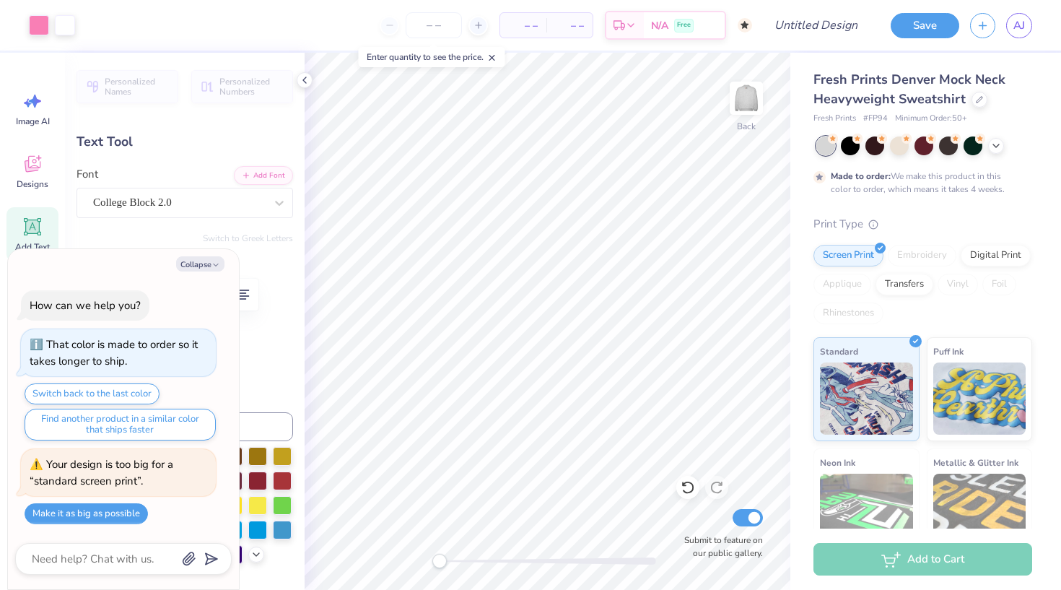
type input "1.34"
type textarea "x"
type input "0.92"
type textarea "x"
type input "4.93"
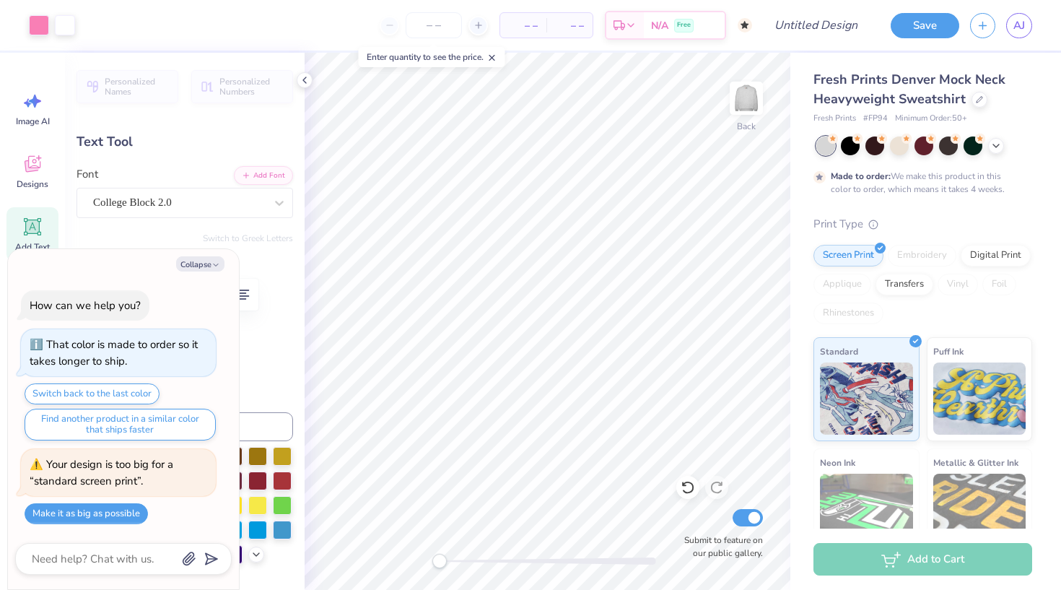
type input "0.84"
type input "7.50"
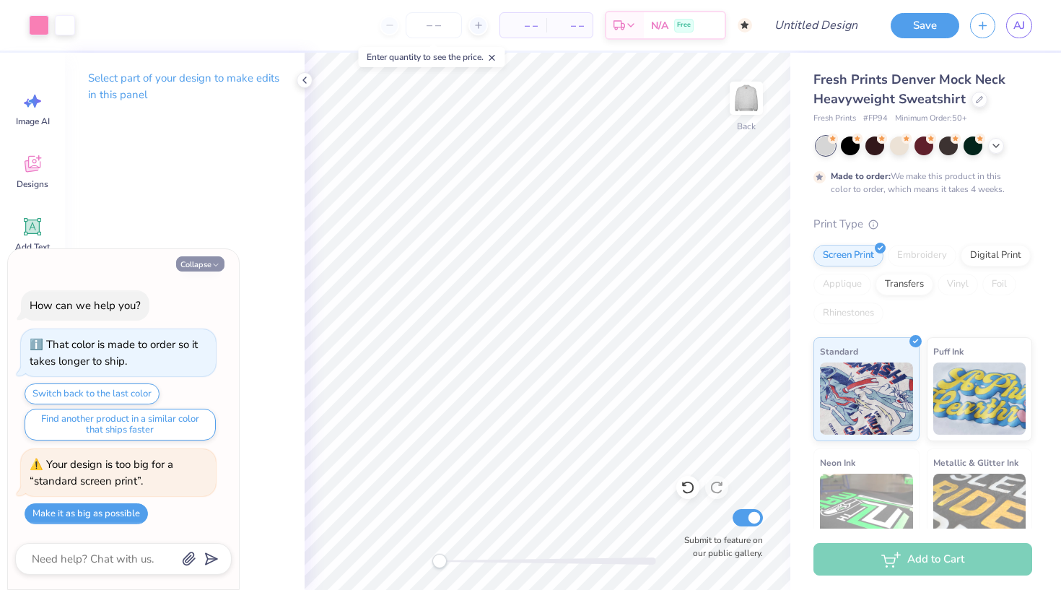
click at [213, 258] on button "Collapse" at bounding box center [200, 263] width 48 height 15
type textarea "x"
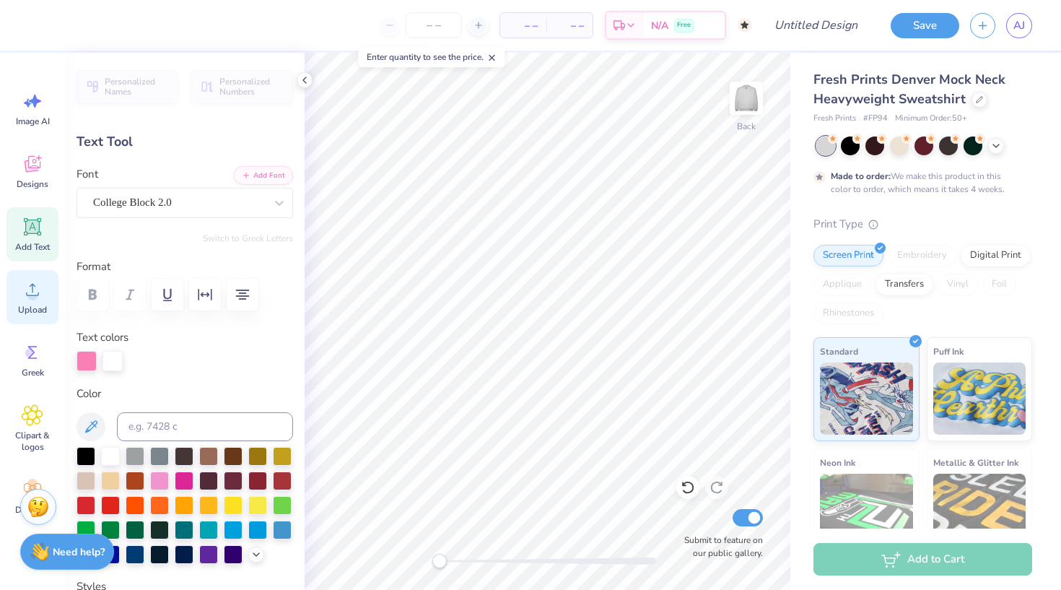
click at [32, 287] on icon at bounding box center [32, 290] width 13 height 12
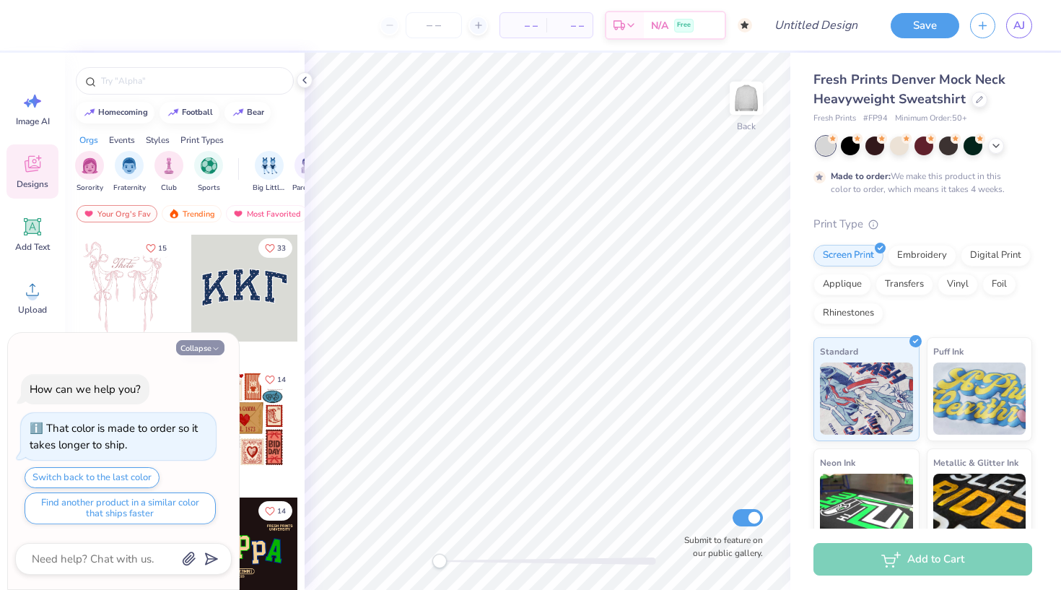
click at [219, 349] on icon "button" at bounding box center [215, 348] width 9 height 9
type textarea "x"
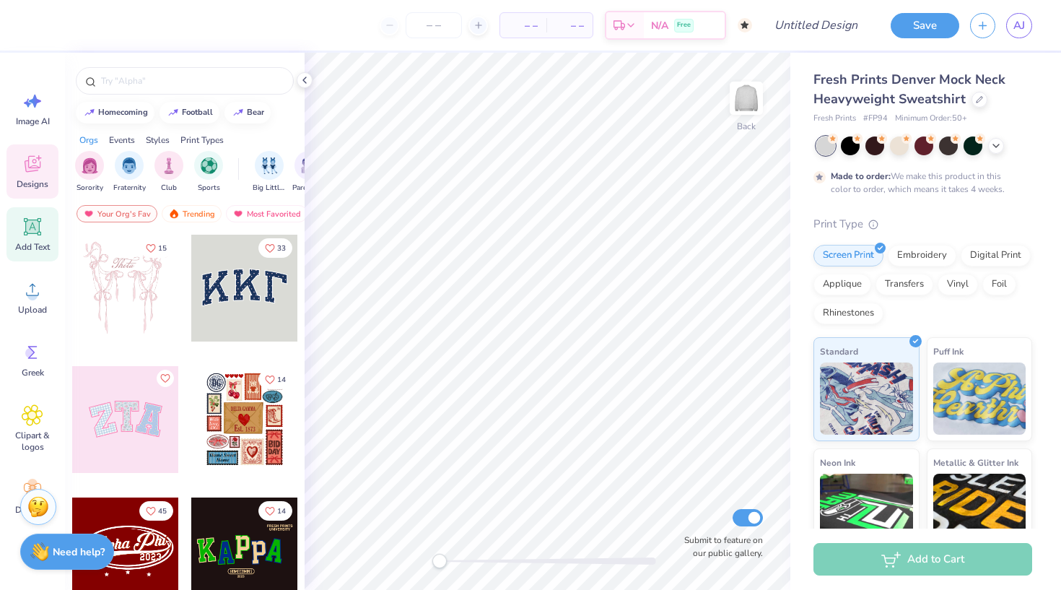
click at [32, 227] on icon at bounding box center [32, 226] width 17 height 17
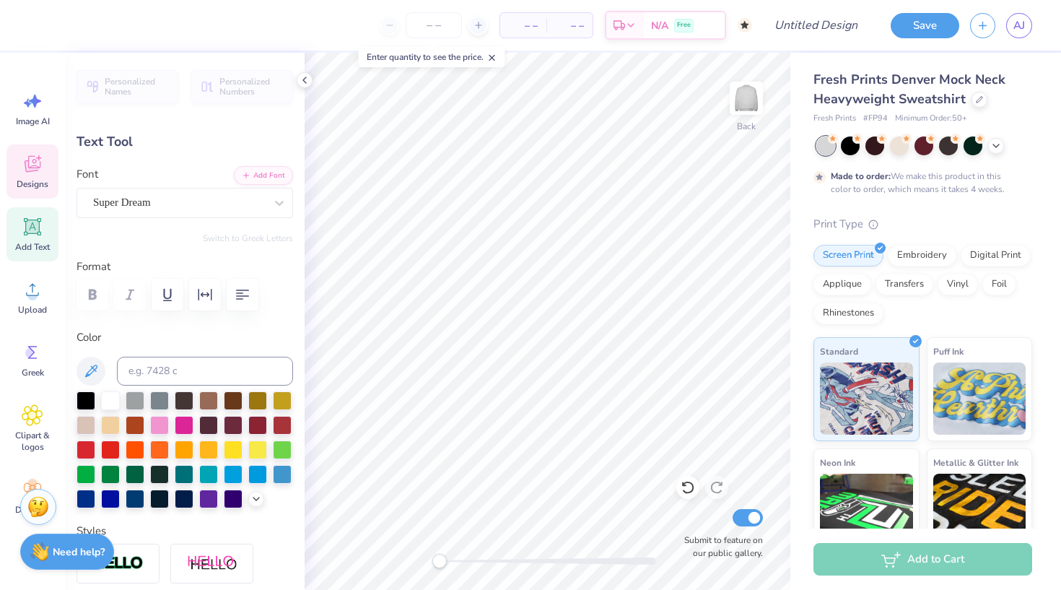
click at [34, 179] on span "Designs" at bounding box center [33, 184] width 32 height 12
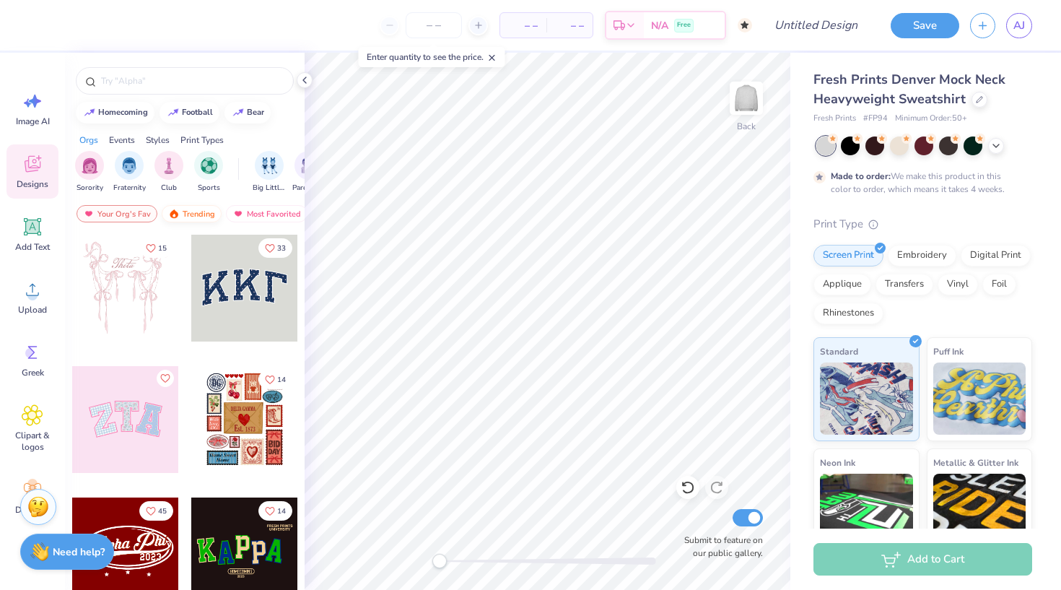
click at [173, 218] on img at bounding box center [174, 214] width 12 height 10
click at [173, 217] on img at bounding box center [174, 214] width 12 height 10
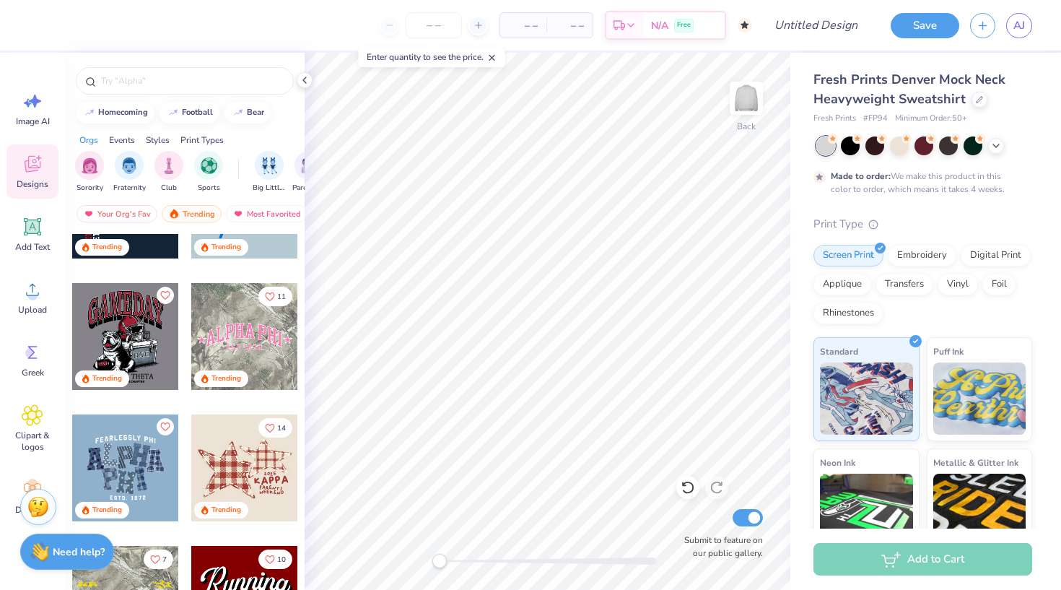
scroll to position [1265, 0]
click at [246, 339] on div at bounding box center [244, 337] width 107 height 107
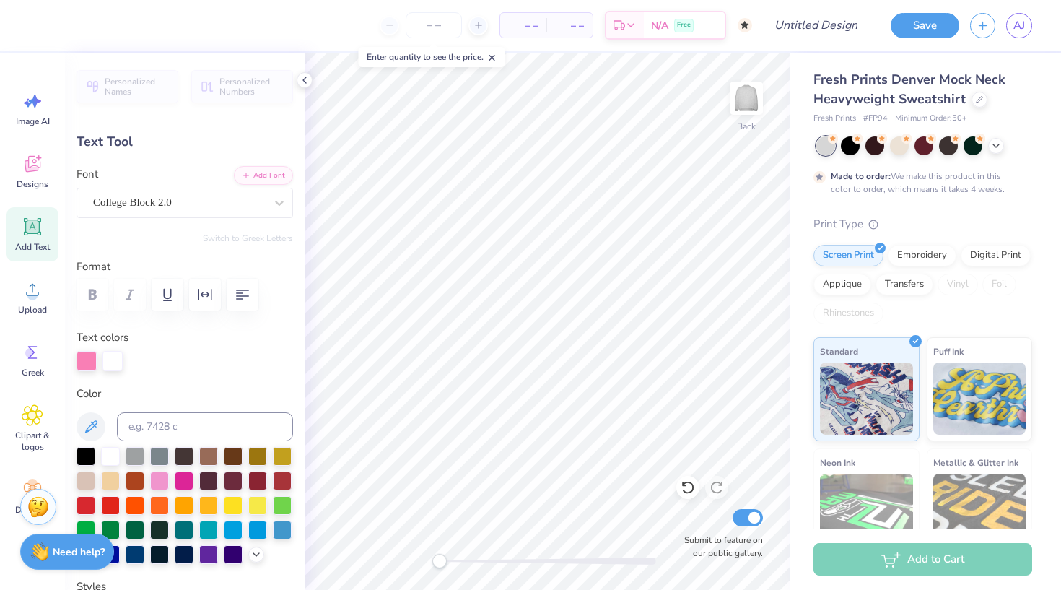
scroll to position [1, 1]
type textarea "KNOXVILLE MOVEMENT CO."
click at [245, 294] on icon "button" at bounding box center [242, 294] width 17 height 17
click at [241, 292] on icon "button" at bounding box center [242, 294] width 17 height 17
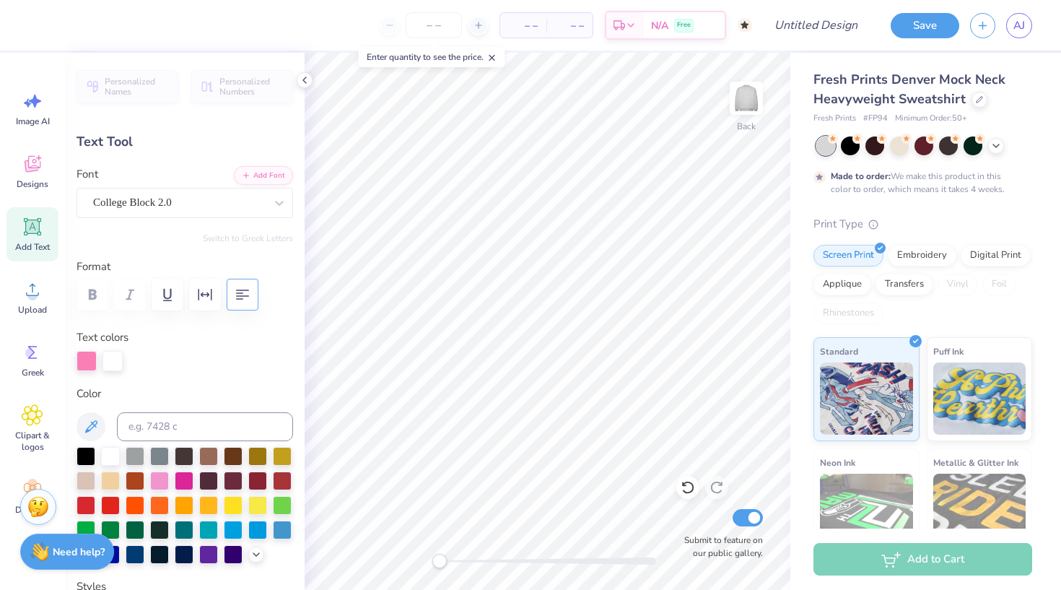
click at [235, 299] on icon "button" at bounding box center [242, 294] width 17 height 17
type input "5.84"
type input "1.69"
type input "9.15"
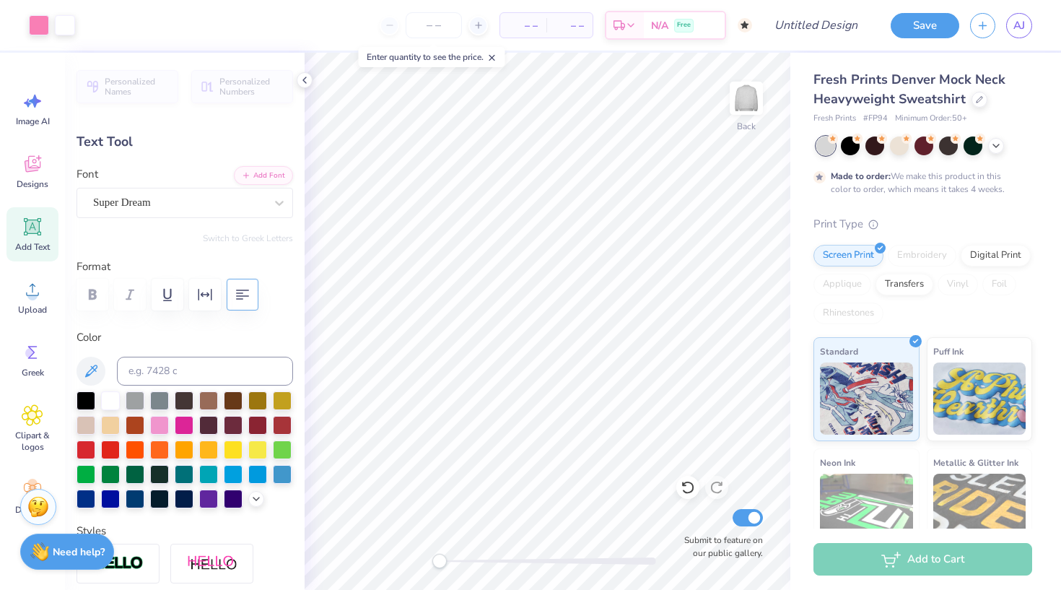
type input "4.68"
type input "0.84"
type input "5.85"
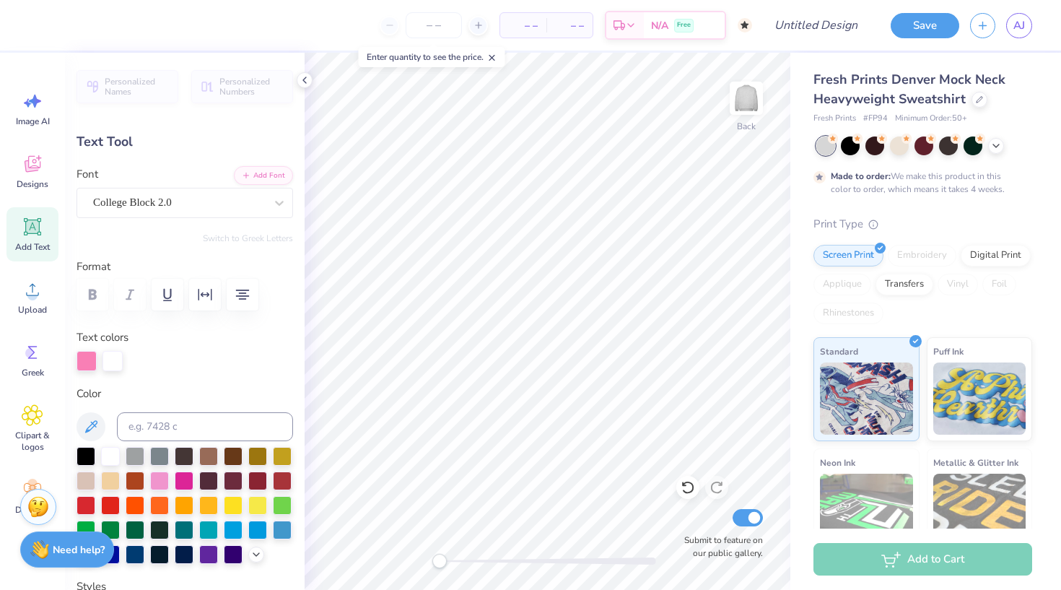
click at [45, 551] on img at bounding box center [39, 549] width 19 height 19
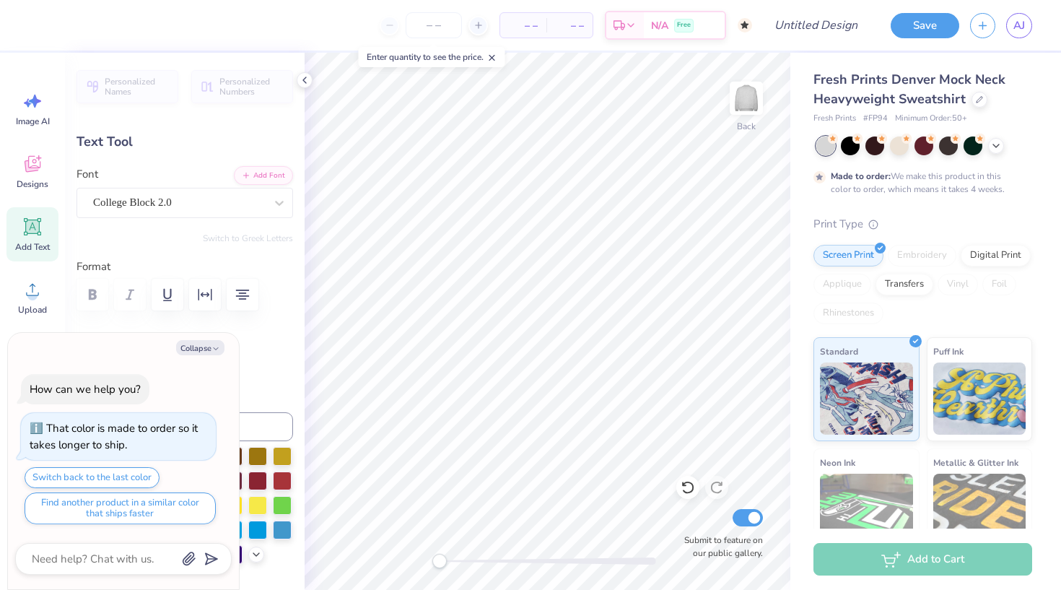
type textarea "x"
type input "14.33"
type input "6.69"
type input "11.91"
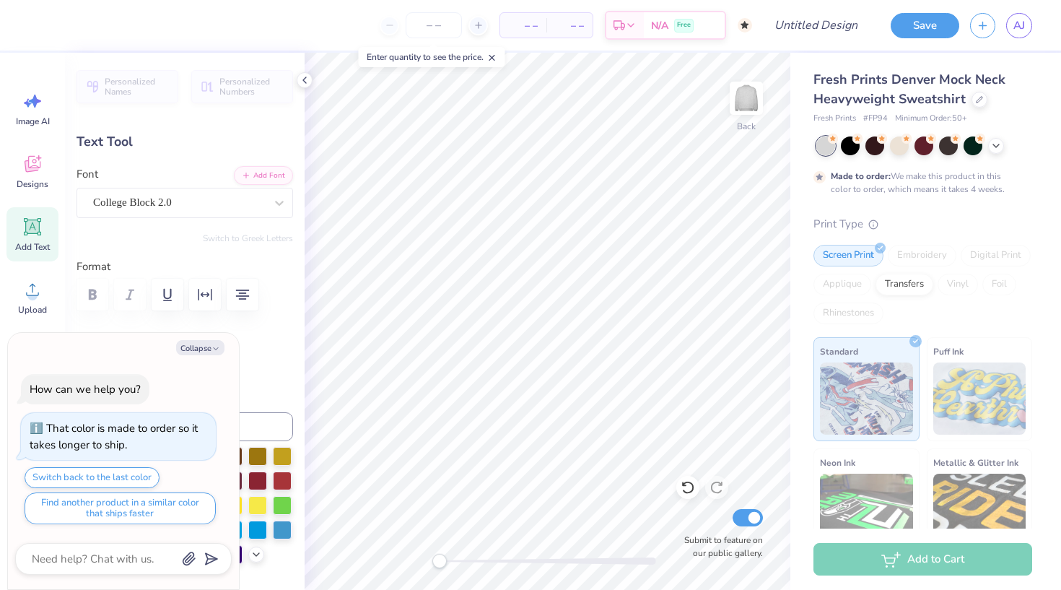
type textarea "x"
type input "15.46"
type input "7.22"
type input "11.38"
type textarea "x"
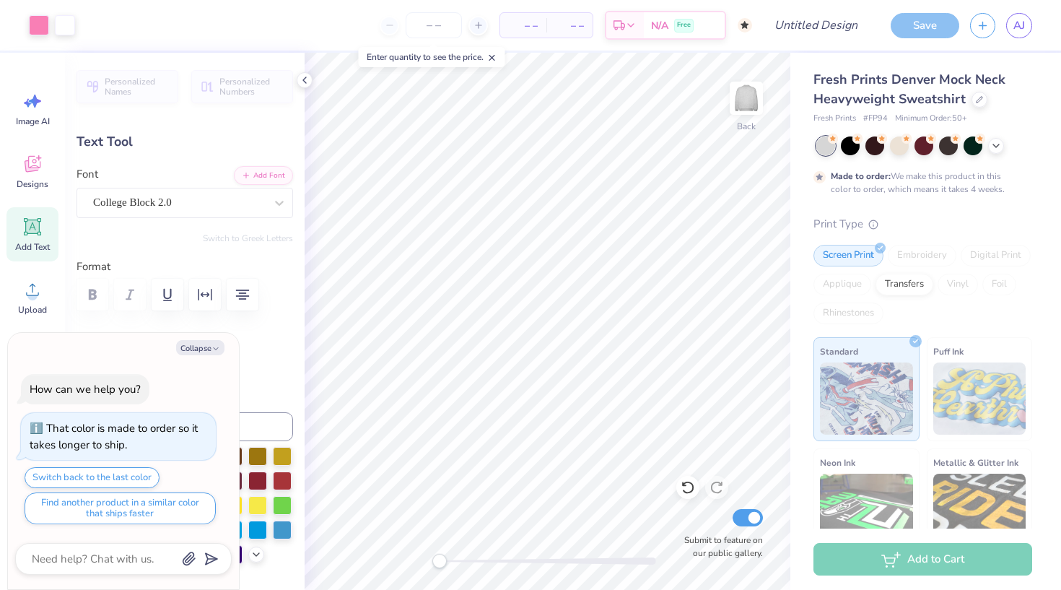
type input "4.68"
type input "0.84"
type input "7.08"
type textarea "x"
type input "15.46"
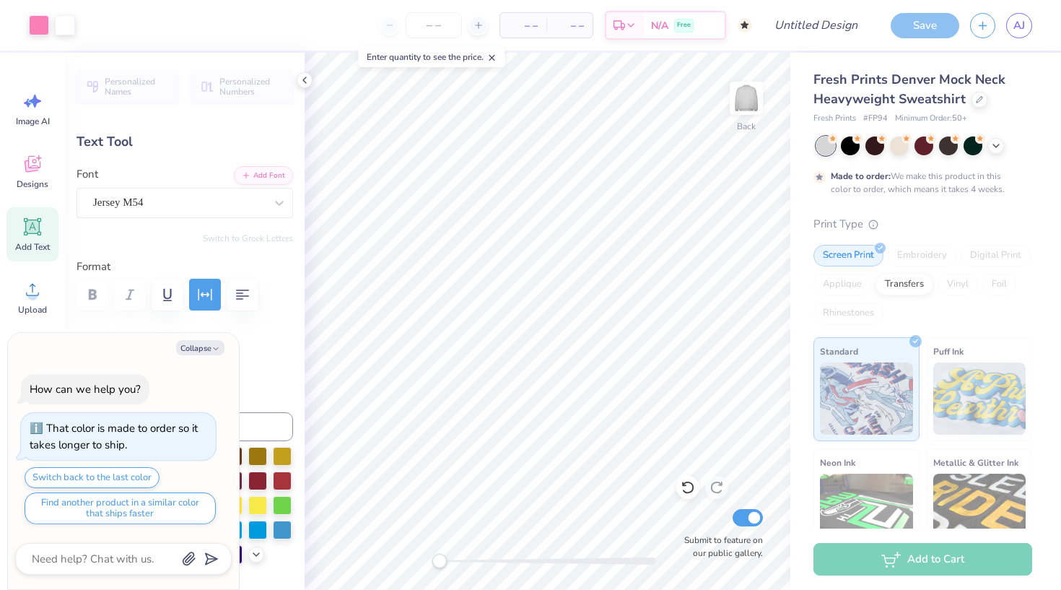
type input "7.22"
type input "1.22"
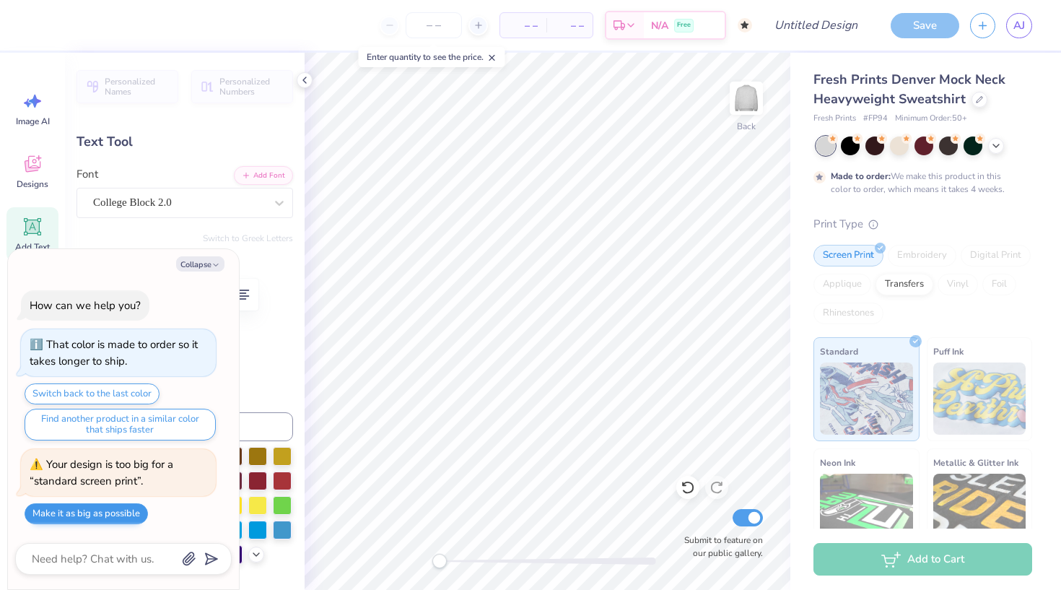
click at [126, 516] on button "Make it as big as possible" at bounding box center [86, 513] width 123 height 21
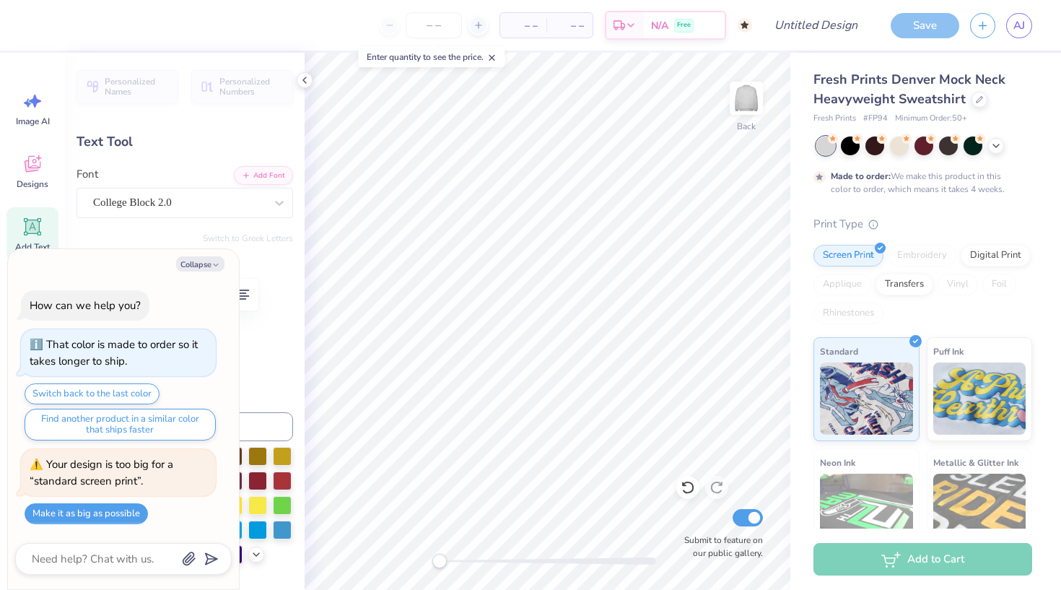
type textarea "x"
type input "15.00"
type input "7.00"
type textarea "x"
type input "4.68"
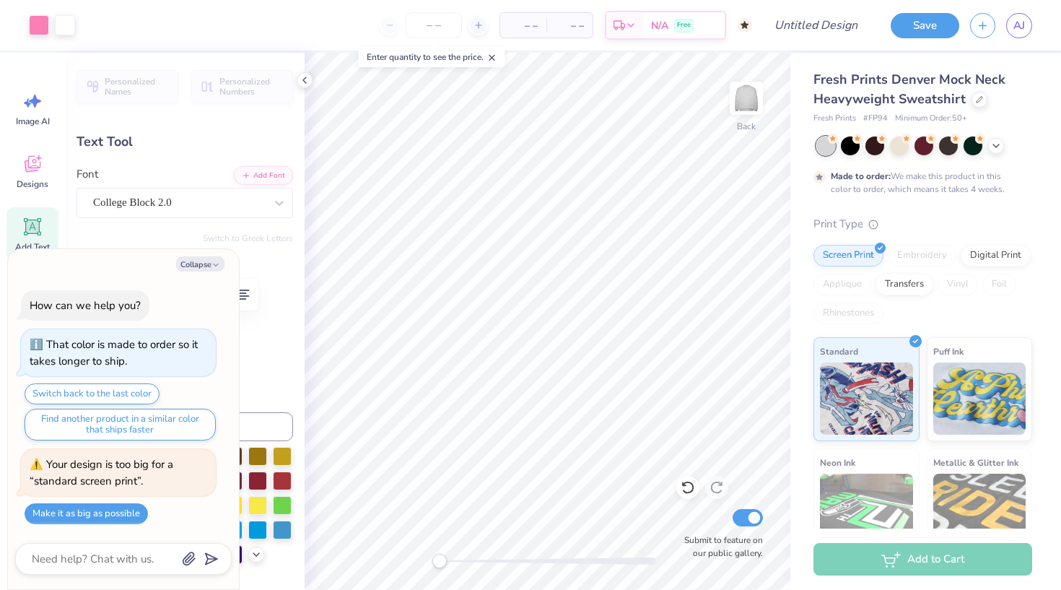
type input "0.84"
type input "7.60"
type textarea "x"
type input "8.02"
type textarea "x"
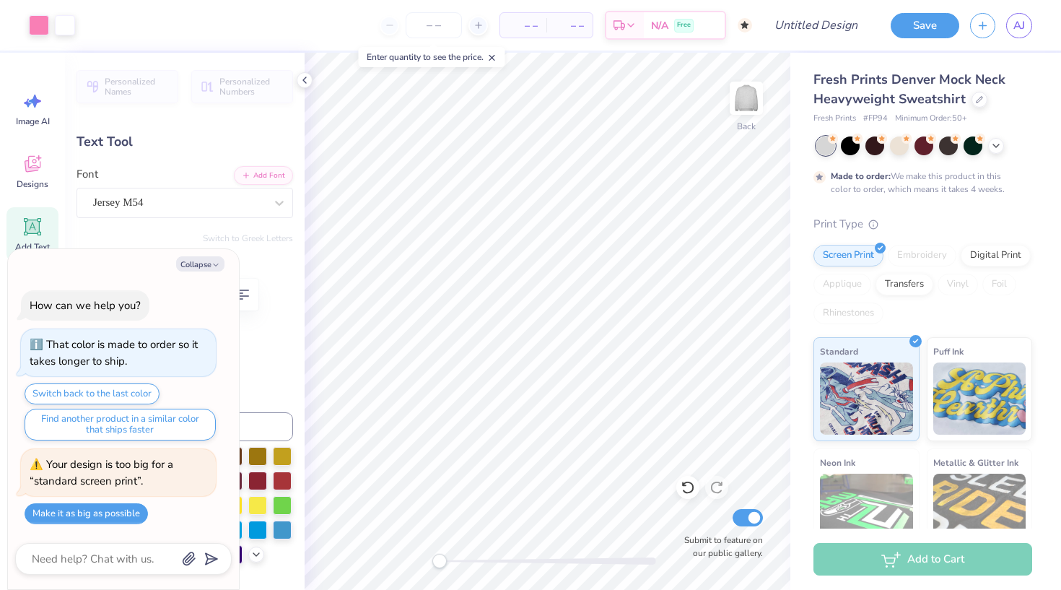
type input "7.60"
type textarea "x"
type textarea "est 20"
type textarea "x"
type textarea "est 202"
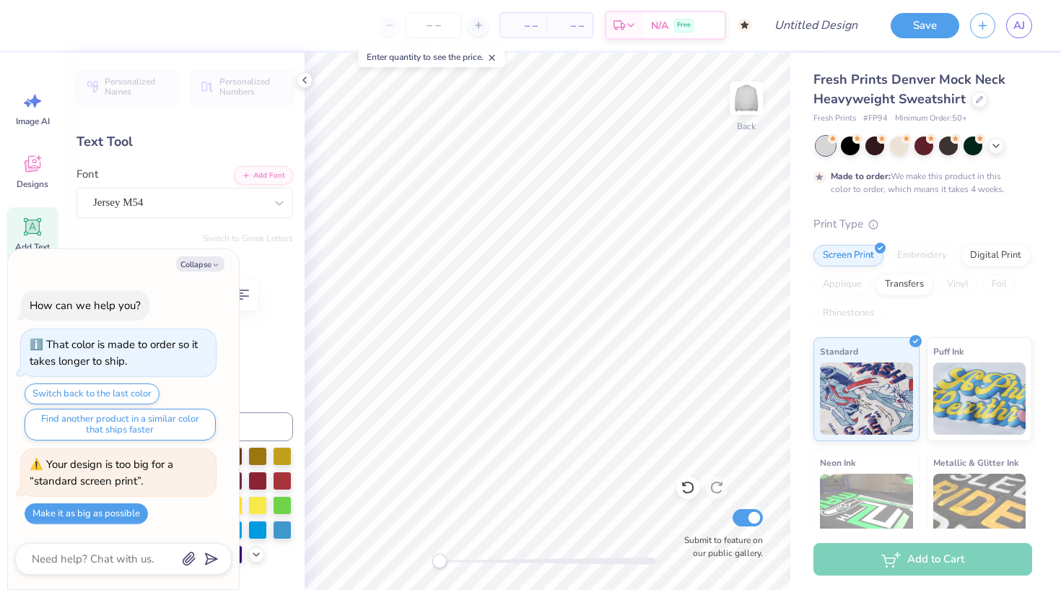
type textarea "x"
type textarea "est 2025"
click at [198, 257] on div "Collapse How can we help you? That color is made to order so it takes longer to…" at bounding box center [123, 419] width 231 height 341
click at [198, 262] on button "Collapse" at bounding box center [200, 263] width 48 height 15
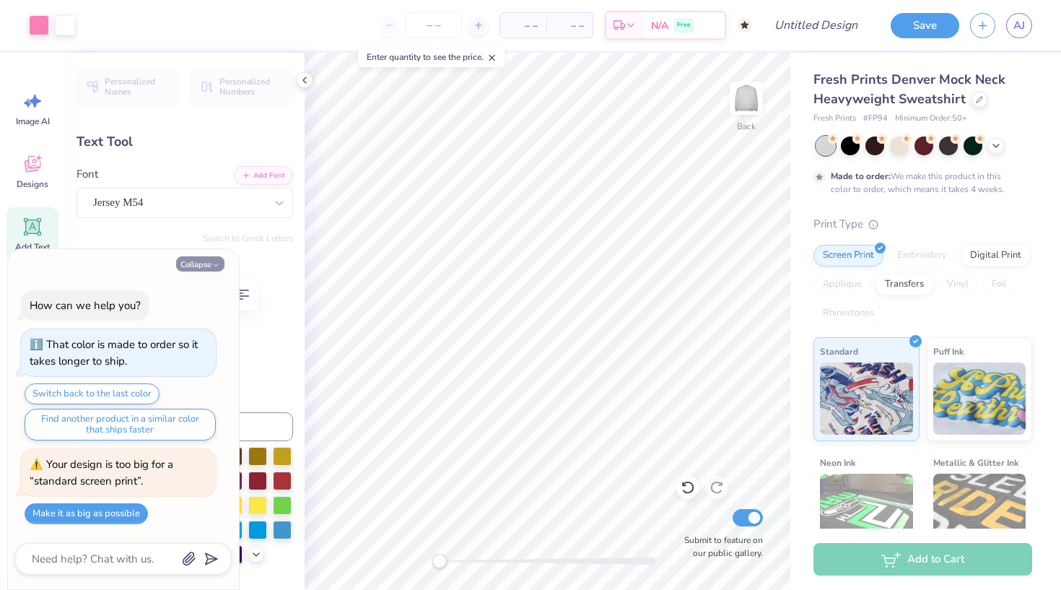
type textarea "x"
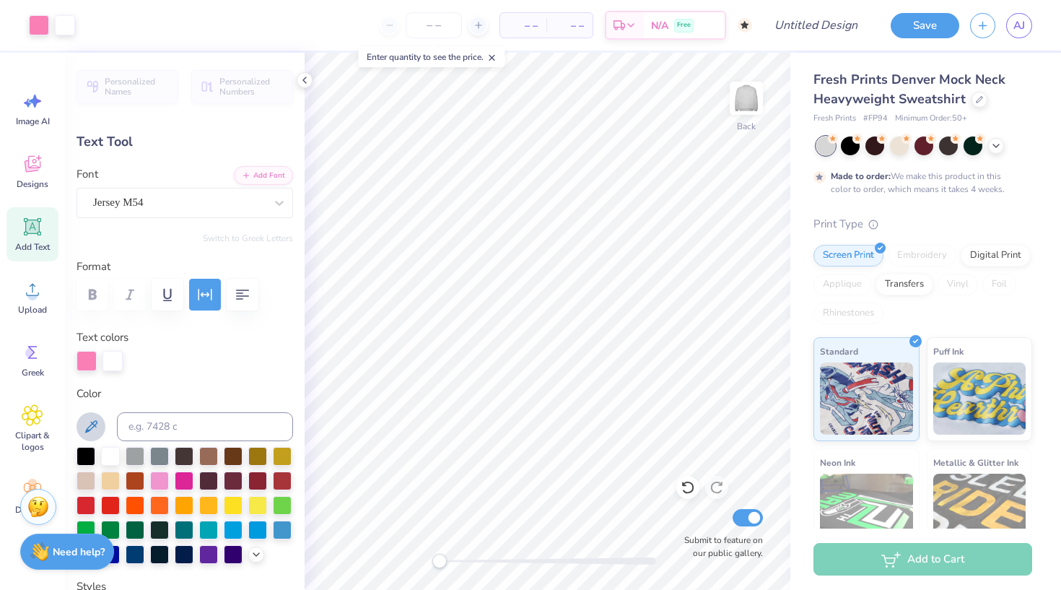
click at [98, 420] on icon at bounding box center [90, 426] width 17 height 17
click at [40, 285] on icon at bounding box center [33, 290] width 22 height 22
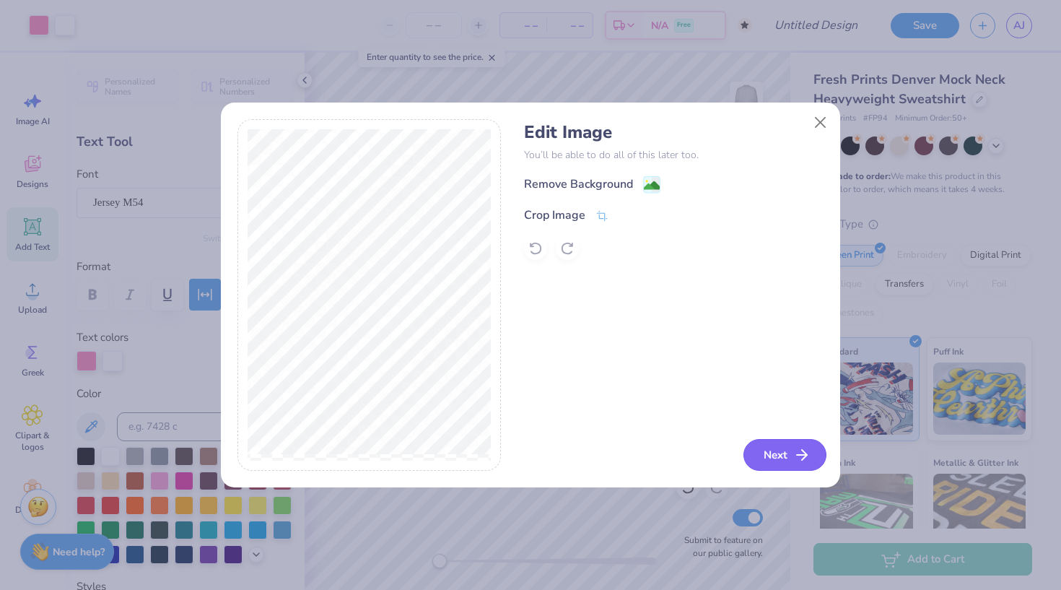
click at [762, 453] on button "Next" at bounding box center [784, 455] width 83 height 32
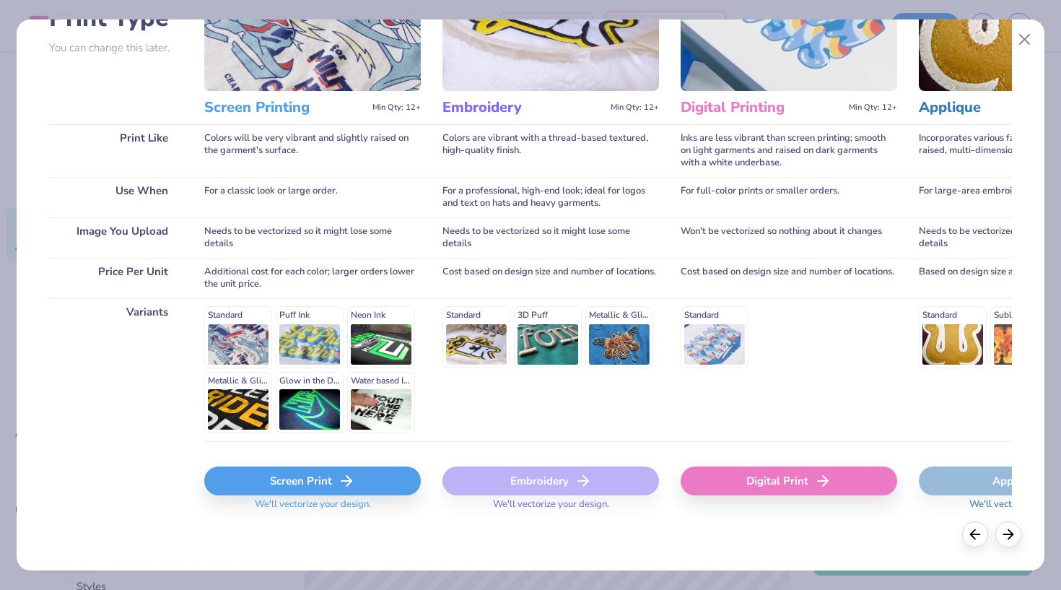
scroll to position [130, 0]
click at [344, 489] on icon at bounding box center [346, 480] width 17 height 17
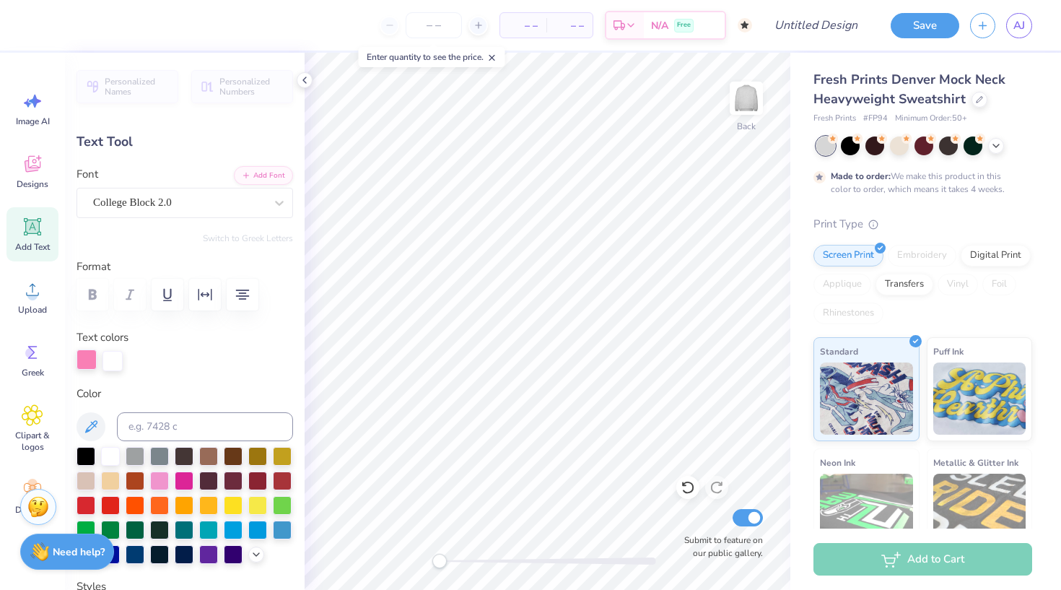
click at [83, 362] on div at bounding box center [87, 359] width 20 height 20
click at [98, 424] on icon at bounding box center [90, 426] width 17 height 17
click at [93, 415] on button at bounding box center [91, 426] width 29 height 29
click at [85, 428] on icon at bounding box center [90, 426] width 17 height 17
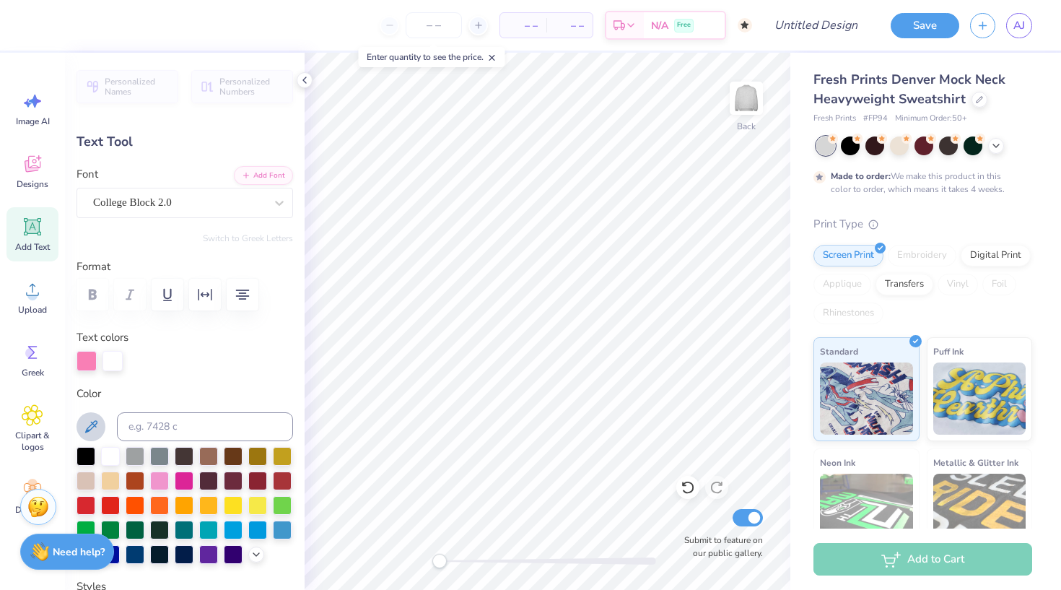
click at [93, 423] on icon at bounding box center [90, 426] width 17 height 17
